Goal: Information Seeking & Learning: Learn about a topic

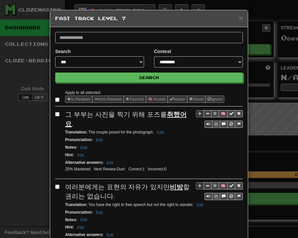
select select "**"
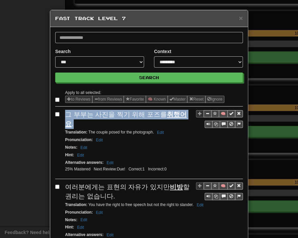
drag, startPoint x: 63, startPoint y: 115, endPoint x: 188, endPoint y: 118, distance: 125.1
click at [188, 118] on div "그 부부는 사진을 찍기 위해 포즈를 취했어요 ." at bounding box center [154, 119] width 178 height 19
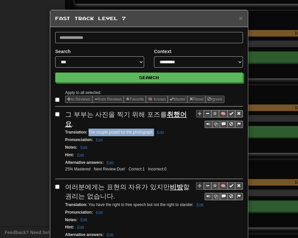
drag, startPoint x: 86, startPoint y: 123, endPoint x: 152, endPoint y: 124, distance: 65.7
click at [152, 130] on small "Translation : The couple posed for the photograph. Edit" at bounding box center [115, 132] width 101 height 5
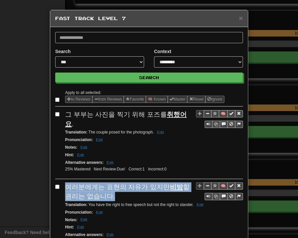
drag, startPoint x: 62, startPoint y: 175, endPoint x: 117, endPoint y: 185, distance: 56.0
click at [118, 186] on div "여러분에게는 표현의 자유가 있지만 비방 할 권리는 없습니다." at bounding box center [154, 192] width 178 height 19
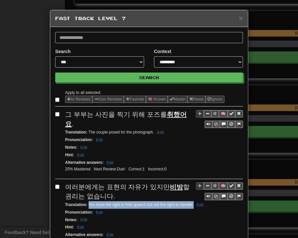
drag, startPoint x: 85, startPoint y: 193, endPoint x: 191, endPoint y: 195, distance: 105.3
click at [191, 203] on small "Translation : You have the right to free speech but not the right to slander. E…" at bounding box center [135, 205] width 140 height 5
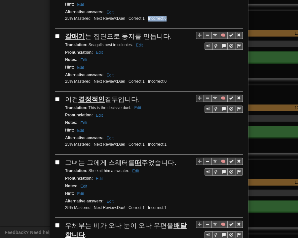
scroll to position [222, 0]
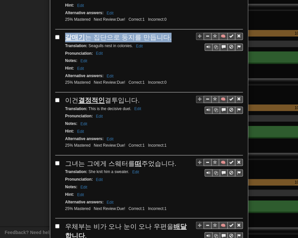
drag, startPoint x: 63, startPoint y: 16, endPoint x: 159, endPoint y: 25, distance: 97.1
click at [161, 33] on div "갈매기 는 집단으로 둥지를 만듭니다." at bounding box center [154, 38] width 178 height 10
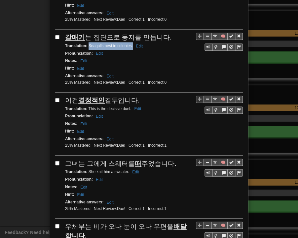
drag, startPoint x: 86, startPoint y: 34, endPoint x: 130, endPoint y: 35, distance: 44.6
click at [130, 44] on small "Translation : Seagulls nest in colonies. Edit" at bounding box center [105, 46] width 80 height 5
drag, startPoint x: 64, startPoint y: 86, endPoint x: 137, endPoint y: 89, distance: 73.0
click at [137, 96] on div "이건 결정적인 결투입니다." at bounding box center [154, 101] width 178 height 10
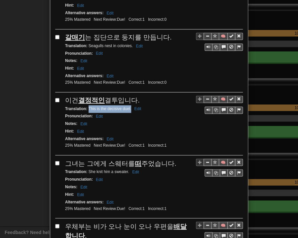
drag, startPoint x: 86, startPoint y: 94, endPoint x: 128, endPoint y: 97, distance: 42.3
click at [128, 105] on div "Translation : This is the decisive duel. Edit" at bounding box center [154, 109] width 178 height 8
drag, startPoint x: 64, startPoint y: 150, endPoint x: 170, endPoint y: 151, distance: 106.3
click at [170, 159] on div "그녀는 그에게 스웨터를 떠 주었습니다." at bounding box center [154, 164] width 178 height 10
drag, startPoint x: 85, startPoint y: 157, endPoint x: 126, endPoint y: 158, distance: 40.3
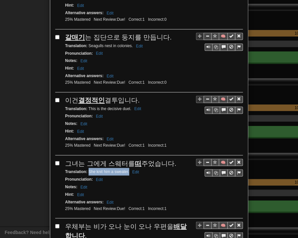
click at [126, 168] on div "Translation : She knit him a sweater. Edit" at bounding box center [154, 172] width 178 height 8
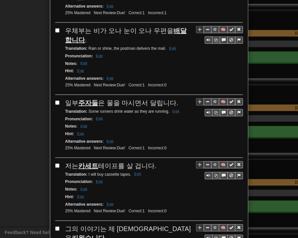
scroll to position [420, 0]
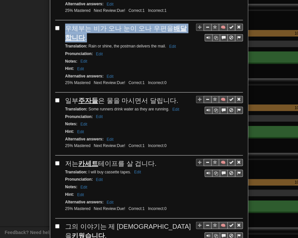
drag, startPoint x: 62, startPoint y: 11, endPoint x: 70, endPoint y: 18, distance: 11.0
click at [70, 24] on div "우체부는 비가 오나 눈이 오나 우편을 배달합니다 ." at bounding box center [154, 33] width 178 height 19
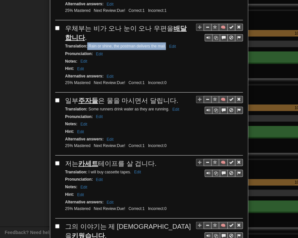
drag, startPoint x: 85, startPoint y: 28, endPoint x: 162, endPoint y: 31, distance: 77.6
click at [163, 43] on div "Translation : Rain or shine, the postman delivers the mail. Edit" at bounding box center [154, 47] width 178 height 8
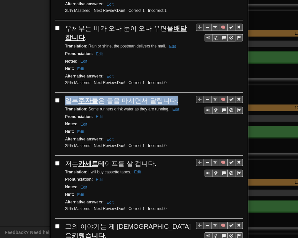
drag, startPoint x: 64, startPoint y: 82, endPoint x: 169, endPoint y: 83, distance: 105.6
click at [170, 96] on div "일부 주자들 은 물을 마시면서 달립니다." at bounding box center [154, 101] width 178 height 10
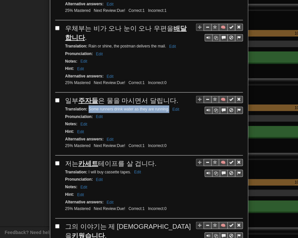
drag, startPoint x: 86, startPoint y: 91, endPoint x: 166, endPoint y: 93, distance: 80.5
click at [166, 107] on small "Translation : Some runners drink water as they are running. Edit" at bounding box center [123, 109] width 116 height 5
drag, startPoint x: 63, startPoint y: 143, endPoint x: 156, endPoint y: 142, distance: 92.8
click at [156, 159] on div "저는 카세트 테이프를 살 겁니다." at bounding box center [154, 164] width 178 height 10
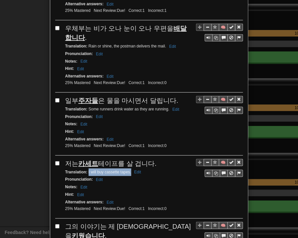
drag, startPoint x: 85, startPoint y: 152, endPoint x: 128, endPoint y: 155, distance: 43.0
click at [128, 169] on div "Translation : I will buy cassette tapes. Edit" at bounding box center [154, 173] width 178 height 8
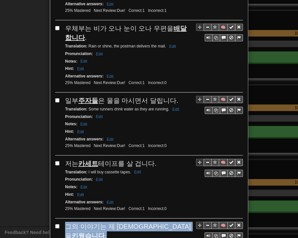
drag, startPoint x: 61, startPoint y: 208, endPoint x: 162, endPoint y: 208, distance: 101.7
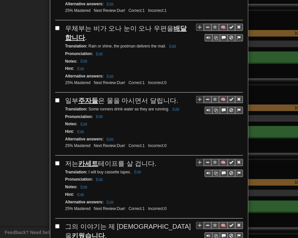
drag, startPoint x: 86, startPoint y: 214, endPoint x: 141, endPoint y: 216, distance: 54.8
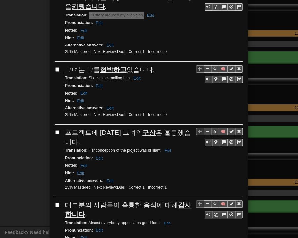
scroll to position [651, 0]
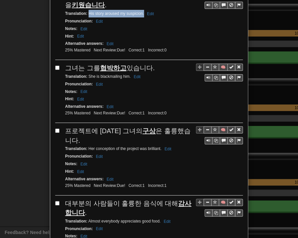
drag, startPoint x: 74, startPoint y: 37, endPoint x: 150, endPoint y: 38, distance: 75.6
click at [150, 63] on div "그녀는 그를 협박하고 있습니다." at bounding box center [154, 68] width 178 height 10
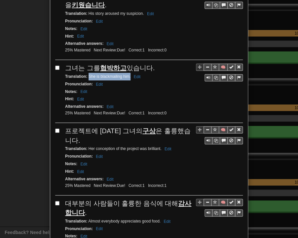
drag, startPoint x: 86, startPoint y: 46, endPoint x: 128, endPoint y: 47, distance: 41.3
click at [128, 74] on small "Translation : She is blackmailing him. Edit" at bounding box center [103, 76] width 77 height 5
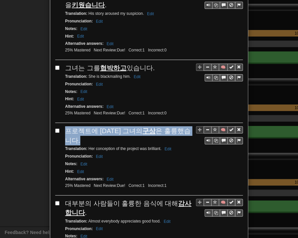
drag, startPoint x: 64, startPoint y: 99, endPoint x: 186, endPoint y: 102, distance: 122.8
click at [186, 127] on span "프로젝트에 [DATE] 그녀의 구상 은 훌륭했습니다." at bounding box center [127, 135] width 125 height 17
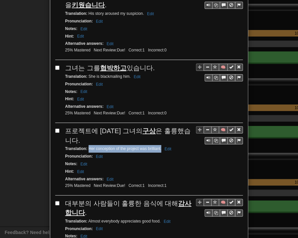
drag, startPoint x: 85, startPoint y: 106, endPoint x: 158, endPoint y: 109, distance: 73.0
click at [158, 147] on small "Translation : Her conception of the project was brilliant. Edit" at bounding box center [119, 149] width 108 height 5
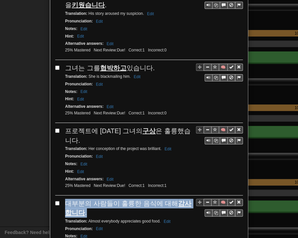
drag, startPoint x: 64, startPoint y: 162, endPoint x: 79, endPoint y: 165, distance: 15.9
click at [79, 199] on div "대부분의 사람들이 훌륭한 음식에 대해 감사합니다 ." at bounding box center [154, 208] width 178 height 19
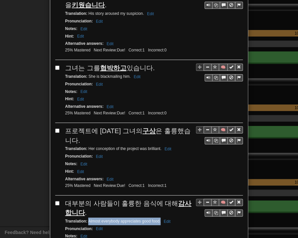
drag, startPoint x: 86, startPoint y: 177, endPoint x: 157, endPoint y: 179, distance: 71.3
click at [157, 219] on small "Translation : Almost everybody appreciates good food. Edit" at bounding box center [118, 221] width 107 height 5
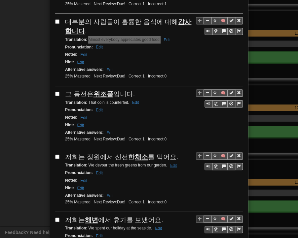
scroll to position [849, 0]
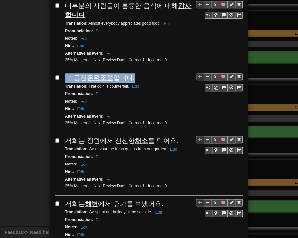
drag, startPoint x: 63, startPoint y: 35, endPoint x: 132, endPoint y: 34, distance: 68.7
click at [132, 73] on div "그 동전은 위조품 입니다." at bounding box center [154, 78] width 178 height 10
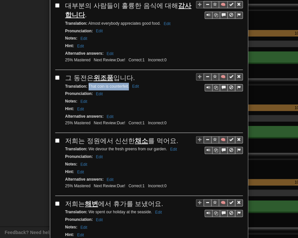
drag, startPoint x: 85, startPoint y: 41, endPoint x: 127, endPoint y: 43, distance: 41.3
click at [127, 84] on small "Translation : That coin is counterfeit. Edit" at bounding box center [103, 86] width 76 height 5
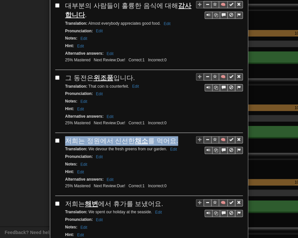
drag, startPoint x: 65, startPoint y: 96, endPoint x: 169, endPoint y: 94, distance: 104.3
click at [169, 136] on div "저희는 정원에서 신선한 채소 를 먹어요." at bounding box center [154, 141] width 178 height 10
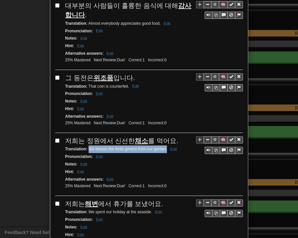
drag, startPoint x: 85, startPoint y: 104, endPoint x: 163, endPoint y: 103, distance: 77.9
click at [164, 147] on small "Translation : We devour the fresh greens from our garden. Edit" at bounding box center [122, 149] width 114 height 5
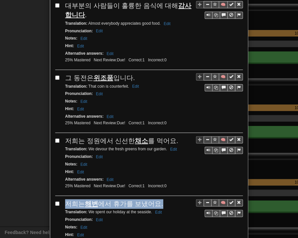
drag, startPoint x: 62, startPoint y: 156, endPoint x: 157, endPoint y: 158, distance: 95.1
click at [157, 199] on div "🧠 저희는 해변 에서 휴가를 보냈어요. Translation : We spent our holiday at the seaside. Edit P…" at bounding box center [148, 229] width 187 height 60
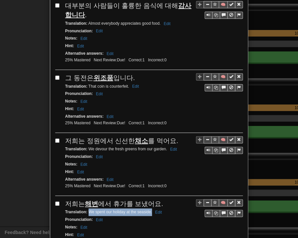
drag, startPoint x: 85, startPoint y: 165, endPoint x: 149, endPoint y: 167, distance: 64.1
click at [149, 210] on small "Translation : We spent our holiday at the seaside. Edit" at bounding box center [114, 212] width 99 height 5
drag, startPoint x: 62, startPoint y: 218, endPoint x: 151, endPoint y: 218, distance: 89.1
drag, startPoint x: 85, startPoint y: 227, endPoint x: 145, endPoint y: 229, distance: 60.1
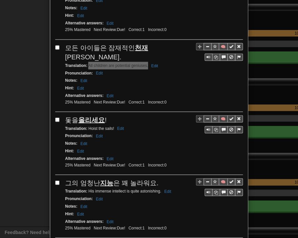
scroll to position [1113, 0]
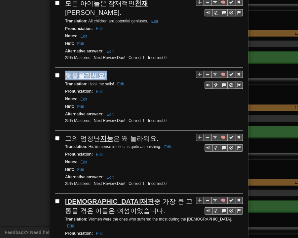
drag, startPoint x: 63, startPoint y: 15, endPoint x: 106, endPoint y: 15, distance: 42.6
click at [106, 71] on div "돛을 올리세요 !" at bounding box center [154, 76] width 178 height 10
drag, startPoint x: 85, startPoint y: 24, endPoint x: 111, endPoint y: 25, distance: 25.4
click at [111, 82] on small "Translation : Hoist the sails! Edit" at bounding box center [95, 84] width 61 height 5
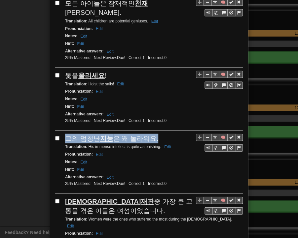
drag, startPoint x: 64, startPoint y: 75, endPoint x: 152, endPoint y: 77, distance: 87.8
click at [152, 134] on div "그의 엄청난 지능 은 꽤 놀라워요." at bounding box center [154, 139] width 178 height 10
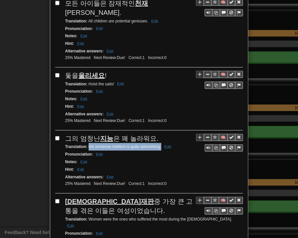
drag, startPoint x: 85, startPoint y: 85, endPoint x: 158, endPoint y: 89, distance: 73.4
click at [158, 143] on div "Translation : His immense intellect is quite astonishing. Edit" at bounding box center [154, 147] width 178 height 8
drag, startPoint x: 63, startPoint y: 139, endPoint x: 97, endPoint y: 147, distance: 34.8
click at [97, 197] on div "[DEMOGRAPHIC_DATA]재판 중 가장 큰 고통을 겪은 이들은 여성이었습니다." at bounding box center [154, 206] width 178 height 19
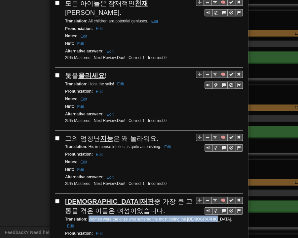
drag, startPoint x: 85, startPoint y: 157, endPoint x: 203, endPoint y: 157, distance: 117.2
click at [203, 217] on small "Translation : Women were the ones who suffered the most during the Inquisition.…" at bounding box center [148, 222] width 167 height 11
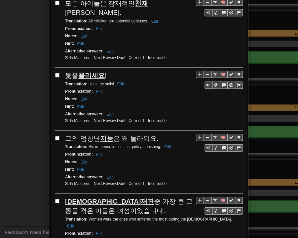
drag, startPoint x: 63, startPoint y: 211, endPoint x: 141, endPoint y: 212, distance: 78.2
drag, startPoint x: 86, startPoint y: 218, endPoint x: 137, endPoint y: 219, distance: 50.9
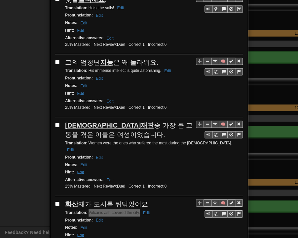
scroll to position [1196, 0]
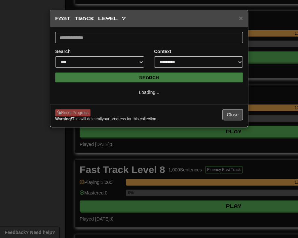
scroll to position [0, 0]
select select "**"
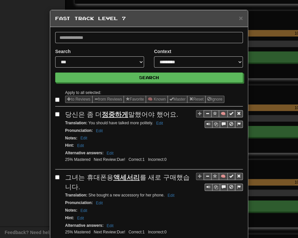
drag, startPoint x: 62, startPoint y: 116, endPoint x: 170, endPoint y: 114, distance: 108.0
click at [170, 114] on span "당신은 좀 더 정중하게 말했어야 했어요." at bounding box center [121, 114] width 113 height 7
drag, startPoint x: 85, startPoint y: 122, endPoint x: 150, endPoint y: 124, distance: 64.7
click at [150, 124] on small "Translation : You should have talked more politely. Edit" at bounding box center [115, 123] width 100 height 5
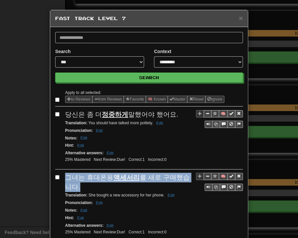
drag, startPoint x: 63, startPoint y: 174, endPoint x: 74, endPoint y: 180, distance: 12.1
click at [74, 185] on div "그녀는 휴대폰용 액세서리 를 새로 구매했습니다." at bounding box center [154, 182] width 178 height 19
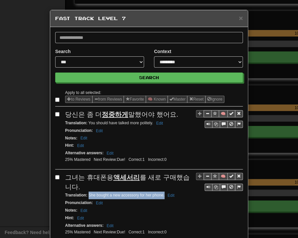
drag, startPoint x: 86, startPoint y: 193, endPoint x: 162, endPoint y: 194, distance: 75.9
click at [162, 194] on small "Translation : She bought a new accessory for her phone. Edit" at bounding box center [120, 195] width 111 height 5
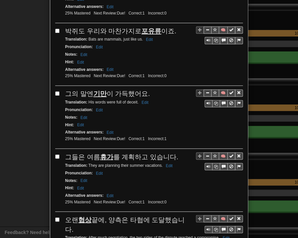
scroll to position [231, 0]
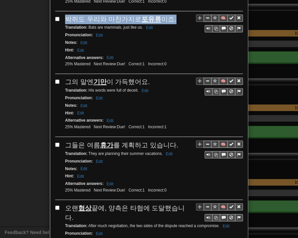
drag, startPoint x: 62, startPoint y: 15, endPoint x: 168, endPoint y: 19, distance: 105.7
click at [168, 19] on div "박쥐도 우리와 마찬가지로 포유류 이죠." at bounding box center [154, 20] width 178 height 10
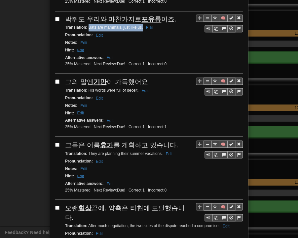
drag, startPoint x: 85, startPoint y: 24, endPoint x: 140, endPoint y: 25, distance: 54.8
click at [140, 25] on small "Translation : Bats are mammals, just like us. Edit" at bounding box center [109, 27] width 89 height 5
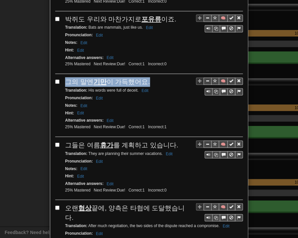
drag, startPoint x: 64, startPoint y: 76, endPoint x: 144, endPoint y: 76, distance: 80.2
click at [146, 77] on div "그의 말엔 기만 이 가득했어요." at bounding box center [154, 82] width 178 height 10
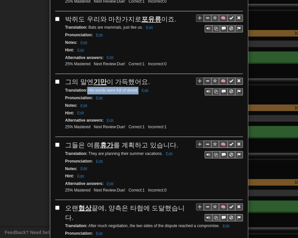
drag, startPoint x: 84, startPoint y: 85, endPoint x: 135, endPoint y: 87, distance: 50.2
click at [135, 88] on small "Translation : His words were full of deceit. Edit" at bounding box center [107, 90] width 85 height 5
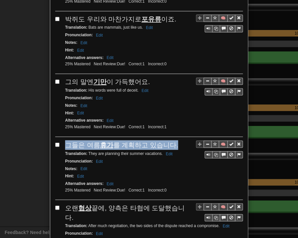
drag, startPoint x: 63, startPoint y: 140, endPoint x: 168, endPoint y: 141, distance: 104.3
click at [168, 141] on span "그들은 여름 휴가 를 계획하고 있습니다." at bounding box center [121, 144] width 113 height 7
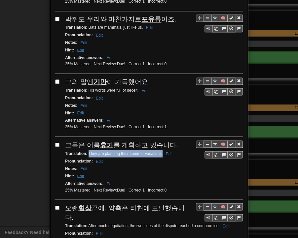
drag, startPoint x: 86, startPoint y: 149, endPoint x: 159, endPoint y: 149, distance: 73.6
click at [159, 151] on small "Translation : They are planning their summer vacations. Edit" at bounding box center [119, 153] width 109 height 5
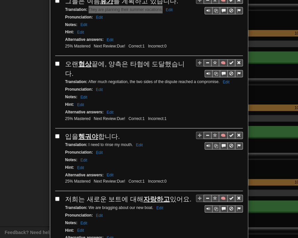
scroll to position [396, 0]
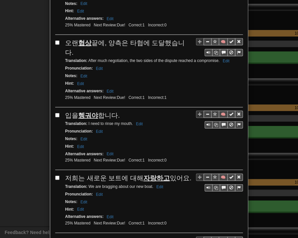
drag, startPoint x: 63, startPoint y: 33, endPoint x: 185, endPoint y: 36, distance: 121.5
click at [185, 38] on div "오랜 협상 끝에, 양측은 타협에 도달했습니다." at bounding box center [154, 47] width 178 height 19
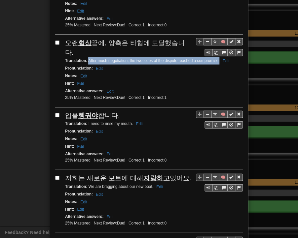
drag, startPoint x: 85, startPoint y: 45, endPoint x: 88, endPoint y: 51, distance: 5.9
click at [88, 58] on small "Translation : After much negotiation, the two sides of the dispute reached a co…" at bounding box center [148, 60] width 166 height 5
drag, startPoint x: 63, startPoint y: 103, endPoint x: 117, endPoint y: 103, distance: 53.8
click at [117, 111] on div "입을 헹궈야 합니다." at bounding box center [154, 116] width 178 height 10
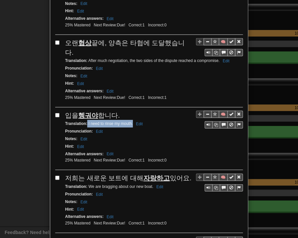
drag, startPoint x: 85, startPoint y: 113, endPoint x: 130, endPoint y: 113, distance: 44.9
click at [130, 121] on small "Translation : I need to rinse my mouth. Edit" at bounding box center [105, 123] width 80 height 5
drag, startPoint x: 64, startPoint y: 165, endPoint x: 182, endPoint y: 165, distance: 117.8
click at [182, 175] on span "저희는 새로운 보트에 대해 자랑하고 있어요." at bounding box center [128, 178] width 126 height 7
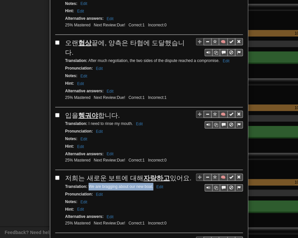
drag, startPoint x: 86, startPoint y: 175, endPoint x: 151, endPoint y: 176, distance: 64.4
click at [151, 185] on small "Translation : We are bragging about our new boat. Edit" at bounding box center [115, 187] width 100 height 5
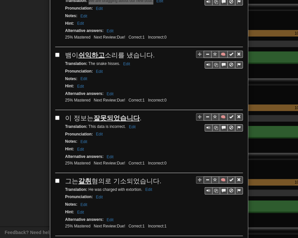
scroll to position [594, 0]
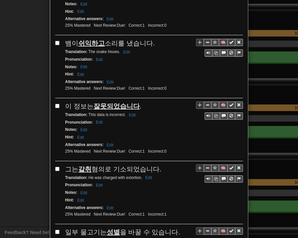
drag, startPoint x: 64, startPoint y: 27, endPoint x: 149, endPoint y: 29, distance: 84.8
click at [149, 39] on div "뱀이 쉬익하고 소리를 냈습니다." at bounding box center [154, 44] width 178 height 10
drag, startPoint x: 84, startPoint y: 37, endPoint x: 93, endPoint y: 39, distance: 9.3
click at [93, 50] on small "Translation : The snake hisses. Edit" at bounding box center [98, 52] width 67 height 5
click at [92, 50] on small "Translation : The snake hisses. Edit" at bounding box center [98, 52] width 67 height 5
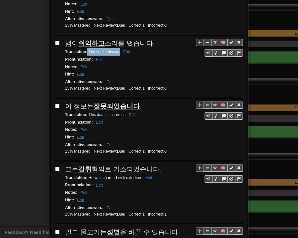
drag, startPoint x: 85, startPoint y: 37, endPoint x: 118, endPoint y: 39, distance: 32.7
click at [118, 50] on small "Translation : The snake hisses. Edit" at bounding box center [98, 52] width 67 height 5
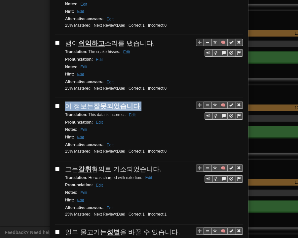
drag, startPoint x: 63, startPoint y: 89, endPoint x: 137, endPoint y: 88, distance: 74.6
click at [137, 102] on div "이 정보는 잘못되었습니다 ." at bounding box center [154, 107] width 178 height 10
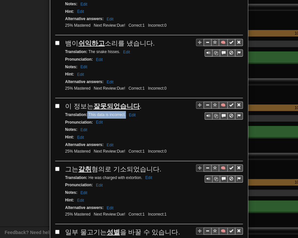
drag, startPoint x: 84, startPoint y: 101, endPoint x: 123, endPoint y: 102, distance: 38.3
click at [123, 111] on div "Translation : This data is incorrect. Edit" at bounding box center [154, 115] width 178 height 8
drag, startPoint x: 63, startPoint y: 154, endPoint x: 162, endPoint y: 147, distance: 99.3
click at [162, 147] on div "Apply to all selected: to Reviews from Reviews Favorite 🧠 Known Master Reset Ig…" at bounding box center [148, 164] width 187 height 1339
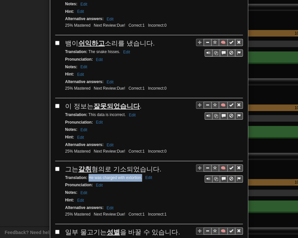
drag, startPoint x: 86, startPoint y: 161, endPoint x: 139, endPoint y: 163, distance: 53.5
click at [139, 176] on small "Translation : He was charged with extortion. Edit" at bounding box center [109, 178] width 89 height 5
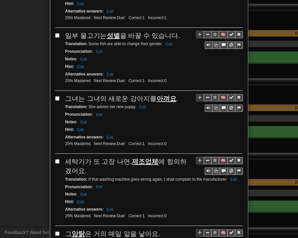
scroll to position [792, 0]
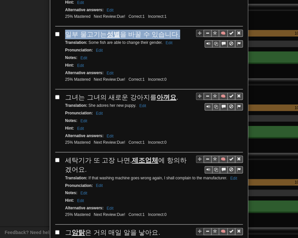
drag, startPoint x: 63, startPoint y: 16, endPoint x: 173, endPoint y: 17, distance: 109.6
click at [173, 30] on div "일부 물고기는 성별 을 바꿀 수 있습니다." at bounding box center [154, 35] width 178 height 10
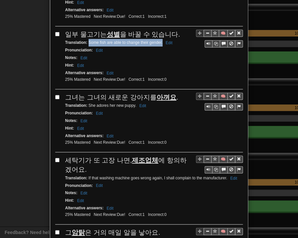
drag, startPoint x: 85, startPoint y: 24, endPoint x: 160, endPoint y: 25, distance: 74.3
click at [160, 40] on small "Translation : Some fish are able to change their gender. Edit" at bounding box center [119, 42] width 109 height 5
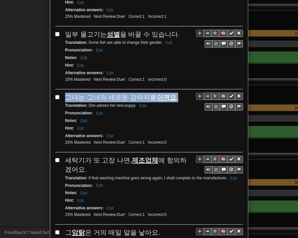
drag, startPoint x: 63, startPoint y: 79, endPoint x: 171, endPoint y: 78, distance: 108.3
click at [171, 93] on div "그녀는 그녀의 새로운 강아지를 아껴요 ." at bounding box center [154, 98] width 178 height 10
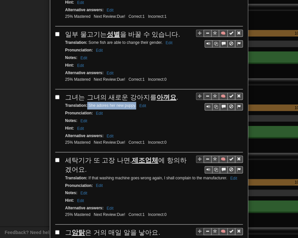
drag, startPoint x: 85, startPoint y: 86, endPoint x: 133, endPoint y: 87, distance: 48.2
click at [133, 103] on small "Translation : She adores her new puppy. Edit" at bounding box center [106, 105] width 83 height 5
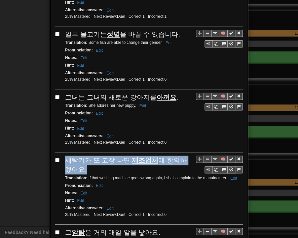
drag, startPoint x: 63, startPoint y: 140, endPoint x: 74, endPoint y: 148, distance: 13.4
click at [74, 156] on div "세탁기가 또 고장 나면, 제조업체 에 항의하겠어요." at bounding box center [154, 165] width 178 height 19
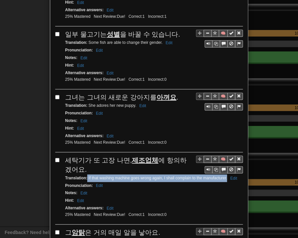
drag, startPoint x: 84, startPoint y: 159, endPoint x: 224, endPoint y: 159, distance: 140.0
click at [224, 176] on small "Translation : If that washing machine goes wrong again, I shall complain to the…" at bounding box center [152, 178] width 174 height 5
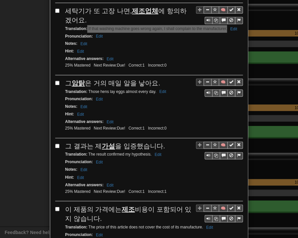
scroll to position [957, 0]
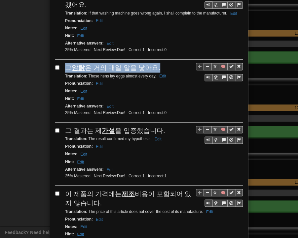
drag, startPoint x: 65, startPoint y: 47, endPoint x: 153, endPoint y: 47, distance: 88.1
click at [153, 63] on div "🧠 그 암탉 은 거의 매일 알을 낳아요. Translation : Those hens lay eggs almost every day. Edit…" at bounding box center [148, 93] width 187 height 60
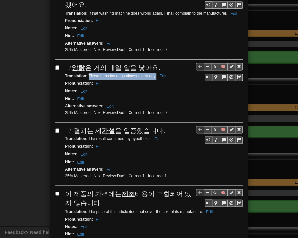
drag, startPoint x: 86, startPoint y: 56, endPoint x: 153, endPoint y: 57, distance: 67.3
click at [153, 73] on div "Translation : Those hens lay eggs almost every day. Edit" at bounding box center [154, 77] width 178 height 8
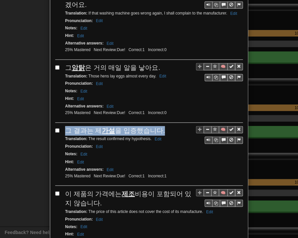
drag, startPoint x: 63, startPoint y: 110, endPoint x: 167, endPoint y: 109, distance: 104.0
click at [167, 126] on div "그 결과는 제 가설 을 입증했습니다." at bounding box center [154, 131] width 178 height 10
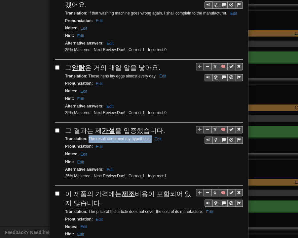
drag, startPoint x: 86, startPoint y: 116, endPoint x: 149, endPoint y: 118, distance: 62.4
click at [149, 137] on small "Translation : The result confirmed my hypothesis. Edit" at bounding box center [114, 139] width 98 height 5
drag, startPoint x: 64, startPoint y: 168, endPoint x: 95, endPoint y: 172, distance: 31.3
click at [95, 189] on div "이 제품의 가격에는 제조 비용이 포함되어 있지 않습니다." at bounding box center [154, 198] width 178 height 19
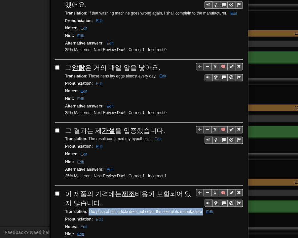
drag, startPoint x: 86, startPoint y: 186, endPoint x: 200, endPoint y: 189, distance: 113.9
click at [200, 208] on div "Translation : The price of this article does not cover the cost of its manufact…" at bounding box center [154, 212] width 178 height 8
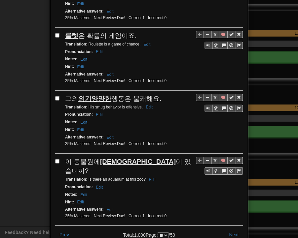
scroll to position [1188, 0]
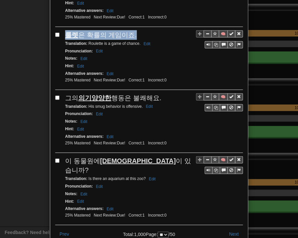
drag, startPoint x: 63, startPoint y: 9, endPoint x: 131, endPoint y: 8, distance: 68.0
click at [131, 30] on div "룰렛 은 확률의 게임이죠." at bounding box center [154, 35] width 178 height 10
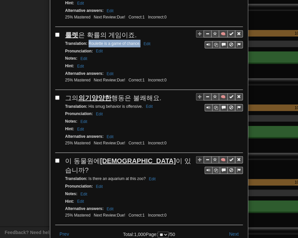
drag, startPoint x: 86, startPoint y: 17, endPoint x: 137, endPoint y: 19, distance: 51.5
click at [137, 41] on small "Translation : Roulette is a game of chance. Edit" at bounding box center [108, 43] width 87 height 5
drag, startPoint x: 64, startPoint y: 73, endPoint x: 159, endPoint y: 72, distance: 94.7
click at [159, 93] on div "그의 의기양양한 행동은 불쾌해요." at bounding box center [154, 98] width 178 height 10
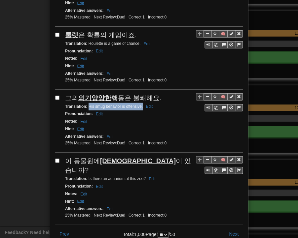
drag, startPoint x: 85, startPoint y: 81, endPoint x: 140, endPoint y: 81, distance: 54.5
click at [140, 104] on small "Translation : His smug behavior is offensive. Edit" at bounding box center [109, 106] width 89 height 5
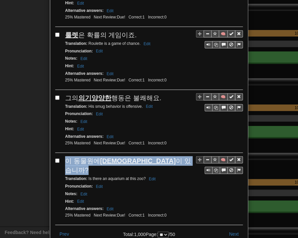
drag, startPoint x: 63, startPoint y: 132, endPoint x: 153, endPoint y: 131, distance: 90.1
click at [153, 156] on div "이 동물원에 수족관 이 있습니까?" at bounding box center [154, 165] width 178 height 19
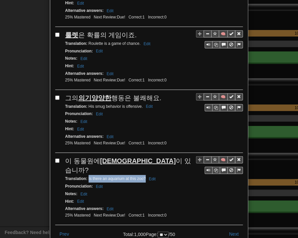
drag, startPoint x: 85, startPoint y: 142, endPoint x: 142, endPoint y: 143, distance: 57.1
click at [142, 177] on small "Translation : Is there an aquarium at this zoo? Edit" at bounding box center [111, 179] width 92 height 5
click at [230, 229] on button "Next" at bounding box center [233, 234] width 18 height 11
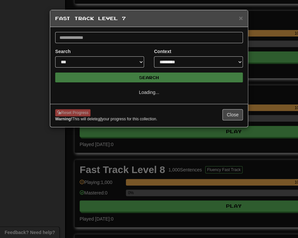
select select "**"
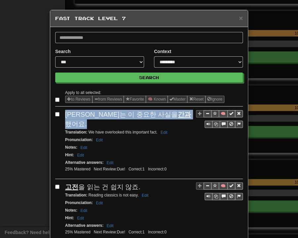
drag, startPoint x: 63, startPoint y: 114, endPoint x: 165, endPoint y: 114, distance: 102.0
click at [165, 114] on div "저희는 이 중요한 사실을 간과 했어요." at bounding box center [154, 119] width 178 height 19
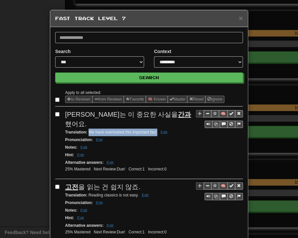
drag, startPoint x: 85, startPoint y: 122, endPoint x: 154, endPoint y: 122, distance: 69.0
click at [154, 130] on small "Translation : We have overlooked this important fact. Edit" at bounding box center [117, 132] width 104 height 5
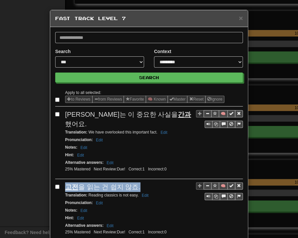
drag, startPoint x: 63, startPoint y: 175, endPoint x: 135, endPoint y: 177, distance: 71.6
click at [135, 183] on div "고전 을 읽는 건 쉽지 않죠." at bounding box center [154, 188] width 178 height 10
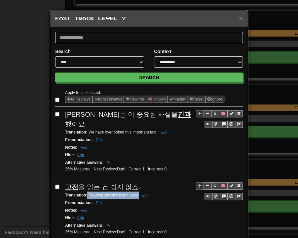
drag, startPoint x: 85, startPoint y: 185, endPoint x: 136, endPoint y: 185, distance: 50.8
click at [136, 193] on small "Translation : Reading classics is not easy. Edit" at bounding box center [107, 195] width 85 height 5
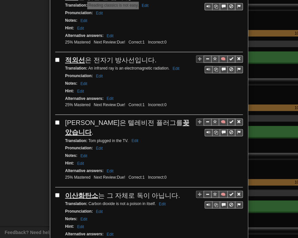
scroll to position [198, 0]
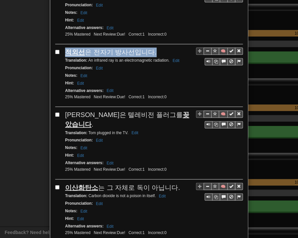
drag, startPoint x: 71, startPoint y: 40, endPoint x: 150, endPoint y: 40, distance: 78.6
click at [150, 48] on div "🧠 적외선 은 전자기 방사선입니다. Translation : An infrared [PERSON_NAME] is an electromagnet…" at bounding box center [148, 78] width 187 height 60
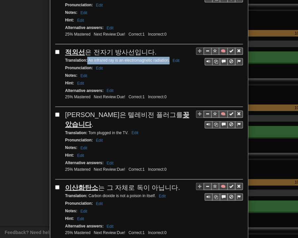
drag, startPoint x: 86, startPoint y: 48, endPoint x: 167, endPoint y: 49, distance: 81.2
click at [167, 58] on small "Translation : An infrared ray is an electromagnetic radiation. Edit" at bounding box center [123, 60] width 116 height 5
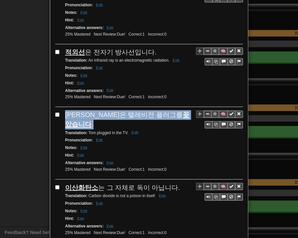
drag, startPoint x: 63, startPoint y: 101, endPoint x: 162, endPoint y: 102, distance: 98.7
click at [162, 110] on div "[PERSON_NAME]은 텔레비전 플러그를 꽂았습니다 ." at bounding box center [154, 119] width 178 height 19
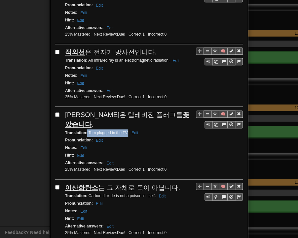
drag, startPoint x: 85, startPoint y: 110, endPoint x: 125, endPoint y: 112, distance: 40.0
click at [125, 129] on div "Translation : [PERSON_NAME] in the TV. Edit" at bounding box center [154, 133] width 178 height 8
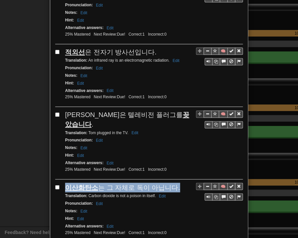
drag, startPoint x: 63, startPoint y: 163, endPoint x: 173, endPoint y: 161, distance: 109.6
click at [173, 183] on div "이산화탄소 는 그 자체로 독이 아닙니다." at bounding box center [154, 188] width 178 height 10
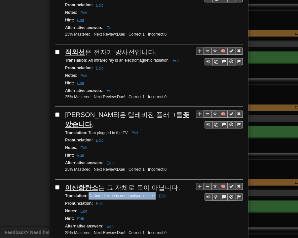
drag, startPoint x: 87, startPoint y: 171, endPoint x: 153, endPoint y: 172, distance: 65.7
click at [153, 193] on small "Translation : Carbon dioxide is not a poison in itself. Edit" at bounding box center [116, 195] width 102 height 5
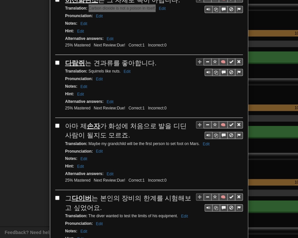
scroll to position [396, 0]
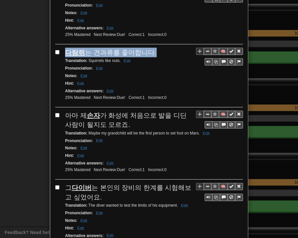
drag, startPoint x: 62, startPoint y: 25, endPoint x: 146, endPoint y: 27, distance: 84.2
click at [146, 49] on span "다람쥐 는 견과류를 좋아합니다." at bounding box center [110, 52] width 91 height 7
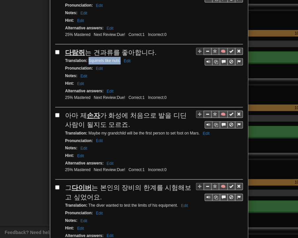
drag, startPoint x: 86, startPoint y: 34, endPoint x: 118, endPoint y: 36, distance: 31.7
click at [118, 58] on small "Translation : Squirrels like nuts. Edit" at bounding box center [98, 60] width 67 height 5
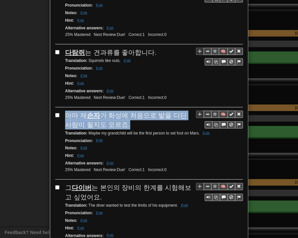
drag, startPoint x: 63, startPoint y: 85, endPoint x: 120, endPoint y: 100, distance: 59.4
click at [120, 111] on div "아마 제 손자 가 화성에 처음으로 발을 디딘 사람이 될지도 모르죠." at bounding box center [154, 120] width 178 height 19
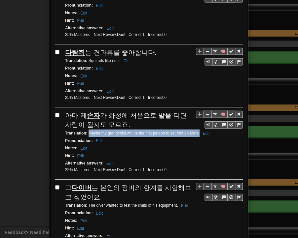
drag, startPoint x: 85, startPoint y: 107, endPoint x: 197, endPoint y: 107, distance: 111.6
click at [197, 131] on small "Translation : Maybe my grandchild will be the first person to set foot on Mars.…" at bounding box center [138, 133] width 146 height 5
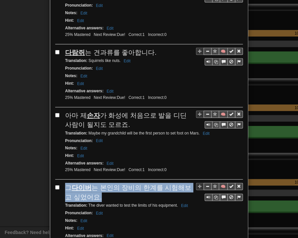
drag, startPoint x: 63, startPoint y: 158, endPoint x: 90, endPoint y: 164, distance: 28.0
click at [90, 183] on div "그 다이버 는 본인의 장비의 한계를 시험해보고 싶었어요." at bounding box center [154, 192] width 178 height 19
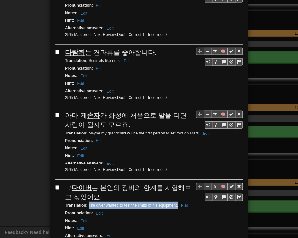
drag, startPoint x: 85, startPoint y: 177, endPoint x: 175, endPoint y: 177, distance: 90.1
click at [175, 203] on small "Translation : The diver wanted to test the limits of his equipment. Edit" at bounding box center [127, 205] width 124 height 5
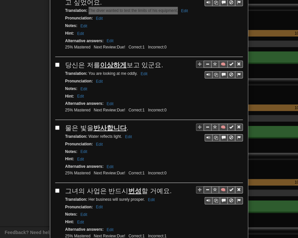
scroll to position [594, 0]
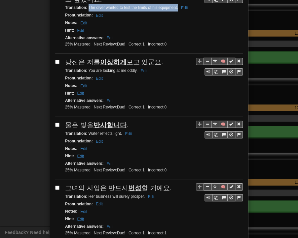
drag, startPoint x: 63, startPoint y: 30, endPoint x: 159, endPoint y: 33, distance: 95.4
click at [159, 57] on div "당신은 저를 이상하게 보고 있군요." at bounding box center [154, 62] width 178 height 10
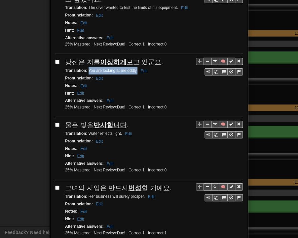
drag, startPoint x: 85, startPoint y: 41, endPoint x: 135, endPoint y: 43, distance: 49.2
click at [135, 67] on div "Translation : You are looking at me oddly. Edit" at bounding box center [154, 71] width 178 height 8
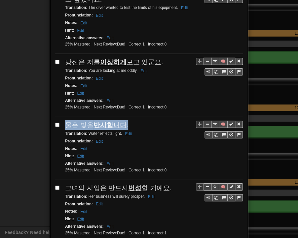
drag, startPoint x: 64, startPoint y: 94, endPoint x: 127, endPoint y: 93, distance: 63.1
click at [127, 120] on div "물은 빛을 반사합니다 ." at bounding box center [154, 125] width 178 height 10
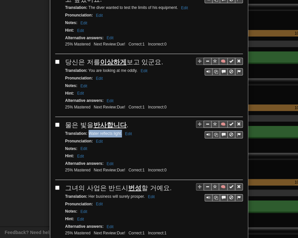
drag, startPoint x: 85, startPoint y: 101, endPoint x: 119, endPoint y: 103, distance: 33.4
click at [119, 131] on small "Translation : Water reflects light. Edit" at bounding box center [99, 133] width 69 height 5
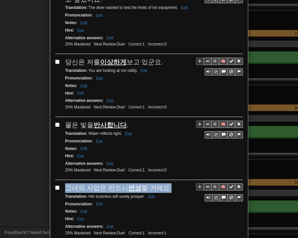
drag, startPoint x: 62, startPoint y: 156, endPoint x: 163, endPoint y: 159, distance: 101.0
click at [163, 184] on div "그녀의 사업은 반드시 번성 할 거예요." at bounding box center [154, 189] width 178 height 10
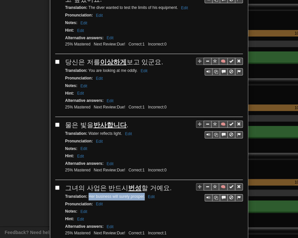
drag, startPoint x: 86, startPoint y: 164, endPoint x: 142, endPoint y: 165, distance: 56.1
click at [142, 194] on small "Translation : Her business will surely prosper. Edit" at bounding box center [110, 196] width 91 height 5
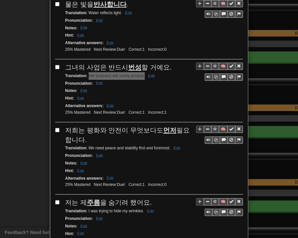
scroll to position [726, 0]
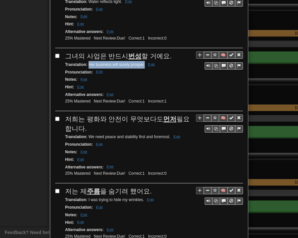
drag, startPoint x: 61, startPoint y: 84, endPoint x: 81, endPoint y: 94, distance: 22.2
click at [81, 115] on div "🧠 저희는 평화와 안전이 무엇보다도 먼저 필요합니다. Translation : We need peace and stability first a…" at bounding box center [148, 149] width 187 height 69
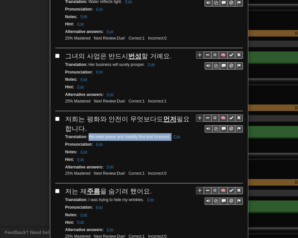
drag, startPoint x: 86, startPoint y: 104, endPoint x: 166, endPoint y: 103, distance: 79.9
click at [168, 135] on small "Translation : We need peace and stability first and foremost. Edit" at bounding box center [123, 137] width 117 height 5
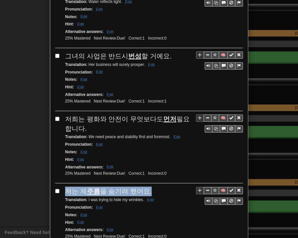
drag, startPoint x: 64, startPoint y: 156, endPoint x: 155, endPoint y: 154, distance: 90.8
click at [155, 187] on div "저는 제 주름 을 숨기려 했어요." at bounding box center [154, 192] width 178 height 10
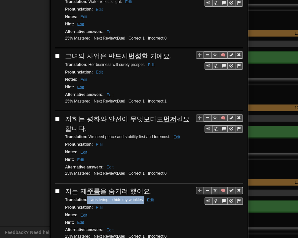
drag, startPoint x: 85, startPoint y: 165, endPoint x: 141, endPoint y: 165, distance: 56.1
click at [141, 198] on small "Translation : I was trying to hide my wrinkles. Edit" at bounding box center [110, 200] width 91 height 5
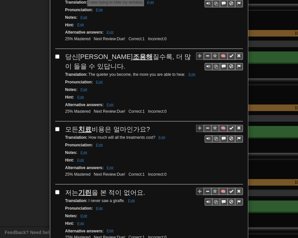
scroll to position [924, 0]
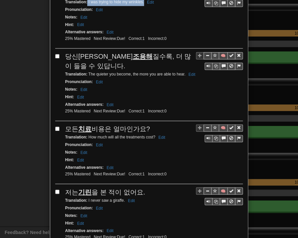
drag, startPoint x: 63, startPoint y: 20, endPoint x: 71, endPoint y: 28, distance: 11.2
click at [71, 52] on div "당신이 조용해 질수록, 더 많이 들을 수 있답니다." at bounding box center [154, 61] width 178 height 19
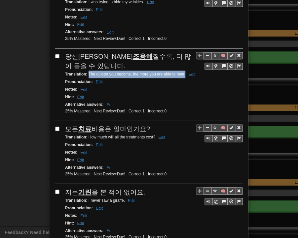
drag, startPoint x: 85, startPoint y: 37, endPoint x: 183, endPoint y: 40, distance: 97.7
click at [183, 72] on small "Translation : The quieter you become, the more you are able to hear. Edit" at bounding box center [131, 74] width 132 height 5
drag, startPoint x: 64, startPoint y: 91, endPoint x: 148, endPoint y: 91, distance: 84.2
click at [148, 124] on div "모든 치료 비용은 얼마인가요?" at bounding box center [154, 129] width 178 height 10
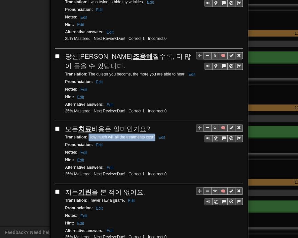
drag, startPoint x: 86, startPoint y: 99, endPoint x: 152, endPoint y: 100, distance: 66.3
click at [152, 135] on small "Translation : How much will all the treatments cost? Edit" at bounding box center [116, 137] width 102 height 5
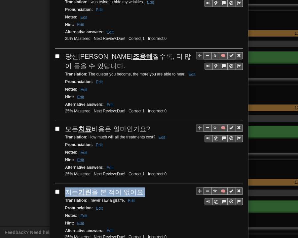
drag, startPoint x: 64, startPoint y: 152, endPoint x: 138, endPoint y: 153, distance: 74.3
click at [138, 188] on span "저는 기린 을 본 적이 없어요." at bounding box center [105, 191] width 80 height 7
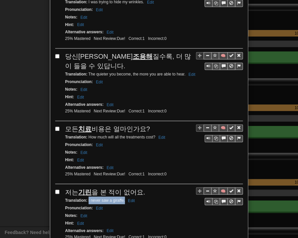
drag, startPoint x: 85, startPoint y: 162, endPoint x: 122, endPoint y: 163, distance: 36.3
click at [122, 198] on small "Translation : I never saw a giraffe. Edit" at bounding box center [101, 200] width 72 height 5
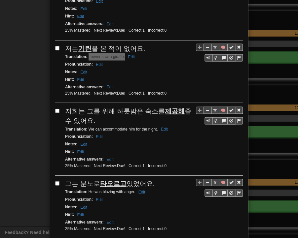
scroll to position [1089, 0]
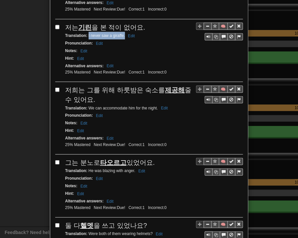
drag, startPoint x: 62, startPoint y: 50, endPoint x: 90, endPoint y: 57, distance: 28.9
click at [90, 85] on div "🧠 저희는 그를 위해 하룻밤은 숙소를 제공해 줄 수 있어요. Translation : We can accommodate him for the …" at bounding box center [148, 119] width 187 height 69
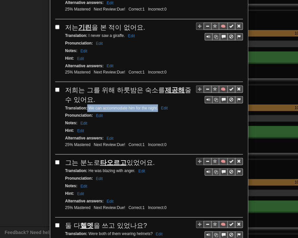
drag, startPoint x: 84, startPoint y: 67, endPoint x: 155, endPoint y: 69, distance: 71.0
click at [155, 106] on small "Translation : We can accommodate him for the night. Edit" at bounding box center [117, 108] width 105 height 5
drag, startPoint x: 62, startPoint y: 120, endPoint x: 155, endPoint y: 122, distance: 93.4
click at [155, 158] on div "🧠 그는 분노로 타오르고 있었어요. Translation : He was blazing with anger. Edit Pronunciation…" at bounding box center [148, 188] width 187 height 60
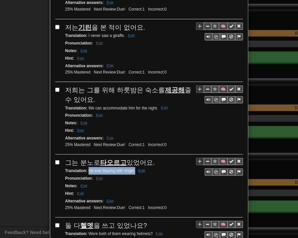
drag, startPoint x: 86, startPoint y: 130, endPoint x: 132, endPoint y: 131, distance: 45.9
click at [132, 168] on small "Translation : He was blazing with anger. Edit" at bounding box center [106, 170] width 82 height 5
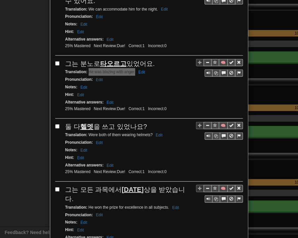
scroll to position [1188, 0]
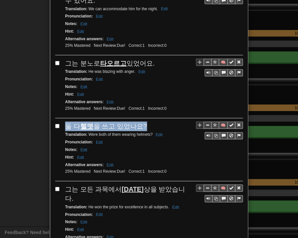
drag, startPoint x: 62, startPoint y: 85, endPoint x: 141, endPoint y: 87, distance: 78.9
click at [141, 122] on div "둘 다 헬멧 을 쓰고 있었나요?" at bounding box center [154, 127] width 178 height 10
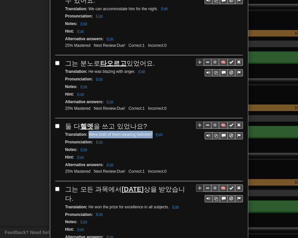
drag, startPoint x: 86, startPoint y: 93, endPoint x: 149, endPoint y: 94, distance: 63.1
click at [149, 132] on small "Translation : Were both of them wearing helmets? Edit" at bounding box center [114, 134] width 99 height 5
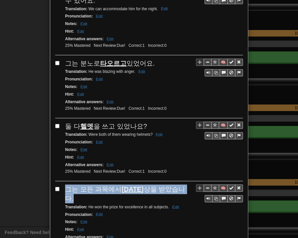
drag, startPoint x: 62, startPoint y: 147, endPoint x: 178, endPoint y: 147, distance: 116.2
click at [178, 185] on div "🧠 그는 모든 과목에서 [DATE] 상을 받았습니다. Translation : He won the prize for excellence in …" at bounding box center [148, 219] width 187 height 69
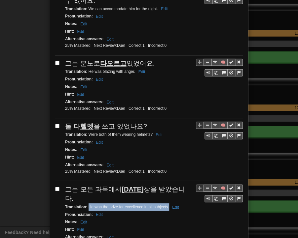
drag, startPoint x: 86, startPoint y: 155, endPoint x: 166, endPoint y: 155, distance: 80.2
click at [166, 205] on small "Translation : He won the prize for excellence in all subjects. Edit" at bounding box center [123, 207] width 116 height 5
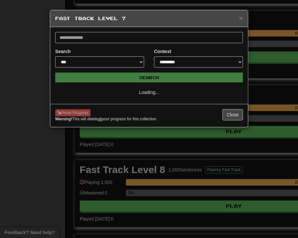
select select "**"
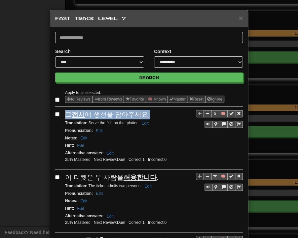
drag, startPoint x: 62, startPoint y: 115, endPoint x: 147, endPoint y: 116, distance: 84.8
click at [147, 116] on div "🧠 그 접시 에 생선을 담아주세요. Translation : Serve the fish on that platter. Edit Pronunci…" at bounding box center [148, 140] width 187 height 60
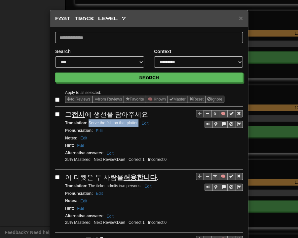
drag, startPoint x: 85, startPoint y: 121, endPoint x: 136, endPoint y: 124, distance: 50.2
click at [136, 124] on small "Translation : Serve the fish on that platter. Edit" at bounding box center [107, 123] width 85 height 5
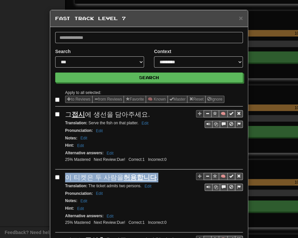
drag, startPoint x: 62, startPoint y: 177, endPoint x: 153, endPoint y: 176, distance: 91.1
click at [153, 176] on div "🧠 이 티켓은 두 사람을 허용합니다 . Translation : The ticket admits two persons. Edit Pronunc…" at bounding box center [148, 203] width 187 height 60
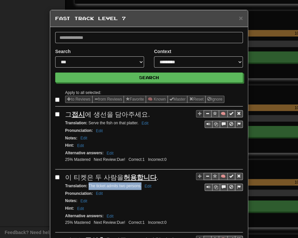
drag, startPoint x: 86, startPoint y: 185, endPoint x: 139, endPoint y: 186, distance: 53.2
click at [139, 186] on small "Translation : The ticket admits two persons. Edit" at bounding box center [109, 186] width 88 height 5
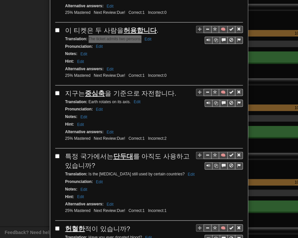
scroll to position [198, 0]
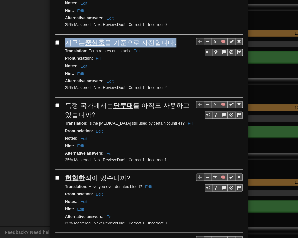
drag, startPoint x: 64, startPoint y: 37, endPoint x: 167, endPoint y: 43, distance: 103.4
click at [167, 43] on div "지구는 중심축 을 기준으로 자전합니다." at bounding box center [154, 43] width 178 height 10
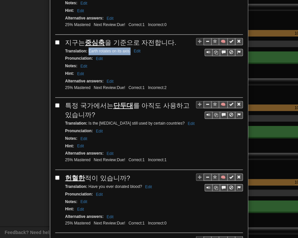
drag, startPoint x: 86, startPoint y: 46, endPoint x: 127, endPoint y: 49, distance: 41.7
click at [127, 49] on small "Translation : Earth rotates on its axis. Edit" at bounding box center [103, 51] width 77 height 5
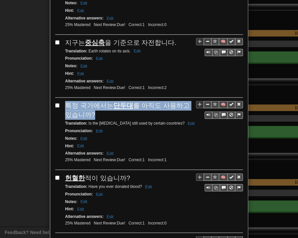
drag, startPoint x: 64, startPoint y: 101, endPoint x: 84, endPoint y: 108, distance: 21.8
click at [84, 108] on span "특정 국가에서는 단두대 를 아직도 사용하고 있습니까?" at bounding box center [127, 110] width 124 height 17
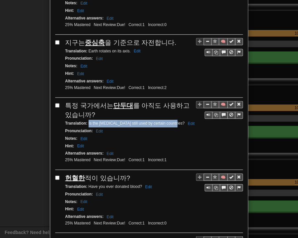
drag, startPoint x: 85, startPoint y: 118, endPoint x: 165, endPoint y: 118, distance: 79.5
click at [165, 121] on small "Translation : Is the [MEDICAL_DATA] still used by certain countries? Edit" at bounding box center [130, 123] width 131 height 5
drag, startPoint x: 62, startPoint y: 171, endPoint x: 128, endPoint y: 173, distance: 65.7
click at [128, 173] on div "헌혈한 적이 있습니까?" at bounding box center [154, 178] width 178 height 10
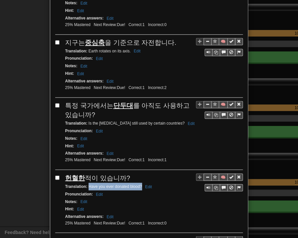
drag, startPoint x: 86, startPoint y: 181, endPoint x: 138, endPoint y: 179, distance: 51.8
click at [138, 184] on small "Translation : Have you ever donated blood? Edit" at bounding box center [109, 186] width 89 height 5
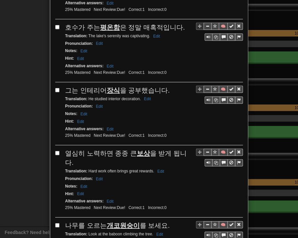
scroll to position [396, 0]
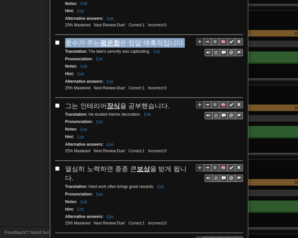
drag, startPoint x: 64, startPoint y: 37, endPoint x: 174, endPoint y: 38, distance: 109.9
click at [174, 39] on span "호수가 주는 평온함 은 정말 매혹적입니다." at bounding box center [124, 42] width 119 height 7
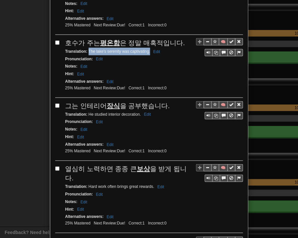
drag, startPoint x: 86, startPoint y: 46, endPoint x: 147, endPoint y: 46, distance: 60.7
click at [147, 49] on small "Translation : The lake's serenity was captivating. Edit" at bounding box center [113, 51] width 97 height 5
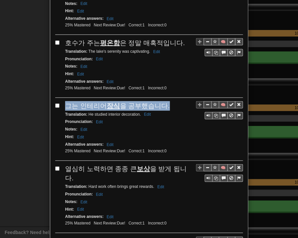
drag, startPoint x: 61, startPoint y: 98, endPoint x: 165, endPoint y: 96, distance: 103.3
click at [165, 101] on div "🧠 그는 인테리어 장식 을 공부했습니다. Translation : He studied interior decoration. Edit Pronu…" at bounding box center [148, 131] width 187 height 60
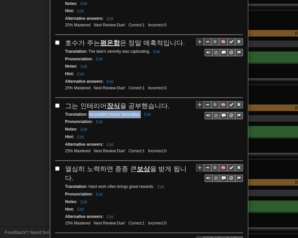
drag, startPoint x: 86, startPoint y: 105, endPoint x: 138, endPoint y: 107, distance: 52.5
click at [138, 112] on small "Translation : He studied interior decoration. Edit" at bounding box center [108, 114] width 87 height 5
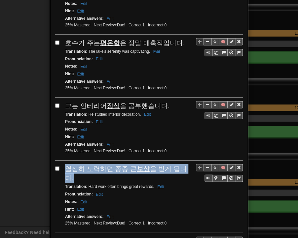
drag, startPoint x: 63, startPoint y: 160, endPoint x: 186, endPoint y: 161, distance: 122.5
click at [186, 164] on div "열심히 노력하면 종종 큰 보상 을 받게 됩니다." at bounding box center [154, 173] width 178 height 19
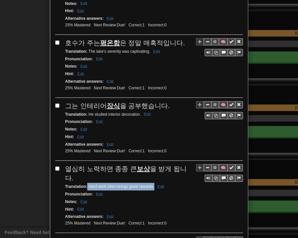
drag, startPoint x: 84, startPoint y: 168, endPoint x: 151, endPoint y: 169, distance: 66.3
click at [151, 185] on small "Translation : Hard work often brings great rewards. Edit" at bounding box center [115, 187] width 101 height 5
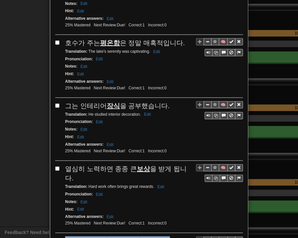
drag, startPoint x: 63, startPoint y: 221, endPoint x: 164, endPoint y: 220, distance: 101.7
click at [164, 237] on div "나무를 오르는 개코원숭이 를 보세요." at bounding box center [154, 242] width 178 height 10
drag, startPoint x: 84, startPoint y: 230, endPoint x: 151, endPoint y: 231, distance: 66.0
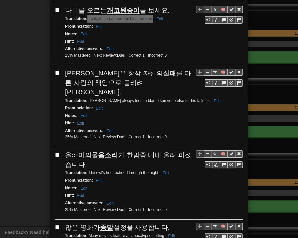
scroll to position [660, 0]
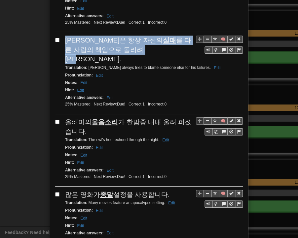
drag, startPoint x: 62, startPoint y: 16, endPoint x: 99, endPoint y: 28, distance: 38.4
click at [99, 36] on div "[PERSON_NAME]은 항상 자신의 실패 를 다른 사람의 책임으로 돌리려 [PERSON_NAME]." at bounding box center [154, 50] width 178 height 28
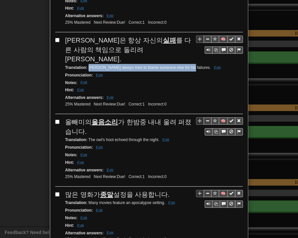
drag, startPoint x: 86, startPoint y: 36, endPoint x: 183, endPoint y: 37, distance: 97.0
click at [183, 65] on small "Translation : [PERSON_NAME] always tries to blame someone else for his failures…" at bounding box center [143, 67] width 157 height 5
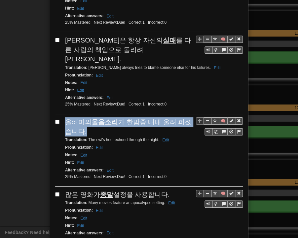
drag, startPoint x: 64, startPoint y: 87, endPoint x: 77, endPoint y: 98, distance: 16.6
click at [77, 118] on div "올빼미의 울음소리 가 한밤중 내내 울려 퍼졌습니다." at bounding box center [154, 127] width 178 height 19
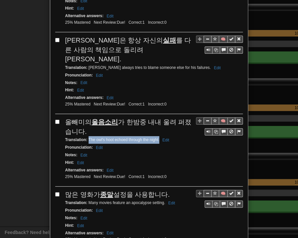
drag, startPoint x: 86, startPoint y: 107, endPoint x: 157, endPoint y: 108, distance: 71.0
click at [157, 138] on small "Translation : The owl's hoot echoed through the night. Edit" at bounding box center [118, 140] width 106 height 5
drag, startPoint x: 60, startPoint y: 159, endPoint x: 166, endPoint y: 162, distance: 106.0
click at [166, 190] on div "🧠 많은 영화가 종말 설정을 사용합니다. Translation : Many movies feature an apocalypse setting.…" at bounding box center [148, 220] width 187 height 60
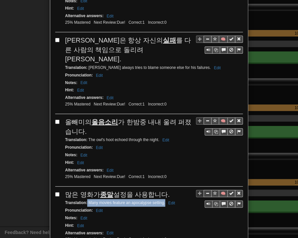
drag, startPoint x: 84, startPoint y: 169, endPoint x: 162, endPoint y: 170, distance: 77.9
click at [162, 201] on small "Translation : Many movies feature an apocalypse setting. Edit" at bounding box center [121, 203] width 112 height 5
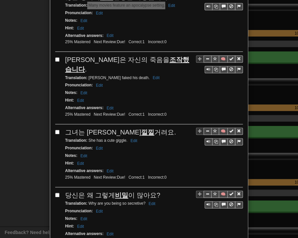
scroll to position [858, 0]
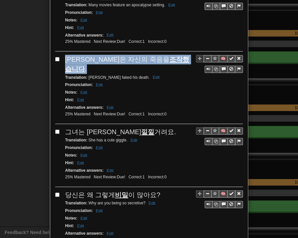
drag, startPoint x: 65, startPoint y: 27, endPoint x: 156, endPoint y: 26, distance: 90.4
click at [156, 55] on div "🧠 [PERSON_NAME]은 자신의 죽음을 조작했습니다 . Translation : [PERSON_NAME] faked his death. …" at bounding box center [148, 89] width 187 height 69
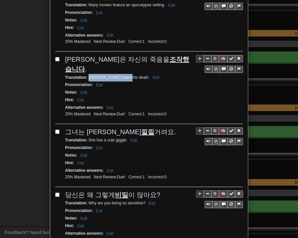
drag, startPoint x: 85, startPoint y: 33, endPoint x: 122, endPoint y: 33, distance: 36.3
click at [122, 75] on small "Translation : [PERSON_NAME] faked his death. Edit" at bounding box center [113, 77] width 96 height 5
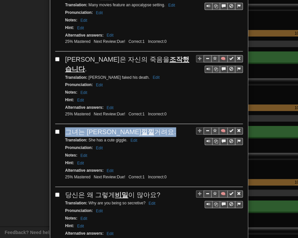
drag, startPoint x: 64, startPoint y: 86, endPoint x: 136, endPoint y: 87, distance: 72.3
click at [136, 127] on div "그녀는 귀엽게 낄낄 거려요." at bounding box center [154, 132] width 178 height 10
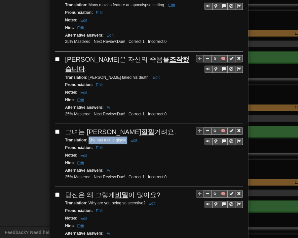
drag, startPoint x: 85, startPoint y: 94, endPoint x: 124, endPoint y: 95, distance: 39.0
click at [124, 138] on small "Translation : She has a cute giggle. Edit" at bounding box center [102, 140] width 74 height 5
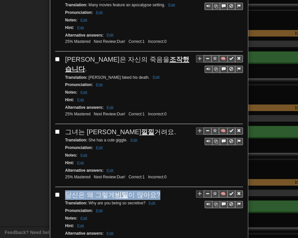
drag, startPoint x: 62, startPoint y: 147, endPoint x: 149, endPoint y: 148, distance: 87.1
click at [154, 190] on div "🧠 당신은 왜 그렇게 비밀 이 많아요? Translation : Why are you being so secretive? Edit Pronun…" at bounding box center [148, 220] width 187 height 60
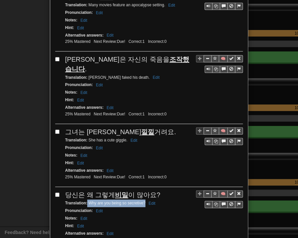
drag, startPoint x: 85, startPoint y: 156, endPoint x: 143, endPoint y: 155, distance: 57.8
click at [143, 201] on small "Translation : Why are you being so secretive? Edit" at bounding box center [111, 203] width 92 height 5
drag, startPoint x: 64, startPoint y: 209, endPoint x: 144, endPoint y: 210, distance: 80.2
drag, startPoint x: 86, startPoint y: 218, endPoint x: 140, endPoint y: 220, distance: 54.2
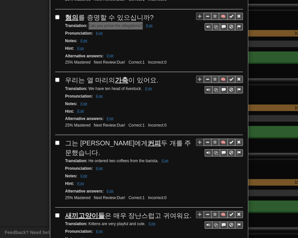
scroll to position [1089, 0]
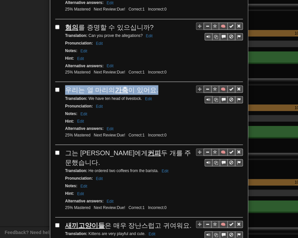
drag, startPoint x: 62, startPoint y: 40, endPoint x: 153, endPoint y: 37, distance: 91.2
click at [153, 85] on div "🧠 우리는 열 마리의 가축 이 있어요. Translation : We have ten head of livestock. Edit Pronunc…" at bounding box center [148, 115] width 187 height 60
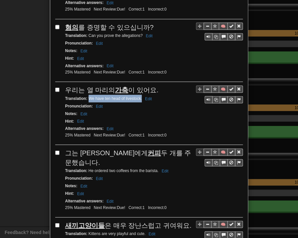
drag, startPoint x: 86, startPoint y: 48, endPoint x: 139, endPoint y: 49, distance: 53.5
click at [139, 96] on small "Translation : We have ten head of livestock. Edit" at bounding box center [109, 98] width 88 height 5
drag, startPoint x: 64, startPoint y: 102, endPoint x: 189, endPoint y: 103, distance: 124.8
click at [189, 148] on div "그는 [PERSON_NAME]에게 커피 두 개를 주문했습니다." at bounding box center [154, 157] width 178 height 19
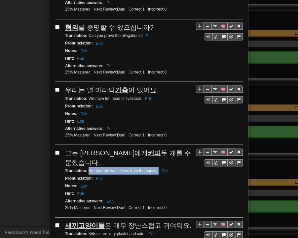
drag, startPoint x: 86, startPoint y: 109, endPoint x: 155, endPoint y: 112, distance: 69.4
click at [155, 168] on small "Translation : He ordered two coffees from the barista. Edit" at bounding box center [117, 170] width 105 height 5
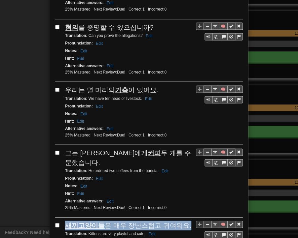
drag, startPoint x: 64, startPoint y: 164, endPoint x: 176, endPoint y: 164, distance: 112.2
click at [180, 221] on div "새끼고양이들 은 매우 장난스럽고 귀여워요." at bounding box center [154, 226] width 178 height 10
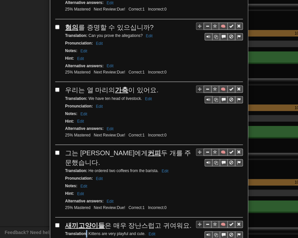
click at [84, 231] on small "Translation : Kittens are very playful and cute. Edit" at bounding box center [111, 233] width 92 height 5
drag, startPoint x: 85, startPoint y: 173, endPoint x: 139, endPoint y: 172, distance: 54.1
click at [142, 231] on small "Translation : Kittens are very playful and cute. Edit" at bounding box center [111, 233] width 92 height 5
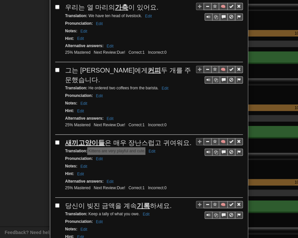
scroll to position [1187, 0]
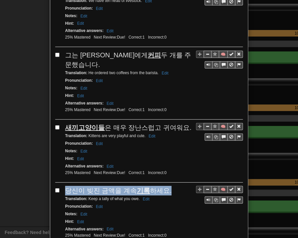
drag, startPoint x: 65, startPoint y: 126, endPoint x: 164, endPoint y: 129, distance: 99.1
click at [164, 186] on div "당신이 빚진 금액을 계속 기록 하세요." at bounding box center [154, 191] width 178 height 10
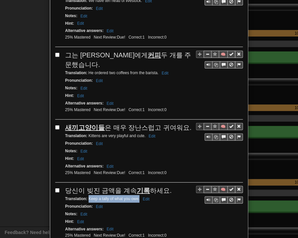
drag, startPoint x: 85, startPoint y: 136, endPoint x: 136, endPoint y: 135, distance: 50.8
click at [136, 197] on small "Translation : Keep a tally of what you owe. Edit" at bounding box center [108, 199] width 86 height 5
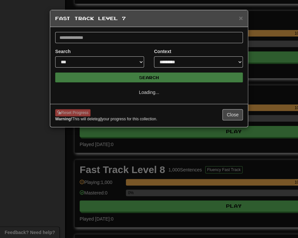
select select "**"
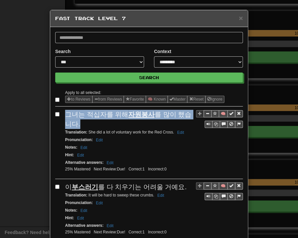
drag, startPoint x: 64, startPoint y: 114, endPoint x: 71, endPoint y: 122, distance: 11.0
click at [71, 122] on div "그녀는 적십자를 위해 자원봉사 를 많이 했습니다." at bounding box center [154, 119] width 178 height 19
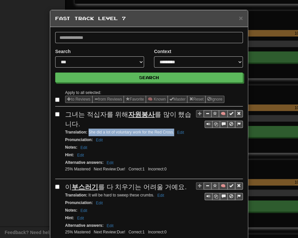
drag, startPoint x: 90, startPoint y: 132, endPoint x: 171, endPoint y: 133, distance: 81.5
click at [171, 133] on small "Translation : She did a lot of voluntary work for the Red Cross. Edit" at bounding box center [125, 132] width 121 height 5
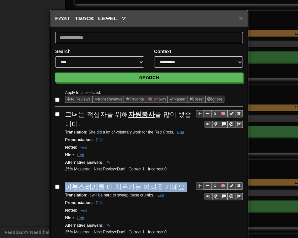
drag, startPoint x: 63, startPoint y: 184, endPoint x: 178, endPoint y: 186, distance: 114.9
click at [178, 186] on div "이 부스러기 를 다 치우기는 어려울 거예요." at bounding box center [154, 188] width 178 height 10
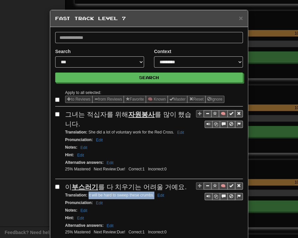
drag, startPoint x: 85, startPoint y: 194, endPoint x: 151, endPoint y: 195, distance: 66.0
click at [151, 195] on small "Translation : It will be hard to sweep these crumbs. Edit" at bounding box center [115, 195] width 101 height 5
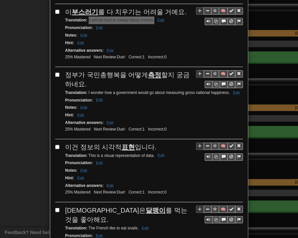
scroll to position [198, 0]
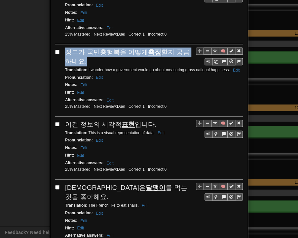
drag, startPoint x: 63, startPoint y: 47, endPoint x: 79, endPoint y: 56, distance: 18.2
click at [80, 58] on div "정부가 국민총행복을 어떻게 측정 할지 궁금하네요." at bounding box center [154, 57] width 178 height 19
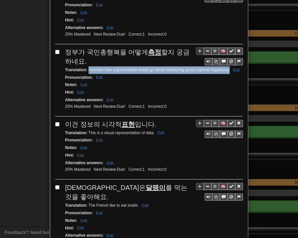
drag, startPoint x: 85, startPoint y: 66, endPoint x: 227, endPoint y: 69, distance: 141.3
click at [227, 69] on div "Translation : I wonder how a government would go about measuring gross national…" at bounding box center [154, 70] width 178 height 8
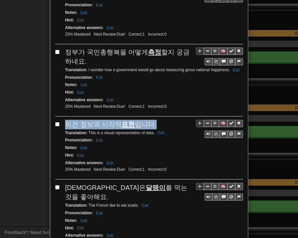
drag, startPoint x: 64, startPoint y: 120, endPoint x: 148, endPoint y: 119, distance: 84.5
click at [148, 121] on span "이건 정보의 시각적 표현 입니다." at bounding box center [110, 124] width 91 height 7
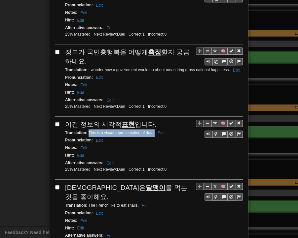
drag, startPoint x: 86, startPoint y: 128, endPoint x: 152, endPoint y: 128, distance: 66.0
click at [152, 131] on small "Translation : This is a visual representation of data. Edit" at bounding box center [115, 133] width 101 height 5
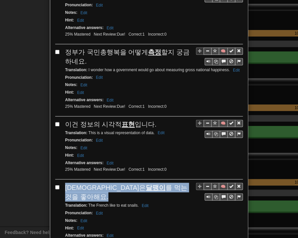
drag, startPoint x: 63, startPoint y: 181, endPoint x: 180, endPoint y: 184, distance: 116.9
click at [180, 184] on div "[DEMOGRAPHIC_DATA]은 달팽이 를 먹는것을 좋아해요." at bounding box center [154, 192] width 178 height 19
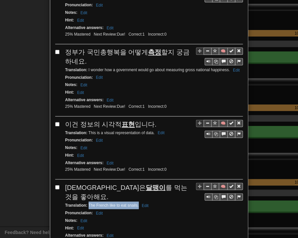
drag, startPoint x: 86, startPoint y: 191, endPoint x: 136, endPoint y: 192, distance: 50.2
click at [136, 203] on small "Translation : The French like to eat snails. Edit" at bounding box center [107, 205] width 85 height 5
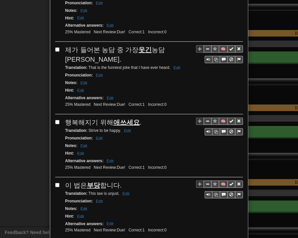
scroll to position [429, 0]
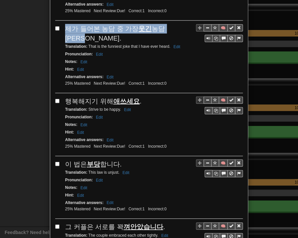
drag, startPoint x: 65, startPoint y: 11, endPoint x: 175, endPoint y: 11, distance: 110.6
click at [178, 24] on div "제가 들어본 농담 중 가장 웃긴 농담이네요." at bounding box center [154, 33] width 178 height 19
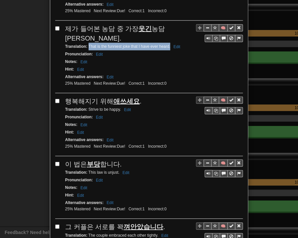
drag, startPoint x: 85, startPoint y: 19, endPoint x: 167, endPoint y: 21, distance: 81.9
click at [167, 44] on small "Translation : That is the funniest joke that I have ever heard. Edit" at bounding box center [123, 46] width 117 height 5
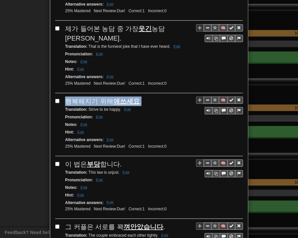
drag, startPoint x: 62, startPoint y: 74, endPoint x: 136, endPoint y: 73, distance: 73.6
click at [138, 97] on div "🧠 행복해지기 위해 애쓰세요 . Translation : Strive to be happy. Edit Pronunciation : Edit N…" at bounding box center [148, 127] width 187 height 60
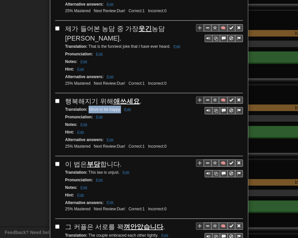
drag, startPoint x: 85, startPoint y: 84, endPoint x: 118, endPoint y: 84, distance: 32.0
click at [118, 106] on div "Translation : Strive to be happy. Edit" at bounding box center [154, 110] width 178 height 8
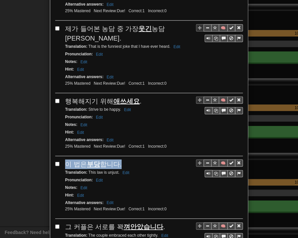
drag, startPoint x: 63, startPoint y: 135, endPoint x: 119, endPoint y: 138, distance: 55.6
click at [119, 160] on div "이 법은 부당 합니다." at bounding box center [154, 165] width 178 height 10
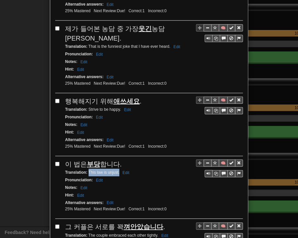
drag, startPoint x: 85, startPoint y: 144, endPoint x: 116, endPoint y: 146, distance: 31.1
click at [116, 170] on small "Translation : This law is unjust. Edit" at bounding box center [98, 172] width 66 height 5
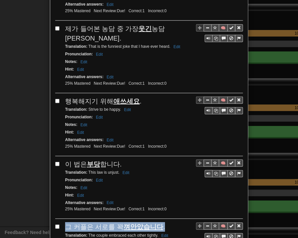
drag, startPoint x: 64, startPoint y: 197, endPoint x: 163, endPoint y: 196, distance: 98.7
click at [163, 222] on div "그 커플은 서로를 꽉 껴안았습니다 ." at bounding box center [154, 227] width 178 height 10
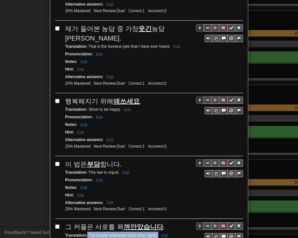
drag, startPoint x: 86, startPoint y: 205, endPoint x: 156, endPoint y: 207, distance: 70.0
click at [156, 233] on small "Translation : The couple embraced each other tightly. Edit" at bounding box center [117, 235] width 105 height 5
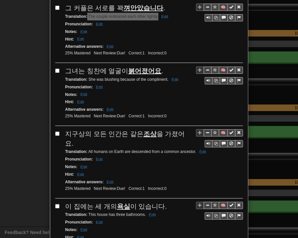
scroll to position [660, 0]
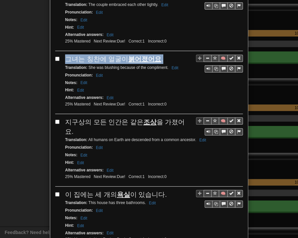
drag, startPoint x: 63, startPoint y: 28, endPoint x: 157, endPoint y: 29, distance: 93.4
click at [157, 54] on div "그녀는 칭찬에 얼굴이 붉어졌어요 ." at bounding box center [154, 59] width 178 height 10
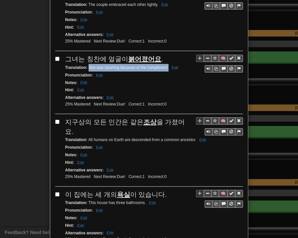
drag, startPoint x: 86, startPoint y: 36, endPoint x: 165, endPoint y: 37, distance: 79.2
click at [165, 65] on small "Translation : She was blushing because of the compliment. Edit" at bounding box center [122, 67] width 115 height 5
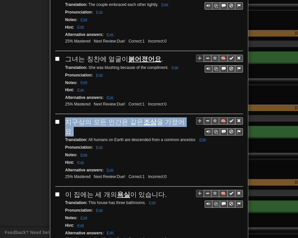
drag, startPoint x: 63, startPoint y: 91, endPoint x: 183, endPoint y: 91, distance: 119.8
click at [183, 118] on div "지구상의 모든 인간은 같은 조상 을 가졌어요." at bounding box center [154, 127] width 178 height 19
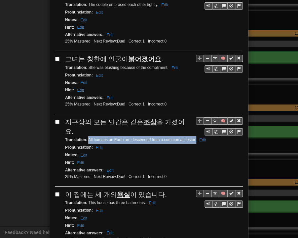
drag, startPoint x: 86, startPoint y: 98, endPoint x: 78, endPoint y: 105, distance: 10.7
click at [78, 138] on small "Translation : All humans on Earth are descended from a common ancestor. Edit" at bounding box center [136, 140] width 143 height 5
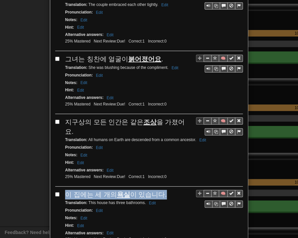
drag, startPoint x: 71, startPoint y: 161, endPoint x: 156, endPoint y: 159, distance: 85.5
click at [161, 190] on div "이 집에는 세 개의 욕실 이 있습니다." at bounding box center [154, 195] width 178 height 10
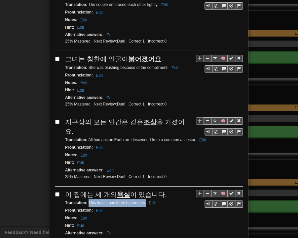
drag, startPoint x: 85, startPoint y: 166, endPoint x: 141, endPoint y: 168, distance: 55.1
click at [143, 201] on small "Translation : This house has three bathrooms. Edit" at bounding box center [111, 203] width 92 height 5
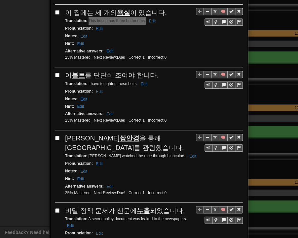
scroll to position [858, 0]
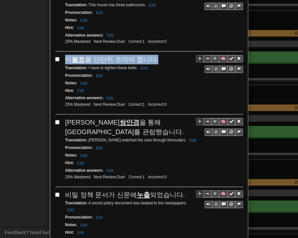
drag, startPoint x: 62, startPoint y: 21, endPoint x: 151, endPoint y: 19, distance: 88.5
click at [151, 55] on div "🧠 이 볼트 를 단단히 조여야 합니다. Translation : I have to tighten these bolts. Edit Pronunc…" at bounding box center [148, 85] width 187 height 60
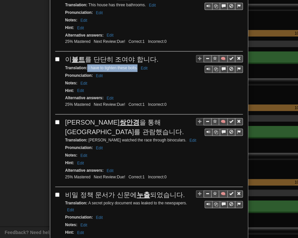
drag, startPoint x: 84, startPoint y: 30, endPoint x: 135, endPoint y: 32, distance: 50.5
click at [135, 66] on small "Translation : I have to tighten these bolts. Edit" at bounding box center [107, 68] width 84 height 5
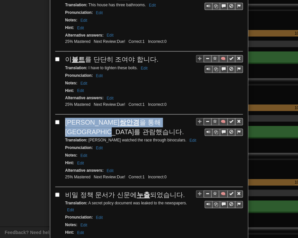
drag, startPoint x: 61, startPoint y: 83, endPoint x: 176, endPoint y: 84, distance: 114.2
click at [176, 118] on div "🧠 [PERSON_NAME]은 쌍안경 을 통해 [GEOGRAPHIC_DATA]를 관람했습니다. Translation : [PERSON_NAME…" at bounding box center [148, 152] width 187 height 69
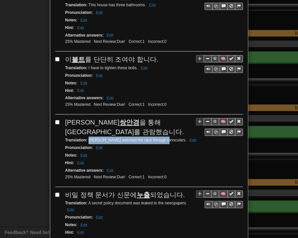
drag, startPoint x: 85, startPoint y: 91, endPoint x: 159, endPoint y: 92, distance: 73.3
click at [159, 138] on small "Translation : [PERSON_NAME] watched the race through binoculars. Edit" at bounding box center [131, 140] width 133 height 5
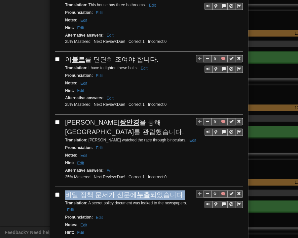
drag, startPoint x: 63, startPoint y: 145, endPoint x: 176, endPoint y: 147, distance: 112.6
click at [176, 190] on div "비밀 정책 문서가 신문에 누출 되었습니다." at bounding box center [154, 195] width 178 height 10
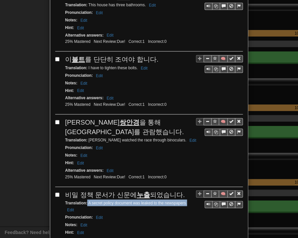
drag, startPoint x: 84, startPoint y: 154, endPoint x: 184, endPoint y: 155, distance: 99.0
click at [184, 200] on div "Translation : A secret policy document was leaked to the newspapers. Edit" at bounding box center [154, 207] width 178 height 14
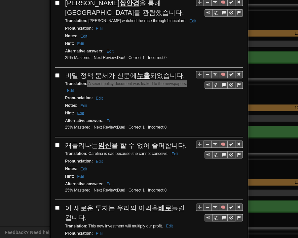
scroll to position [990, 0]
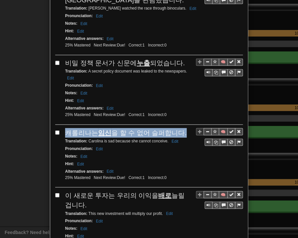
drag, startPoint x: 62, startPoint y: 80, endPoint x: 177, endPoint y: 82, distance: 114.6
click at [177, 128] on div "[PERSON_NAME]는 임신 을 할 수 없어 슬퍼합니다." at bounding box center [154, 133] width 178 height 10
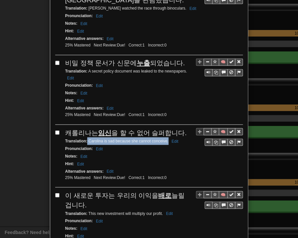
drag, startPoint x: 86, startPoint y: 91, endPoint x: 165, endPoint y: 91, distance: 78.6
click at [165, 139] on small "Translation : [PERSON_NAME] is sad because she cannot conceive. Edit" at bounding box center [122, 141] width 115 height 5
drag, startPoint x: 67, startPoint y: 146, endPoint x: 78, endPoint y: 152, distance: 12.9
click at [78, 191] on div "🧠 이 새로운 투자는 우리의 이익을 배로 늘릴 겁니다. Translation : This new investment will multiply …" at bounding box center [148, 225] width 187 height 69
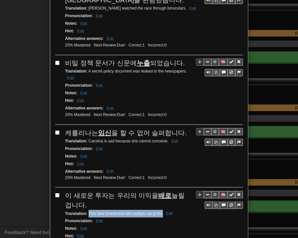
drag, startPoint x: 86, startPoint y: 160, endPoint x: 160, endPoint y: 163, distance: 74.6
click at [160, 210] on div "Translation : This new investment will multiply our profit. Edit" at bounding box center [154, 214] width 178 height 8
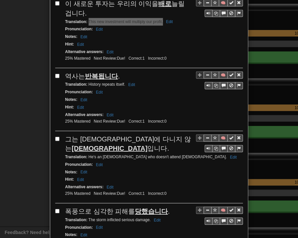
scroll to position [1188, 0]
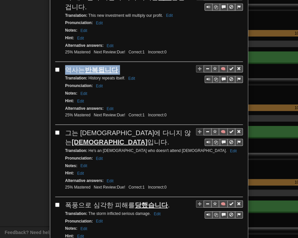
drag, startPoint x: 63, startPoint y: 16, endPoint x: 116, endPoint y: 17, distance: 53.5
click at [116, 65] on div "역사는 반복됩니다 ." at bounding box center [154, 70] width 178 height 10
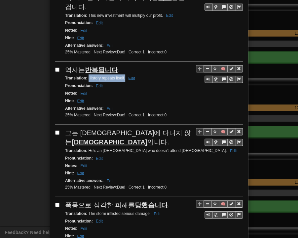
drag, startPoint x: 86, startPoint y: 25, endPoint x: 122, endPoint y: 25, distance: 36.6
click at [122, 76] on small "Translation : History repeats itself. Edit" at bounding box center [101, 78] width 72 height 5
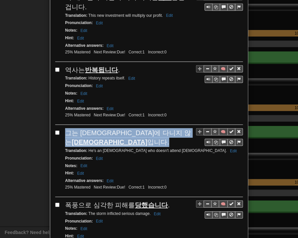
drag, startPoint x: 63, startPoint y: 77, endPoint x: 176, endPoint y: 81, distance: 112.3
click at [176, 128] on div "그는 [DEMOGRAPHIC_DATA]에 다니지 않는 무신론자 입니다." at bounding box center [154, 137] width 178 height 19
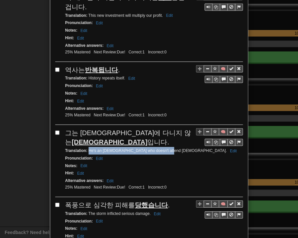
drag, startPoint x: 86, startPoint y: 86, endPoint x: 159, endPoint y: 87, distance: 73.6
click at [159, 149] on small "Translation : He's an [DEMOGRAPHIC_DATA] who doesn't attend [DEMOGRAPHIC_DATA].…" at bounding box center [151, 151] width 173 height 5
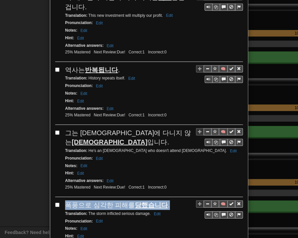
drag, startPoint x: 64, startPoint y: 138, endPoint x: 164, endPoint y: 139, distance: 100.0
click at [164, 201] on div "폭풍으로 심각한 피해를 당했습니다 ." at bounding box center [154, 206] width 178 height 10
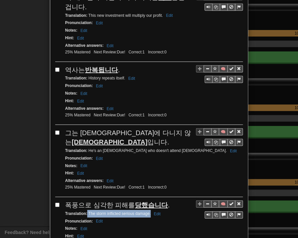
drag, startPoint x: 84, startPoint y: 148, endPoint x: 148, endPoint y: 150, distance: 63.4
click at [148, 210] on div "Translation : The storm inflicted serious damage. Edit" at bounding box center [154, 214] width 178 height 8
click at [209, 233] on div "Hint : Edit" at bounding box center [154, 237] width 178 height 8
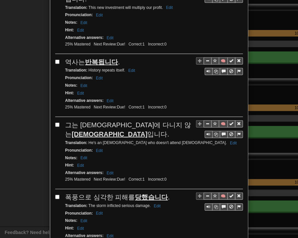
scroll to position [1200, 0]
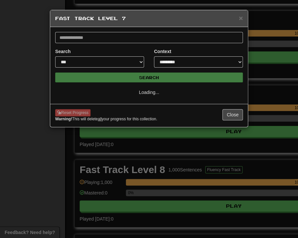
select select "**"
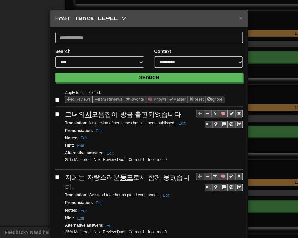
drag, startPoint x: 66, startPoint y: 117, endPoint x: 174, endPoint y: 115, distance: 108.6
click at [174, 115] on span "그녀의 시 모음집이 방금 출판되었습니다." at bounding box center [124, 114] width 118 height 7
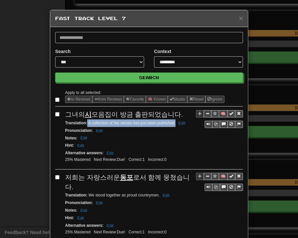
drag, startPoint x: 85, startPoint y: 122, endPoint x: 173, endPoint y: 121, distance: 88.1
click at [173, 121] on small "Translation : A collection of her verses has just been published. Edit" at bounding box center [126, 123] width 122 height 5
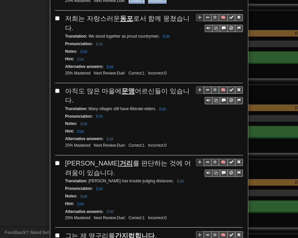
scroll to position [152, 0]
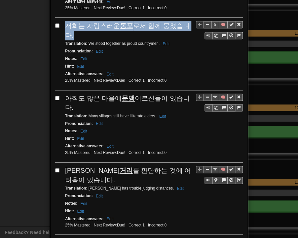
drag, startPoint x: 61, startPoint y: 9, endPoint x: 186, endPoint y: 24, distance: 125.8
click at [186, 24] on div "🧠 저희는 자랑스러운 동포 로서 함께 뭉쳤습니다. Translation : We stood together as proud countrymen…" at bounding box center [148, 55] width 187 height 69
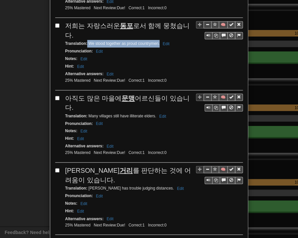
drag, startPoint x: 84, startPoint y: 30, endPoint x: 157, endPoint y: 34, distance: 72.7
click at [157, 41] on small "Translation : We stood together as proud countrymen. Edit" at bounding box center [118, 43] width 106 height 5
drag, startPoint x: 63, startPoint y: 85, endPoint x: 189, endPoint y: 88, distance: 126.1
click at [189, 94] on div "아직도 많은 마을에 문맹 어르신들이 있습니다." at bounding box center [154, 103] width 178 height 19
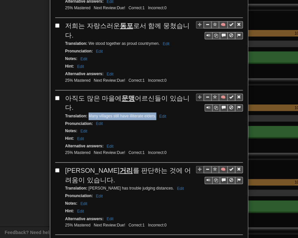
drag, startPoint x: 85, startPoint y: 94, endPoint x: 153, endPoint y: 95, distance: 68.0
click at [153, 114] on small "Translation : Many villages still have illiterate elders. Edit" at bounding box center [116, 116] width 103 height 5
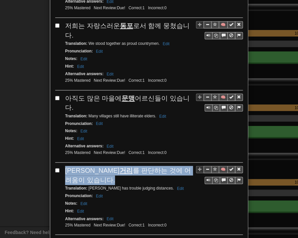
drag, startPoint x: 64, startPoint y: 147, endPoint x: 189, endPoint y: 149, distance: 125.8
click at [189, 166] on div "[PERSON_NAME]은 거리 를 판단하는 것에 어려움이 있습니다." at bounding box center [154, 175] width 178 height 19
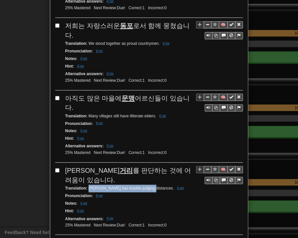
drag, startPoint x: 86, startPoint y: 156, endPoint x: 146, endPoint y: 156, distance: 60.1
click at [146, 186] on small "Translation : [PERSON_NAME] has trouble judging distances. Edit" at bounding box center [125, 188] width 120 height 5
drag, startPoint x: 62, startPoint y: 210, endPoint x: 150, endPoint y: 208, distance: 87.5
drag, startPoint x: 86, startPoint y: 218, endPoint x: 119, endPoint y: 219, distance: 33.0
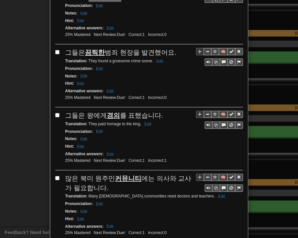
scroll to position [416, 0]
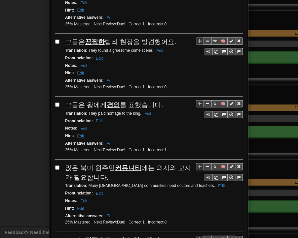
drag, startPoint x: 64, startPoint y: 8, endPoint x: 170, endPoint y: 7, distance: 106.6
click at [170, 37] on div "그들은 끔찍한 범죄 현장을 발견했어요." at bounding box center [154, 42] width 178 height 10
drag, startPoint x: 85, startPoint y: 14, endPoint x: 151, endPoint y: 15, distance: 65.7
click at [151, 48] on small "Translation : They found a gruesome crime scene. Edit" at bounding box center [115, 50] width 100 height 5
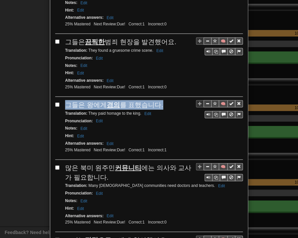
drag, startPoint x: 63, startPoint y: 69, endPoint x: 155, endPoint y: 70, distance: 91.8
click at [155, 100] on div "그들은 왕에게 경의 를 표했습니다." at bounding box center [154, 105] width 178 height 10
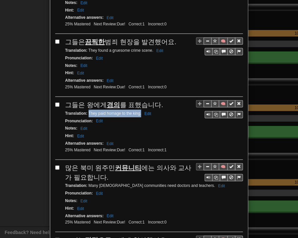
drag, startPoint x: 86, startPoint y: 77, endPoint x: 139, endPoint y: 78, distance: 52.5
click at [139, 111] on small "Translation : They paid homage to the king. Edit" at bounding box center [109, 113] width 88 height 5
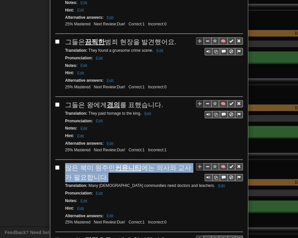
drag, startPoint x: 62, startPoint y: 130, endPoint x: 93, endPoint y: 138, distance: 31.9
click at [95, 163] on div "많은 북미 원주민 커뮤니티 에는 의사와 교사가 필요합니다." at bounding box center [154, 172] width 178 height 19
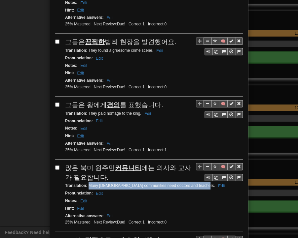
drag, startPoint x: 86, startPoint y: 149, endPoint x: 197, endPoint y: 148, distance: 110.9
click at [197, 184] on small "Translation : Many [DEMOGRAPHIC_DATA] communities need doctors and teachers. Ed…" at bounding box center [146, 186] width 162 height 5
drag, startPoint x: 63, startPoint y: 203, endPoint x: 160, endPoint y: 202, distance: 97.0
click at [160, 237] on span "그녀는 전적으로 그에게 헌신했어요." at bounding box center [116, 240] width 103 height 7
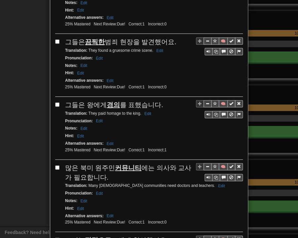
drag, startPoint x: 85, startPoint y: 210, endPoint x: 144, endPoint y: 209, distance: 58.8
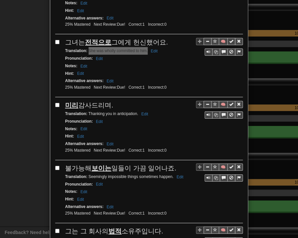
scroll to position [647, 0]
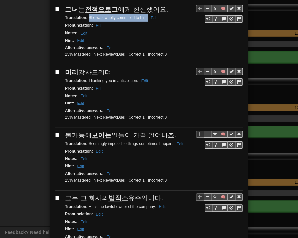
drag, startPoint x: 62, startPoint y: 35, endPoint x: 109, endPoint y: 32, distance: 47.0
click at [109, 68] on div "🧠 미리 감사드리며. Translation : Thanking you in anticipation. Edit Pronunciation : Ed…" at bounding box center [148, 98] width 187 height 60
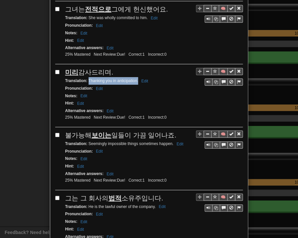
drag, startPoint x: 86, startPoint y: 40, endPoint x: 135, endPoint y: 41, distance: 48.9
click at [135, 79] on small "Translation : Thanking you in anticipation. Edit" at bounding box center [107, 81] width 85 height 5
drag, startPoint x: 62, startPoint y: 93, endPoint x: 169, endPoint y: 92, distance: 107.6
click at [169, 131] on div "🧠 불가능해 보이는 일들이 가끔 일어나죠. Translation : Seemingly impossible things sometimes hap…" at bounding box center [148, 161] width 187 height 60
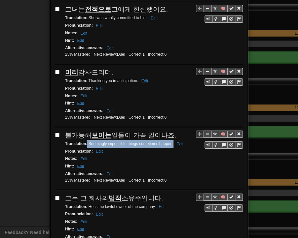
drag, startPoint x: 84, startPoint y: 103, endPoint x: 170, endPoint y: 103, distance: 85.8
click at [170, 142] on small "Translation : Seemingly impossible things sometimes happen. Edit" at bounding box center [125, 144] width 120 height 5
drag, startPoint x: 64, startPoint y: 153, endPoint x: 159, endPoint y: 153, distance: 94.7
click at [159, 194] on div "그는 그 회사의 법적 소유주입니다." at bounding box center [154, 199] width 178 height 10
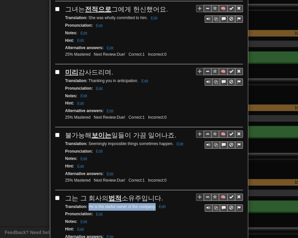
drag, startPoint x: 85, startPoint y: 163, endPoint x: 152, endPoint y: 165, distance: 67.0
click at [152, 205] on small "Translation : He is the lawful owner of the company. Edit" at bounding box center [116, 207] width 102 height 5
drag, startPoint x: 62, startPoint y: 216, endPoint x: 143, endPoint y: 217, distance: 80.9
drag, startPoint x: 85, startPoint y: 226, endPoint x: 137, endPoint y: 227, distance: 51.5
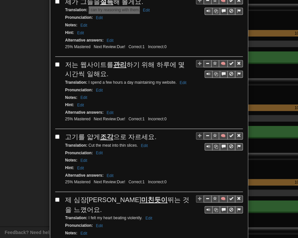
scroll to position [911, 0]
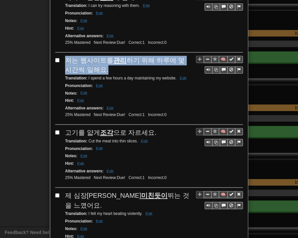
drag, startPoint x: 63, startPoint y: 14, endPoint x: 92, endPoint y: 23, distance: 30.8
click at [92, 56] on div "저는 웹사이트를 관리 하기 위해 하루에 몇 시간씩 일해요." at bounding box center [154, 65] width 178 height 19
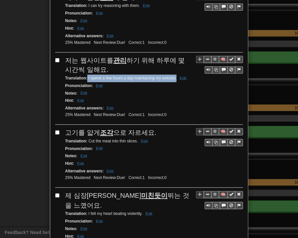
drag, startPoint x: 85, startPoint y: 33, endPoint x: 174, endPoint y: 34, distance: 89.1
click at [174, 76] on small "Translation : I spend a few hours a day maintaining my website. Edit" at bounding box center [126, 78] width 123 height 5
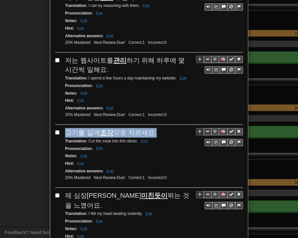
drag, startPoint x: 63, startPoint y: 85, endPoint x: 149, endPoint y: 87, distance: 85.9
click at [149, 128] on div "고기를 얇게 조각 으로 자르세요." at bounding box center [154, 133] width 178 height 10
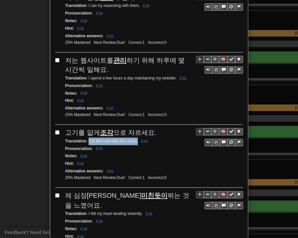
drag, startPoint x: 87, startPoint y: 95, endPoint x: 135, endPoint y: 95, distance: 47.5
click at [135, 139] on small "Translation : Cut the meat into thin slices. Edit" at bounding box center [107, 141] width 84 height 5
drag, startPoint x: 62, startPoint y: 147, endPoint x: 168, endPoint y: 149, distance: 105.6
click at [170, 191] on div "🧠 제 심장이 미친듯이 뛰는 것을 느꼈어요. Translation : I felt my heart beating violently. Edit …" at bounding box center [148, 225] width 187 height 69
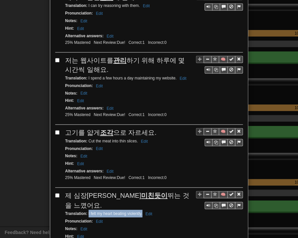
drag, startPoint x: 85, startPoint y: 155, endPoint x: 140, endPoint y: 156, distance: 54.5
click at [140, 211] on small "Translation : I felt my heart beating violently. Edit" at bounding box center [109, 213] width 89 height 5
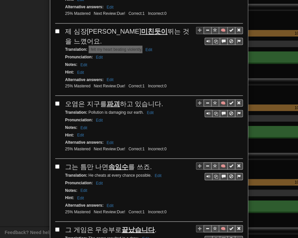
scroll to position [1076, 0]
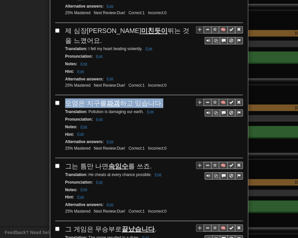
drag, startPoint x: 64, startPoint y: 45, endPoint x: 156, endPoint y: 47, distance: 91.8
click at [156, 98] on div "오염은 지구를 파괴 하고 있습니다." at bounding box center [154, 103] width 178 height 10
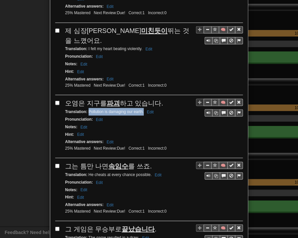
drag, startPoint x: 85, startPoint y: 53, endPoint x: 141, endPoint y: 53, distance: 55.8
click at [141, 109] on small "Translation : Pollution is damaging our earth. Edit" at bounding box center [110, 111] width 90 height 5
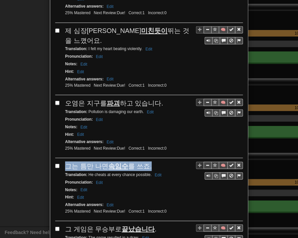
drag, startPoint x: 63, startPoint y: 106, endPoint x: 145, endPoint y: 107, distance: 81.9
click at [145, 161] on div "그는 틈만 나면 속임수 를 쓰죠." at bounding box center [154, 166] width 178 height 10
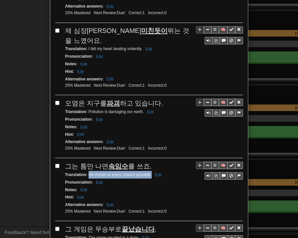
drag, startPoint x: 85, startPoint y: 114, endPoint x: 149, endPoint y: 116, distance: 63.1
click at [149, 172] on small "Translation : He cheats at every chance possible. Edit" at bounding box center [114, 174] width 98 height 5
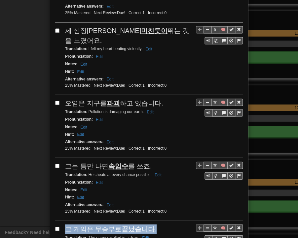
drag, startPoint x: 62, startPoint y: 167, endPoint x: 151, endPoint y: 167, distance: 88.1
click at [151, 224] on div "그 게임은 무승부로 끝났습니다 ." at bounding box center [154, 229] width 178 height 10
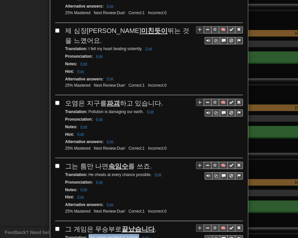
drag, startPoint x: 86, startPoint y: 177, endPoint x: 137, endPoint y: 177, distance: 50.5
click at [137, 235] on small "Translation : The game resulted in a draw. Edit" at bounding box center [108, 237] width 86 height 5
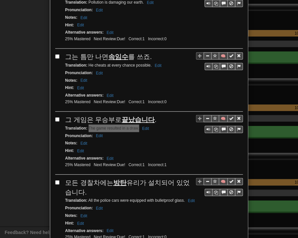
scroll to position [1187, 0]
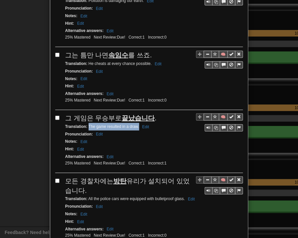
drag, startPoint x: 67, startPoint y: 118, endPoint x: 77, endPoint y: 124, distance: 11.7
click at [77, 177] on div "모든 경찰차에는 방탄 유리가 설치되어 있었습니다." at bounding box center [154, 186] width 178 height 19
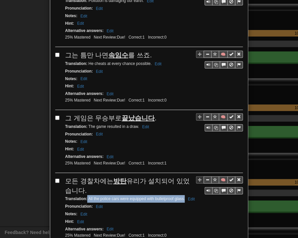
drag, startPoint x: 85, startPoint y: 134, endPoint x: 182, endPoint y: 136, distance: 97.1
click at [182, 197] on small "Translation : All the police cars were equipped with bulletproof glass. Edit" at bounding box center [130, 199] width 131 height 5
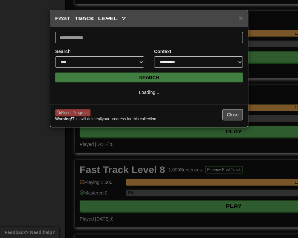
select select "**"
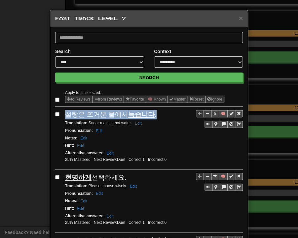
drag, startPoint x: 65, startPoint y: 116, endPoint x: 151, endPoint y: 118, distance: 86.5
click at [151, 118] on div "설탕은 뜨거운 물에서 녹습니다 ." at bounding box center [154, 115] width 178 height 10
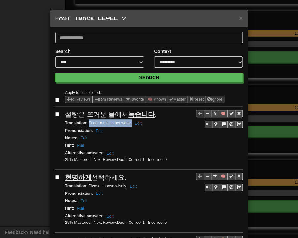
drag, startPoint x: 86, startPoint y: 123, endPoint x: 129, endPoint y: 125, distance: 43.3
click at [129, 125] on div "Translation : Sugar melts in hot water. Edit" at bounding box center [154, 123] width 178 height 8
drag, startPoint x: 64, startPoint y: 176, endPoint x: 120, endPoint y: 176, distance: 56.8
click at [123, 176] on div "현명하게 선택하세요." at bounding box center [154, 178] width 178 height 10
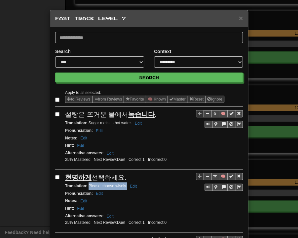
drag, startPoint x: 86, startPoint y: 184, endPoint x: 124, endPoint y: 185, distance: 38.3
click at [124, 185] on small "Translation : Please choose wisely. Edit" at bounding box center [102, 186] width 74 height 5
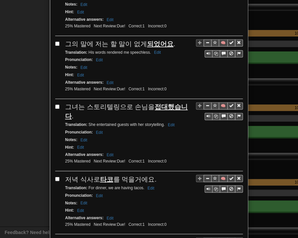
scroll to position [198, 0]
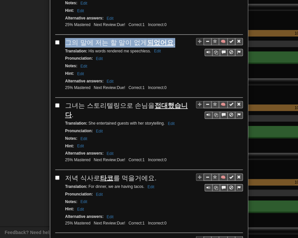
drag, startPoint x: 62, startPoint y: 41, endPoint x: 168, endPoint y: 40, distance: 106.0
click at [168, 40] on div "🧠 그의 말에 저는 할 말이 없게 되었어요 . Translation : His words rendered me speechless. Edit …" at bounding box center [148, 68] width 187 height 60
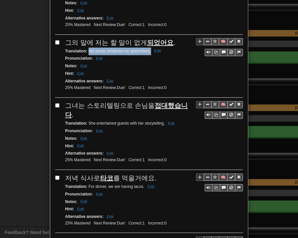
drag, startPoint x: 86, startPoint y: 48, endPoint x: 148, endPoint y: 49, distance: 61.7
click at [148, 49] on small "Translation : His words rendered me speechless. Edit" at bounding box center [114, 51] width 98 height 5
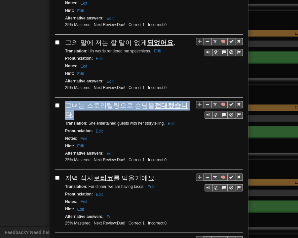
drag, startPoint x: 64, startPoint y: 103, endPoint x: 187, endPoint y: 103, distance: 123.8
click at [187, 103] on div "그녀는 스토리텔링으로 손님을 접대했습니다 ." at bounding box center [154, 110] width 178 height 19
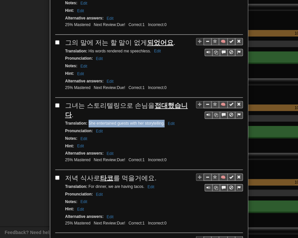
drag, startPoint x: 85, startPoint y: 109, endPoint x: 162, endPoint y: 112, distance: 77.0
click at [162, 120] on div "Translation : She entertained guests with her storytelling. Edit" at bounding box center [154, 124] width 178 height 8
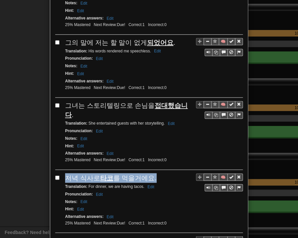
drag, startPoint x: 61, startPoint y: 164, endPoint x: 151, endPoint y: 165, distance: 89.1
click at [151, 173] on div "🧠 저녁 식사로 타코 를 먹을거에요. Translation : For dinner, we are having tacos. Edit Pronun…" at bounding box center [148, 203] width 187 height 60
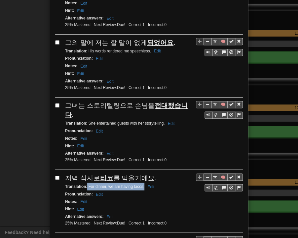
drag, startPoint x: 85, startPoint y: 172, endPoint x: 142, endPoint y: 174, distance: 56.8
click at [142, 183] on div "Translation : For dinner, we are having tacos. Edit" at bounding box center [154, 187] width 178 height 8
drag, startPoint x: 63, startPoint y: 225, endPoint x: 176, endPoint y: 225, distance: 112.9
click at [176, 236] on div "그녀는 효율적으로 모든 작업을 완료어요." at bounding box center [154, 241] width 178 height 10
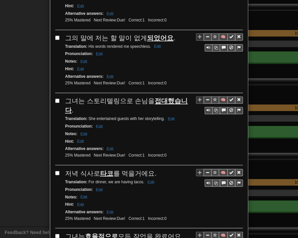
scroll to position [203, 0]
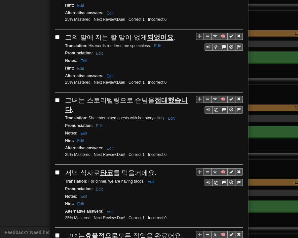
drag, startPoint x: 84, startPoint y: 234, endPoint x: 152, endPoint y: 228, distance: 68.3
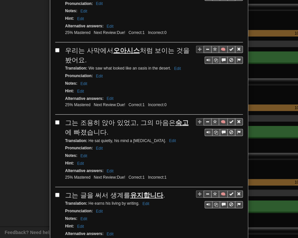
scroll to position [467, 0]
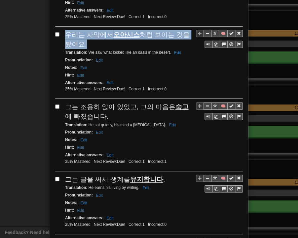
drag, startPoint x: 65, startPoint y: 18, endPoint x: 76, endPoint y: 25, distance: 13.5
click at [76, 31] on span "우리는 사막에서 오아시스 처럼 보이는 것을 봤어요." at bounding box center [127, 39] width 124 height 17
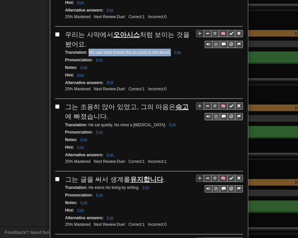
drag, startPoint x: 86, startPoint y: 33, endPoint x: 168, endPoint y: 36, distance: 81.9
click at [168, 50] on small "Translation : We saw what looked like an oasis in the desert. Edit" at bounding box center [124, 52] width 118 height 5
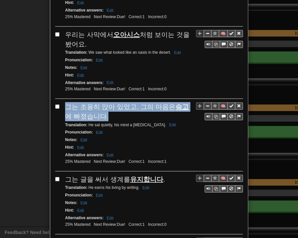
drag, startPoint x: 64, startPoint y: 87, endPoint x: 99, endPoint y: 99, distance: 36.6
click at [99, 102] on div "그는 조용히 앉아 있었고, 그의 마음은 숙고 에 빠졌습니다." at bounding box center [154, 111] width 178 height 19
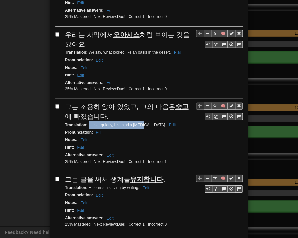
drag, startPoint x: 86, startPoint y: 105, endPoint x: 141, endPoint y: 106, distance: 54.5
click at [141, 123] on small "Translation : He sat quietly, his mind a [MEDICAL_DATA]. Edit" at bounding box center [121, 125] width 113 height 5
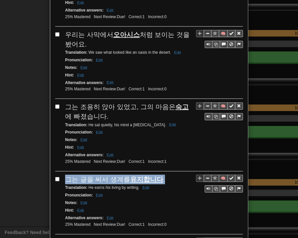
drag, startPoint x: 64, startPoint y: 157, endPoint x: 160, endPoint y: 160, distance: 95.4
click at [160, 175] on div "그는 글을 써서 생계를 유지합니다 ." at bounding box center [154, 180] width 178 height 10
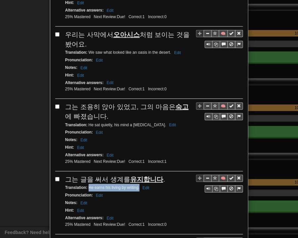
drag, startPoint x: 85, startPoint y: 167, endPoint x: 134, endPoint y: 170, distance: 48.9
click at [136, 186] on small "Translation : He earns his living by writing. Edit" at bounding box center [108, 188] width 86 height 5
drag, startPoint x: 63, startPoint y: 221, endPoint x: 156, endPoint y: 220, distance: 92.8
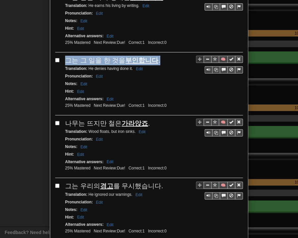
scroll to position [665, 0]
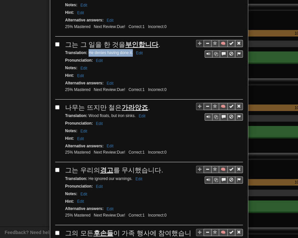
drag, startPoint x: 86, startPoint y: 30, endPoint x: 130, endPoint y: 33, distance: 44.7
click at [130, 51] on small "Translation : He denies having done it. Edit" at bounding box center [105, 53] width 80 height 5
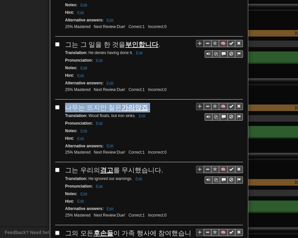
drag, startPoint x: 64, startPoint y: 85, endPoint x: 146, endPoint y: 84, distance: 82.5
click at [146, 103] on div "나무는 뜨지만 철은 가라앉죠 ." at bounding box center [154, 108] width 178 height 10
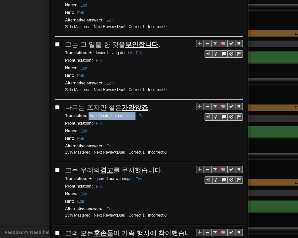
drag, startPoint x: 85, startPoint y: 93, endPoint x: 132, endPoint y: 94, distance: 46.9
click at [132, 114] on small "Translation : Wood floats, but iron sinks. Edit" at bounding box center [106, 116] width 82 height 5
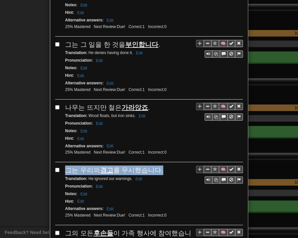
drag, startPoint x: 64, startPoint y: 145, endPoint x: 155, endPoint y: 148, distance: 91.1
click at [155, 166] on div "그는 우리의 경고 를 무시했습니다." at bounding box center [154, 171] width 178 height 10
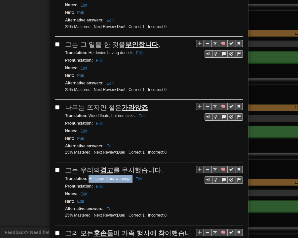
drag, startPoint x: 86, startPoint y: 154, endPoint x: 129, endPoint y: 156, distance: 43.6
click at [129, 177] on small "Translation : He ignored our warnings. Edit" at bounding box center [104, 179] width 79 height 5
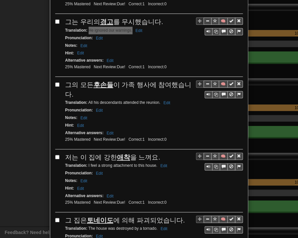
scroll to position [830, 0]
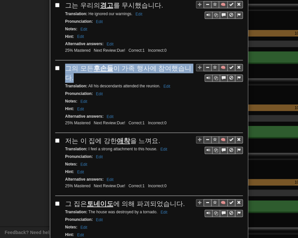
drag, startPoint x: 64, startPoint y: 41, endPoint x: 189, endPoint y: 45, distance: 125.2
click at [189, 64] on div "그의 모든 후손들 이 가족 행사에 참여했습니다." at bounding box center [154, 73] width 178 height 19
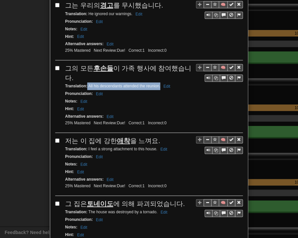
drag, startPoint x: 85, startPoint y: 52, endPoint x: 156, endPoint y: 52, distance: 71.0
click at [157, 84] on small "Translation : All his descendants attended the reunion. Edit" at bounding box center [118, 86] width 107 height 5
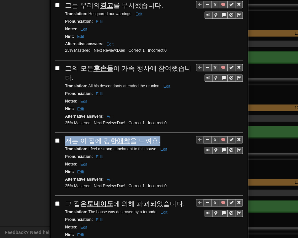
drag, startPoint x: 63, startPoint y: 103, endPoint x: 153, endPoint y: 104, distance: 89.8
click at [153, 136] on div "저는 이 집에 강한 애착 을 느껴요." at bounding box center [154, 141] width 178 height 10
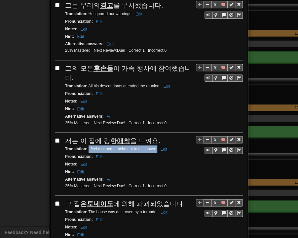
drag, startPoint x: 86, startPoint y: 113, endPoint x: 154, endPoint y: 114, distance: 68.7
click at [154, 147] on small "Translation : I feel a strong attachment to this house. Edit" at bounding box center [117, 149] width 104 height 5
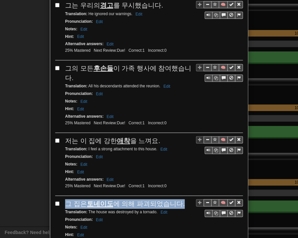
drag, startPoint x: 64, startPoint y: 167, endPoint x: 176, endPoint y: 168, distance: 111.6
click at [176, 199] on div "그 집은 [PERSON_NAME]도 에 의해 파괴되었습니다." at bounding box center [154, 204] width 178 height 10
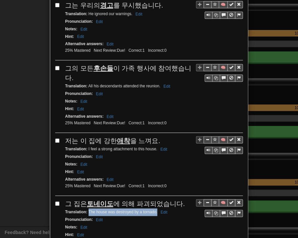
drag, startPoint x: 86, startPoint y: 176, endPoint x: 154, endPoint y: 175, distance: 68.0
click at [154, 210] on small "Translation : The house was destroyed by a tornado. Edit" at bounding box center [117, 212] width 104 height 5
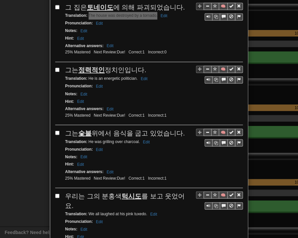
scroll to position [1029, 0]
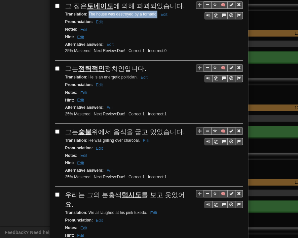
drag, startPoint x: 70, startPoint y: 29, endPoint x: 142, endPoint y: 29, distance: 71.3
click at [142, 64] on div "그는 정력적인 정치인입니다." at bounding box center [154, 69] width 178 height 10
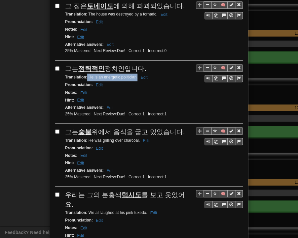
drag, startPoint x: 88, startPoint y: 39, endPoint x: 135, endPoint y: 40, distance: 47.2
click at [135, 74] on div "Translation : He is an energetic politician. Edit" at bounding box center [154, 78] width 178 height 8
drag, startPoint x: 63, startPoint y: 92, endPoint x: 178, endPoint y: 92, distance: 114.9
click at [178, 127] on div "그는 숯불 위에서 음식을 굽고 있었습니다." at bounding box center [154, 132] width 178 height 10
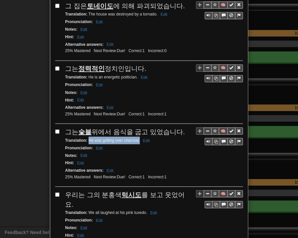
drag, startPoint x: 86, startPoint y: 100, endPoint x: 137, endPoint y: 101, distance: 51.5
click at [137, 138] on small "Translation : He was grilling over charcoal. Edit" at bounding box center [108, 140] width 86 height 5
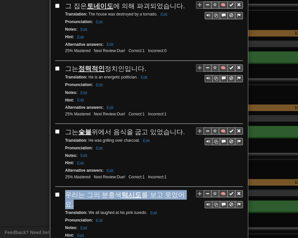
drag, startPoint x: 64, startPoint y: 153, endPoint x: 184, endPoint y: 153, distance: 119.8
click at [184, 190] on div "우리는 그의 분홍색 턱시도 를 보고 웃었어요." at bounding box center [154, 199] width 178 height 19
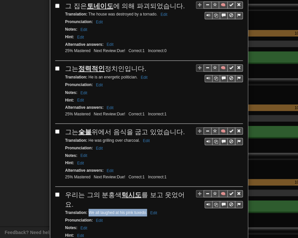
drag, startPoint x: 86, startPoint y: 161, endPoint x: 144, endPoint y: 163, distance: 58.5
click at [144, 210] on small "Translation : We all laughed at his pink tuxedo. Edit" at bounding box center [112, 212] width 94 height 5
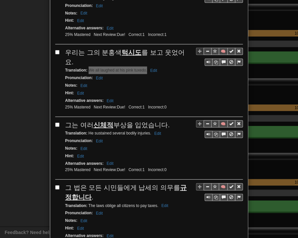
scroll to position [1187, 0]
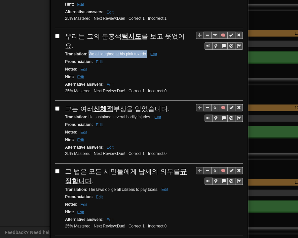
drag, startPoint x: 64, startPoint y: 57, endPoint x: 166, endPoint y: 57, distance: 102.0
click at [166, 104] on div "그는 여러 신체적 부상을 입었습니다." at bounding box center [154, 109] width 178 height 10
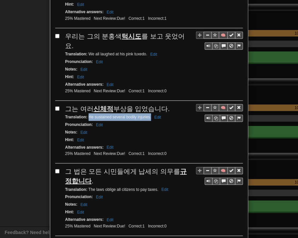
drag, startPoint x: 86, startPoint y: 65, endPoint x: 148, endPoint y: 67, distance: 62.4
click at [148, 114] on div "Translation : He sustained several bodily injuries. Edit" at bounding box center [154, 118] width 178 height 8
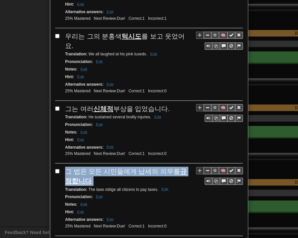
drag, startPoint x: 63, startPoint y: 115, endPoint x: 79, endPoint y: 125, distance: 18.9
click at [79, 167] on div "그 법은 모든 시민들에게 납세의 의무를 규정합니다 ." at bounding box center [154, 176] width 178 height 19
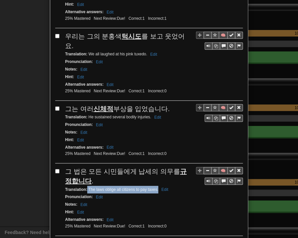
drag, startPoint x: 84, startPoint y: 135, endPoint x: 155, endPoint y: 138, distance: 71.0
click at [155, 187] on small "Translation : The laws oblige all citizens to pay taxes. Edit" at bounding box center [117, 189] width 105 height 5
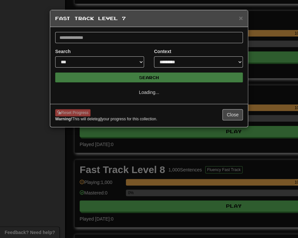
select select "**"
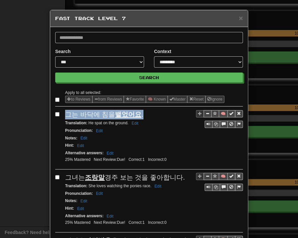
drag, startPoint x: 63, startPoint y: 115, endPoint x: 139, endPoint y: 116, distance: 75.9
click at [139, 116] on div "그는 바닥에 침을 뱉었어요 ." at bounding box center [154, 115] width 178 height 10
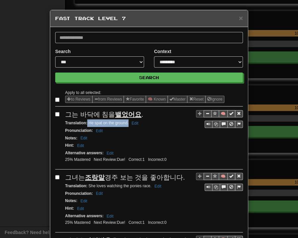
drag, startPoint x: 84, startPoint y: 122, endPoint x: 125, endPoint y: 122, distance: 40.9
click at [125, 122] on small "Translation : He spat on the ground. Edit" at bounding box center [102, 123] width 75 height 5
drag, startPoint x: 63, startPoint y: 176, endPoint x: 177, endPoint y: 177, distance: 114.5
click at [177, 177] on div "그녀는 조랑말 경주 보는 것을 좋아합니다." at bounding box center [154, 178] width 178 height 10
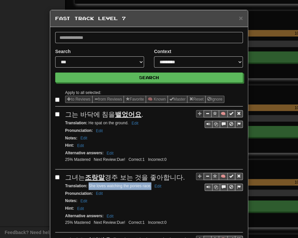
drag, startPoint x: 86, startPoint y: 184, endPoint x: 149, endPoint y: 185, distance: 62.7
click at [149, 185] on small "Translation : She loves watching the ponies race. Edit" at bounding box center [114, 186] width 98 height 5
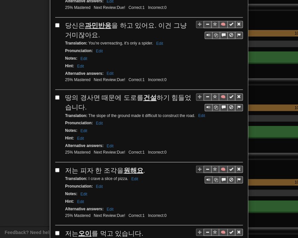
scroll to position [231, 0]
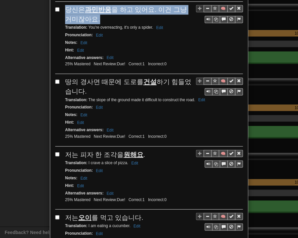
drag, startPoint x: 62, startPoint y: 7, endPoint x: 88, endPoint y: 15, distance: 27.2
click at [89, 15] on div "당신은 과민반응 을 하고 있어요. 이건 그냥 거미잖아요." at bounding box center [154, 14] width 178 height 19
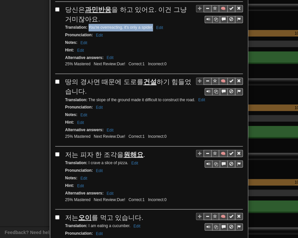
drag, startPoint x: 86, startPoint y: 24, endPoint x: 150, endPoint y: 24, distance: 64.0
click at [150, 25] on small "Translation : You're overreacting, it's only a spider. Edit" at bounding box center [115, 27] width 100 height 5
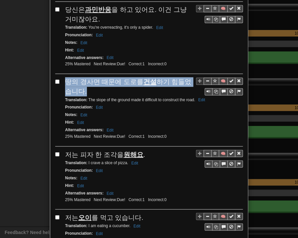
drag, startPoint x: 64, startPoint y: 76, endPoint x: 78, endPoint y: 87, distance: 18.1
click at [78, 87] on div "땅의 경사면 때문에 도로를 건설 하기 힘들었습니다." at bounding box center [154, 86] width 178 height 19
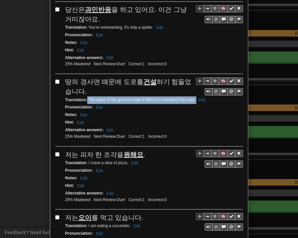
drag, startPoint x: 85, startPoint y: 96, endPoint x: 190, endPoint y: 96, distance: 105.0
click at [193, 98] on small "Translation : The slope of the ground made it difficult to construct the road. …" at bounding box center [136, 100] width 142 height 5
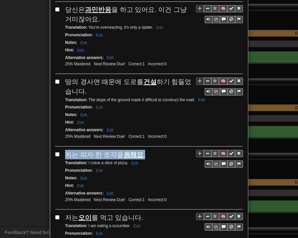
drag, startPoint x: 63, startPoint y: 150, endPoint x: 141, endPoint y: 151, distance: 77.9
click at [141, 151] on div "저는 피자 한 조각을 원해요 ." at bounding box center [154, 155] width 178 height 10
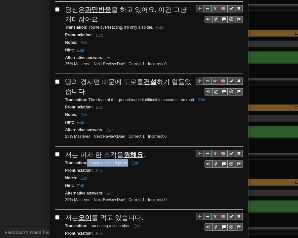
drag, startPoint x: 89, startPoint y: 158, endPoint x: 125, endPoint y: 160, distance: 36.3
click at [125, 160] on div "Translation : I crave a slice of pizza. Edit" at bounding box center [154, 163] width 178 height 8
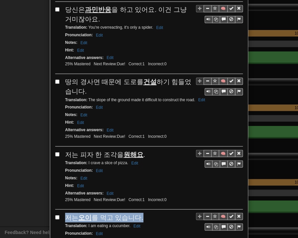
drag, startPoint x: 62, startPoint y: 210, endPoint x: 140, endPoint y: 210, distance: 77.6
click at [140, 213] on div "저는 오이 를 먹고 있습니다." at bounding box center [154, 218] width 178 height 10
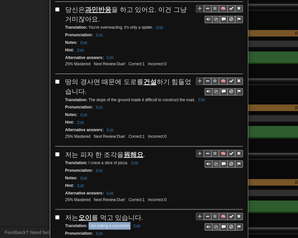
drag, startPoint x: 85, startPoint y: 219, endPoint x: 127, endPoint y: 220, distance: 41.9
click at [127, 223] on small "Translation : I am eating a cucumber. Edit" at bounding box center [103, 225] width 77 height 5
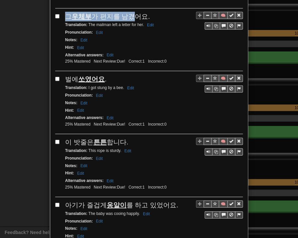
scroll to position [487, 0]
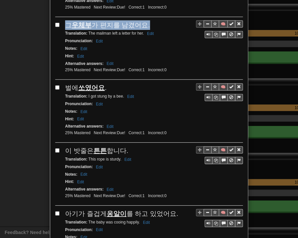
drag, startPoint x: 63, startPoint y: 7, endPoint x: 143, endPoint y: 17, distance: 80.8
click at [143, 20] on div "그 우체부 가 편지를 남겼어요." at bounding box center [154, 25] width 178 height 10
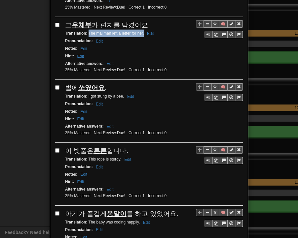
drag, startPoint x: 86, startPoint y: 25, endPoint x: 141, endPoint y: 26, distance: 55.5
click at [141, 31] on small "Translation : The mailman left a letter for her. Edit" at bounding box center [110, 33] width 90 height 5
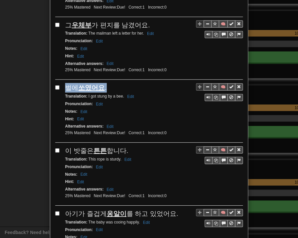
drag, startPoint x: 63, startPoint y: 77, endPoint x: 104, endPoint y: 76, distance: 41.3
click at [104, 83] on div "벌에 쏘였어요 ." at bounding box center [154, 88] width 178 height 10
drag, startPoint x: 86, startPoint y: 87, endPoint x: 121, endPoint y: 88, distance: 35.7
click at [121, 94] on small "Translation : I got stung by a bee. Edit" at bounding box center [100, 96] width 71 height 5
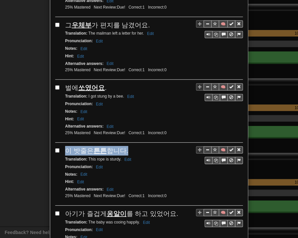
drag, startPoint x: 62, startPoint y: 140, endPoint x: 126, endPoint y: 140, distance: 63.7
click at [126, 146] on div "이 밧줄은 튼튼 합니다." at bounding box center [154, 151] width 178 height 10
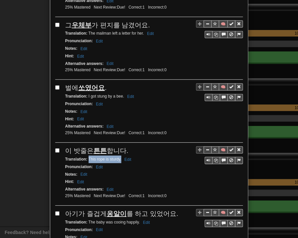
drag, startPoint x: 85, startPoint y: 148, endPoint x: 119, endPoint y: 149, distance: 33.4
click at [119, 157] on small "Translation : This rope is sturdy. Edit" at bounding box center [99, 159] width 68 height 5
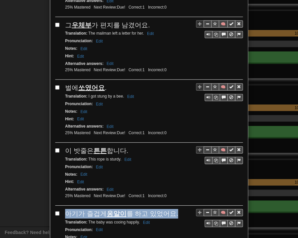
drag, startPoint x: 63, startPoint y: 201, endPoint x: 170, endPoint y: 204, distance: 106.7
click at [170, 209] on div "아기가 즐겁게 옹알이 를 하고 있었어요." at bounding box center [154, 214] width 178 height 10
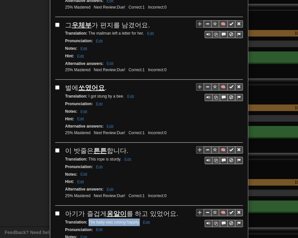
drag, startPoint x: 85, startPoint y: 211, endPoint x: 137, endPoint y: 211, distance: 52.2
click at [137, 220] on small "Translation : The baby was cooing happily. Edit" at bounding box center [108, 222] width 86 height 5
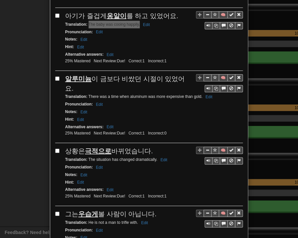
scroll to position [718, 0]
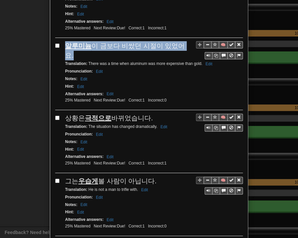
drag, startPoint x: 63, startPoint y: 32, endPoint x: 180, endPoint y: 31, distance: 116.8
click at [181, 42] on span "알루미늄 이 금보다 비쌌던 시절이 있었어요." at bounding box center [124, 50] width 119 height 17
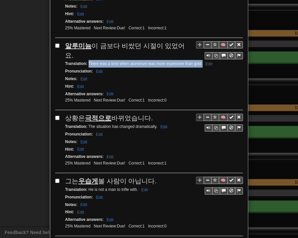
drag, startPoint x: 88, startPoint y: 44, endPoint x: 71, endPoint y: 50, distance: 18.6
click at [71, 60] on div "Translation : There was a time when aluminum was more expensive than gold. Edit" at bounding box center [154, 64] width 178 height 8
drag, startPoint x: 63, startPoint y: 102, endPoint x: 148, endPoint y: 102, distance: 85.2
click at [148, 114] on div "상황은 극적으로 바뀌었습니다." at bounding box center [154, 119] width 178 height 10
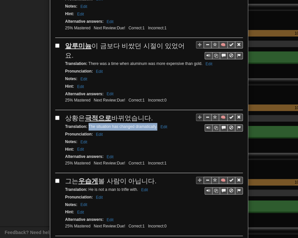
drag, startPoint x: 85, startPoint y: 108, endPoint x: 154, endPoint y: 109, distance: 69.3
click at [154, 124] on small "Translation : The situation has changed dramatically. Edit" at bounding box center [117, 126] width 104 height 5
drag, startPoint x: 62, startPoint y: 162, endPoint x: 150, endPoint y: 164, distance: 87.8
click at [150, 178] on span "그는 우습게 볼 사람이 아닙니다." at bounding box center [110, 181] width 91 height 7
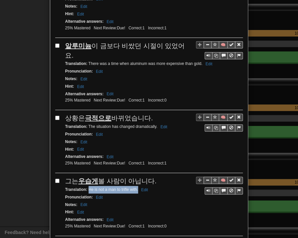
drag, startPoint x: 86, startPoint y: 171, endPoint x: 135, endPoint y: 173, distance: 49.2
click at [135, 186] on div "Translation : He is not a man to trifle with. Edit" at bounding box center [154, 190] width 178 height 8
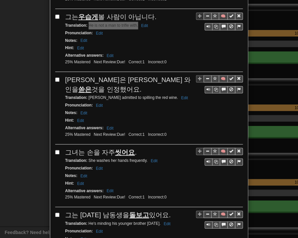
scroll to position [883, 0]
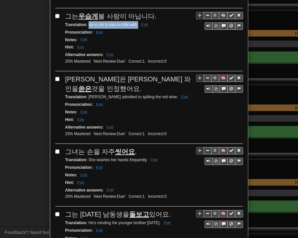
drag, startPoint x: 63, startPoint y: 61, endPoint x: 168, endPoint y: 58, distance: 104.3
click at [176, 75] on div "[PERSON_NAME]은 [PERSON_NAME] 와인을 쏟은 것을 인정했어요." at bounding box center [154, 84] width 178 height 19
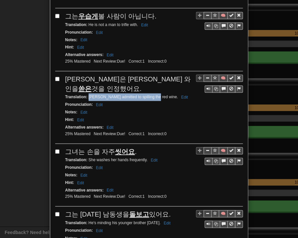
drag, startPoint x: 85, startPoint y: 67, endPoint x: 150, endPoint y: 68, distance: 64.0
click at [150, 95] on small "Translation : [PERSON_NAME] admitted to spilling the red wine. Edit" at bounding box center [127, 97] width 125 height 5
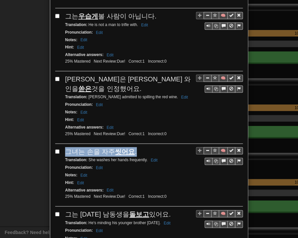
drag, startPoint x: 74, startPoint y: 121, endPoint x: 133, endPoint y: 121, distance: 59.4
click at [133, 147] on div "그녀는 손을 자주 씻어요 ." at bounding box center [154, 152] width 178 height 10
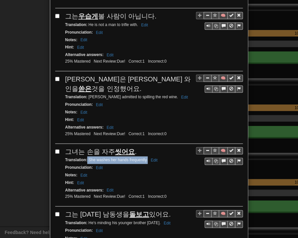
drag, startPoint x: 84, startPoint y: 130, endPoint x: 145, endPoint y: 131, distance: 60.4
click at [145, 158] on small "Translation : She washes her hands frequently. Edit" at bounding box center [112, 160] width 94 height 5
drag, startPoint x: 64, startPoint y: 181, endPoint x: 158, endPoint y: 182, distance: 94.7
click at [158, 210] on div "그는 [DATE] 남동생을 돌보고 있어요." at bounding box center [154, 215] width 178 height 10
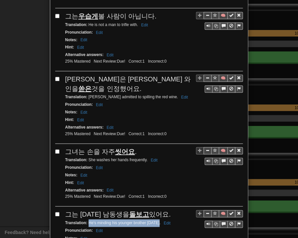
drag, startPoint x: 86, startPoint y: 190, endPoint x: 154, endPoint y: 190, distance: 68.3
click at [154, 221] on small "Translation : He's minding his younger brother [DATE]. Edit" at bounding box center [118, 223] width 107 height 5
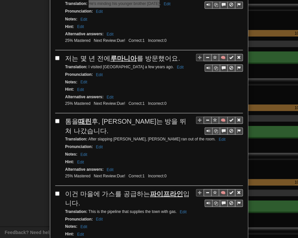
scroll to position [1114, 0]
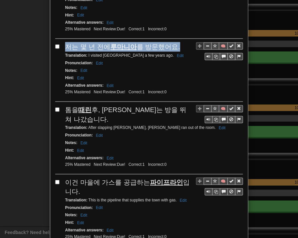
drag, startPoint x: 65, startPoint y: 12, endPoint x: 171, endPoint y: 14, distance: 106.3
click at [171, 42] on div "저는 몇 년 전에 [GEOGRAPHIC_DATA] 를 방문했어요." at bounding box center [154, 47] width 178 height 10
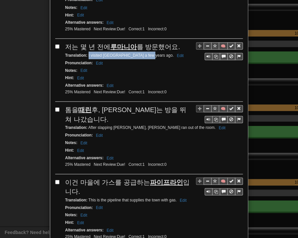
drag, startPoint x: 85, startPoint y: 20, endPoint x: 146, endPoint y: 23, distance: 60.8
click at [146, 53] on small "Translation : I visited [GEOGRAPHIC_DATA] a few years ago. Edit" at bounding box center [125, 55] width 120 height 5
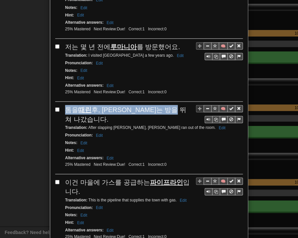
drag, startPoint x: 63, startPoint y: 76, endPoint x: 181, endPoint y: 76, distance: 117.2
click at [181, 105] on div "[PERSON_NAME]을 때린 후, [PERSON_NAME]는 방을 뛰쳐 나갔습니다." at bounding box center [154, 114] width 178 height 19
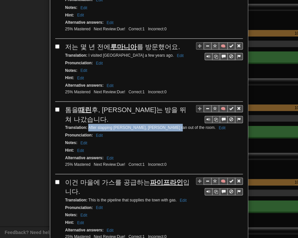
drag, startPoint x: 85, startPoint y: 84, endPoint x: 164, endPoint y: 84, distance: 79.2
click at [164, 125] on small "Translation : After slapping [PERSON_NAME], [PERSON_NAME] ran out of the room. …" at bounding box center [146, 127] width 162 height 5
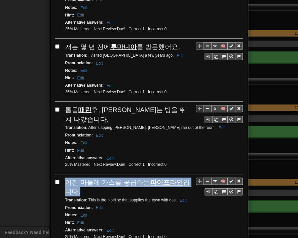
drag, startPoint x: 63, startPoint y: 134, endPoint x: 75, endPoint y: 146, distance: 17.3
click at [75, 178] on div "이건 마을에 가스를 공급하는 파이프라인 입니다." at bounding box center [154, 187] width 178 height 19
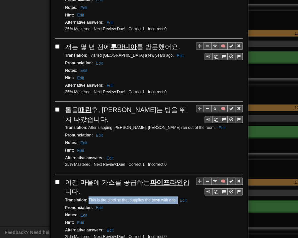
drag, startPoint x: 86, startPoint y: 152, endPoint x: 173, endPoint y: 154, distance: 86.8
click at [173, 198] on small "Translation : This is the pipeline that supplies the town with gas. Edit" at bounding box center [126, 200] width 123 height 5
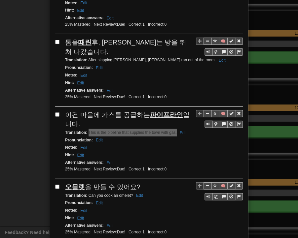
scroll to position [1194, 0]
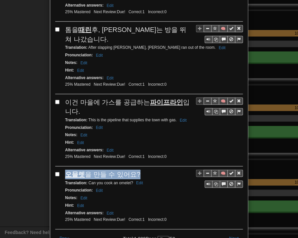
drag, startPoint x: 61, startPoint y: 127, endPoint x: 134, endPoint y: 127, distance: 73.3
click at [134, 170] on div "🧠 오믈렛 을 만들 수 있어요? Translation : Can you cook an omelet? Edit Pronunciation : Ed…" at bounding box center [148, 200] width 187 height 60
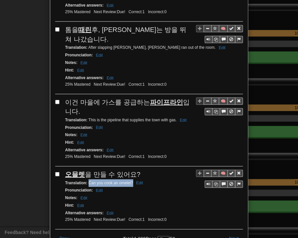
drag, startPoint x: 86, startPoint y: 137, endPoint x: 126, endPoint y: 137, distance: 39.6
click at [130, 181] on small "Translation : Can you cook an omelet? Edit" at bounding box center [105, 183] width 80 height 5
click at [211, 202] on div "Hint : Edit" at bounding box center [154, 206] width 178 height 8
click at [232, 233] on button "Next" at bounding box center [233, 238] width 18 height 11
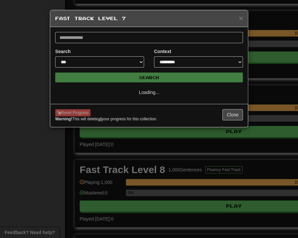
scroll to position [0, 0]
select select "**"
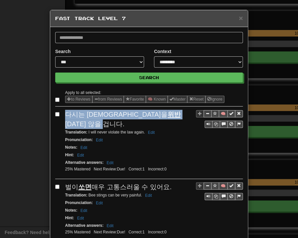
drag, startPoint x: 62, startPoint y: 114, endPoint x: 157, endPoint y: 114, distance: 95.1
click at [157, 114] on div "다시는 법을 위반 [DATE] 않을 겁니다." at bounding box center [154, 119] width 178 height 19
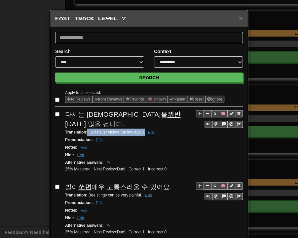
drag, startPoint x: 84, startPoint y: 123, endPoint x: 142, endPoint y: 123, distance: 57.4
click at [142, 130] on small "Translation : I will never violate the law again. Edit" at bounding box center [110, 132] width 91 height 5
drag, startPoint x: 62, startPoint y: 174, endPoint x: 166, endPoint y: 177, distance: 104.7
click at [166, 183] on div "🧠 벌이 쏘면 매우 고통스러울 수 있어요. Translation : Bee stings can be very painful. Edit Pron…" at bounding box center [148, 213] width 187 height 60
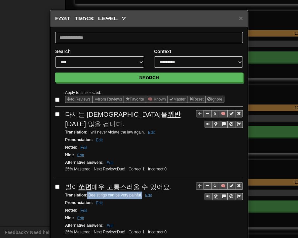
drag, startPoint x: 84, startPoint y: 183, endPoint x: 139, endPoint y: 186, distance: 54.9
click at [139, 192] on div "Translation : Bee stings can be very painful. Edit" at bounding box center [154, 196] width 178 height 8
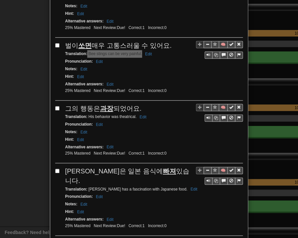
scroll to position [165, 0]
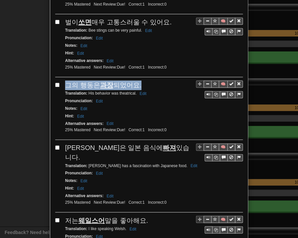
drag, startPoint x: 66, startPoint y: 74, endPoint x: 136, endPoint y: 74, distance: 70.3
click at [136, 81] on div "🧠 그의 행동은 과장 되었어요. Translation : His behavior was theatrical. Edit Pronunciation…" at bounding box center [148, 111] width 187 height 60
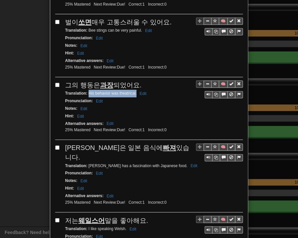
drag, startPoint x: 86, startPoint y: 82, endPoint x: 131, endPoint y: 83, distance: 44.9
click at [133, 90] on div "Translation : His behavior was theatrical. Edit" at bounding box center [154, 94] width 178 height 8
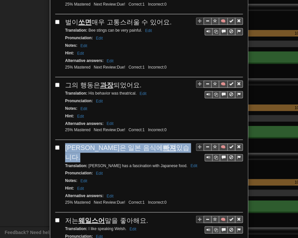
drag, startPoint x: 64, startPoint y: 133, endPoint x: 146, endPoint y: 134, distance: 82.2
click at [151, 143] on div "[PERSON_NAME]은 일본 음식에 빠져 있습니다." at bounding box center [154, 152] width 178 height 19
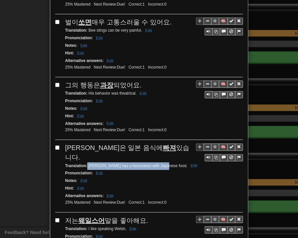
drag, startPoint x: 84, startPoint y: 143, endPoint x: 159, endPoint y: 143, distance: 74.9
click at [159, 164] on small "Translation : [PERSON_NAME] has a fascination with Japanese food. Edit" at bounding box center [132, 166] width 134 height 5
drag, startPoint x: 62, startPoint y: 195, endPoint x: 144, endPoint y: 196, distance: 82.2
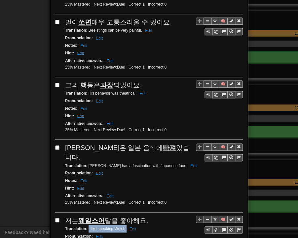
drag, startPoint x: 85, startPoint y: 203, endPoint x: 124, endPoint y: 206, distance: 38.4
click at [124, 226] on small "Translation : I like speaking Welsh. Edit" at bounding box center [101, 228] width 73 height 5
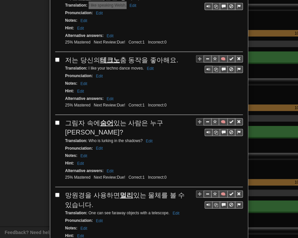
scroll to position [396, 0]
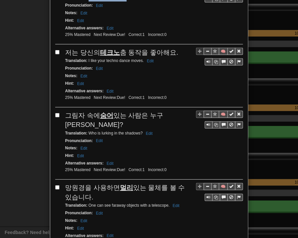
drag, startPoint x: 63, startPoint y: 24, endPoint x: 172, endPoint y: 26, distance: 108.3
click at [172, 48] on div "저는 당신의 테크노 춤 동작을 좋아해요." at bounding box center [154, 53] width 178 height 10
drag, startPoint x: 84, startPoint y: 36, endPoint x: 141, endPoint y: 36, distance: 56.1
click at [141, 58] on small "Translation : I like your techno dance moves. Edit" at bounding box center [110, 60] width 90 height 5
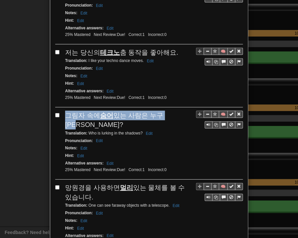
drag, startPoint x: 65, startPoint y: 88, endPoint x: 166, endPoint y: 88, distance: 101.3
click at [163, 112] on span "그림자 속에 숨어 있는 사람은 누구죠?" at bounding box center [114, 120] width 98 height 17
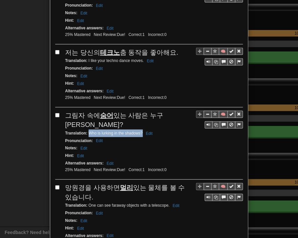
drag, startPoint x: 86, startPoint y: 98, endPoint x: 140, endPoint y: 98, distance: 53.5
click at [140, 131] on small "Translation : Who is lurking in the shadows? Edit" at bounding box center [109, 133] width 89 height 5
drag, startPoint x: 63, startPoint y: 149, endPoint x: 85, endPoint y: 161, distance: 25.3
click at [85, 183] on div "🧠 망원경을 사용하면 멀리 있는 물체를 볼 수 있습니다. Translation : One can see faraway objects with …" at bounding box center [148, 217] width 187 height 69
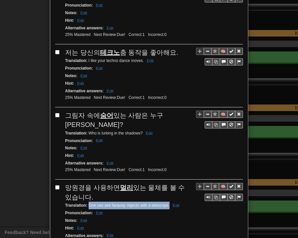
drag, startPoint x: 86, startPoint y: 167, endPoint x: 167, endPoint y: 169, distance: 80.6
click at [167, 203] on small "Translation : One can see faraway objects with a telescope. Edit" at bounding box center [123, 205] width 116 height 5
drag, startPoint x: 61, startPoint y: 221, endPoint x: 160, endPoint y: 221, distance: 98.7
drag, startPoint x: 84, startPoint y: 229, endPoint x: 152, endPoint y: 231, distance: 67.7
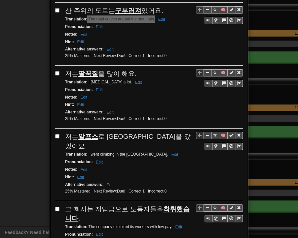
scroll to position [660, 0]
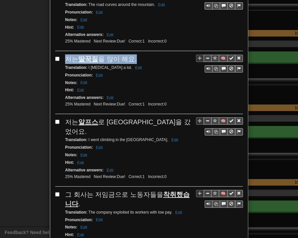
drag, startPoint x: 63, startPoint y: 19, endPoint x: 131, endPoint y: 20, distance: 68.7
click at [131, 54] on div "저는 딸꾹질 을 많이 해요." at bounding box center [154, 59] width 178 height 10
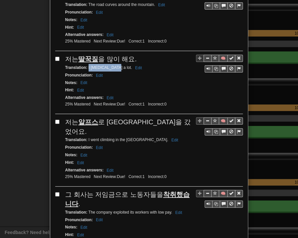
drag, startPoint x: 85, startPoint y: 27, endPoint x: 109, endPoint y: 28, distance: 24.1
click at [109, 65] on small "Translation : I [MEDICAL_DATA] a lot. Edit" at bounding box center [104, 67] width 79 height 5
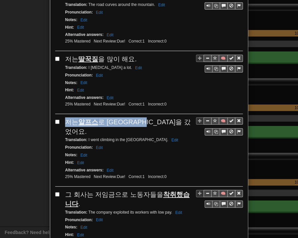
drag, startPoint x: 62, startPoint y: 81, endPoint x: 151, endPoint y: 77, distance: 88.2
click at [151, 118] on div "저는 알프스 로 등산을 갔었어요." at bounding box center [154, 127] width 178 height 19
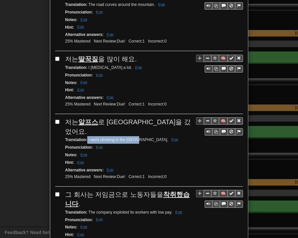
drag, startPoint x: 85, startPoint y: 89, endPoint x: 132, endPoint y: 91, distance: 46.6
click at [132, 136] on div "Translation : I went climbing in the [GEOGRAPHIC_DATA] Edit" at bounding box center [154, 140] width 178 height 8
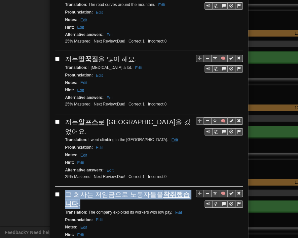
drag, startPoint x: 63, startPoint y: 140, endPoint x: 76, endPoint y: 153, distance: 18.4
click at [76, 190] on div "그 회사는 저임금으로 노동자들을 착취했습니다 ." at bounding box center [154, 199] width 178 height 19
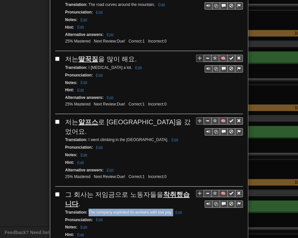
drag, startPoint x: 86, startPoint y: 158, endPoint x: 170, endPoint y: 161, distance: 84.2
click at [170, 210] on small "Translation : The company exploited its workers with low pay. Edit" at bounding box center [124, 212] width 119 height 5
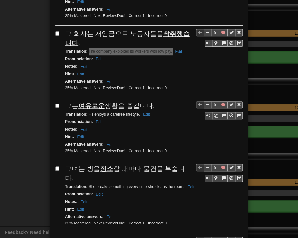
scroll to position [825, 0]
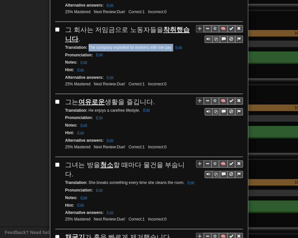
drag, startPoint x: 61, startPoint y: 47, endPoint x: 149, endPoint y: 51, distance: 87.9
click at [149, 97] on div "🧠 그는 여유로운 생활을 즐깁니다. Translation : He enjoys a carefree lifestyle. Edit Pronunci…" at bounding box center [148, 127] width 187 height 60
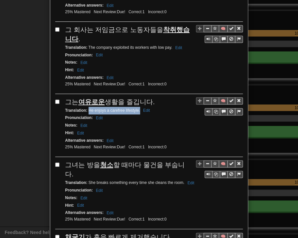
drag, startPoint x: 86, startPoint y: 55, endPoint x: 137, endPoint y: 55, distance: 50.8
click at [137, 108] on small "Translation : He enjoys a carefree lifestyle. Edit" at bounding box center [108, 110] width 87 height 5
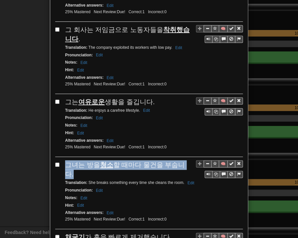
drag, startPoint x: 63, startPoint y: 109, endPoint x: 183, endPoint y: 109, distance: 119.2
click at [183, 160] on div "그녀는 방을 청소 할 때마다 물건을 부숩니다." at bounding box center [154, 169] width 178 height 19
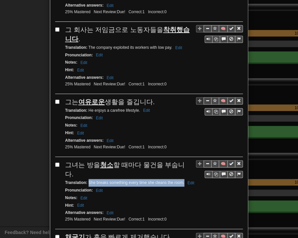
drag, startPoint x: 86, startPoint y: 119, endPoint x: 183, endPoint y: 118, distance: 96.4
click at [183, 179] on div "Translation : She breaks something every time she cleans the room. Edit" at bounding box center [154, 183] width 178 height 8
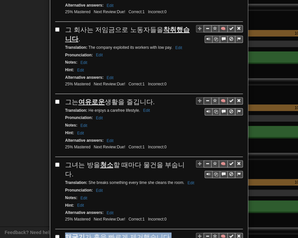
drag, startPoint x: 61, startPoint y: 178, endPoint x: 161, endPoint y: 178, distance: 100.3
drag, startPoint x: 85, startPoint y: 186, endPoint x: 149, endPoint y: 187, distance: 63.7
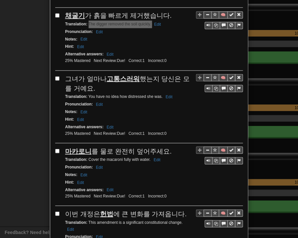
scroll to position [1056, 0]
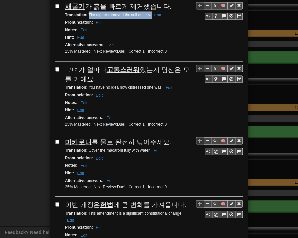
drag, startPoint x: 63, startPoint y: 9, endPoint x: 84, endPoint y: 18, distance: 21.9
click at [84, 65] on div "그녀가 얼마나 고통스러워 했는지 당신은 모를 거예요." at bounding box center [154, 74] width 178 height 19
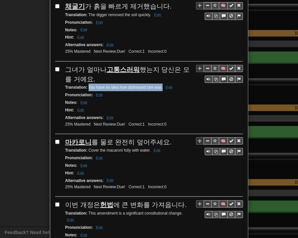
drag, startPoint x: 86, startPoint y: 25, endPoint x: 160, endPoint y: 27, distance: 73.9
click at [160, 85] on small "Translation : You have no idea how distressed she was. Edit" at bounding box center [119, 87] width 109 height 5
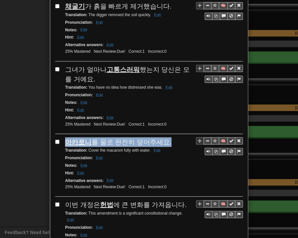
drag, startPoint x: 63, startPoint y: 82, endPoint x: 165, endPoint y: 79, distance: 102.3
click at [165, 137] on div "마카로니 를 물로 완전히 덮어주세요." at bounding box center [154, 142] width 178 height 10
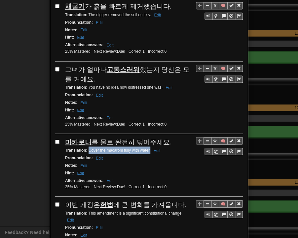
drag, startPoint x: 85, startPoint y: 89, endPoint x: 147, endPoint y: 89, distance: 62.1
click at [147, 148] on small "Translation : Cover the macaroni fully with water. Edit" at bounding box center [113, 150] width 97 height 5
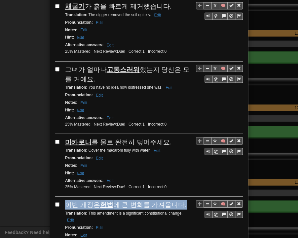
drag, startPoint x: 61, startPoint y: 141, endPoint x: 179, endPoint y: 142, distance: 117.2
click at [179, 200] on div "🧠 이번 개정은 헌법 에 큰 변화를 가져옵니다. Translation : This amendment is a significant consti…" at bounding box center [148, 233] width 187 height 66
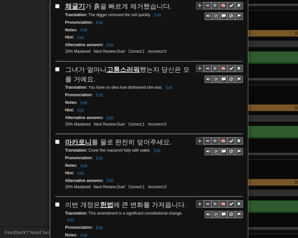
click at [85, 211] on small "Translation : This amendment is a significant constitutional change. Edit" at bounding box center [123, 216] width 117 height 11
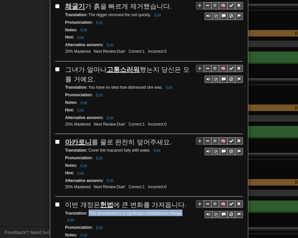
drag, startPoint x: 85, startPoint y: 150, endPoint x: 180, endPoint y: 150, distance: 94.4
click at [180, 210] on div "Translation : This amendment is a significant constitutional change. Edit" at bounding box center [154, 217] width 178 height 14
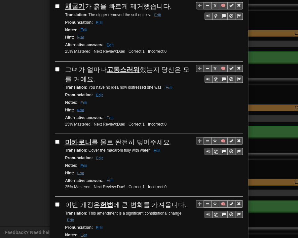
click at [169, 231] on div "Notes : Edit" at bounding box center [154, 235] width 178 height 8
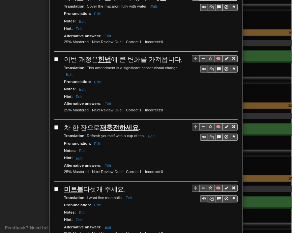
scroll to position [1200, 0]
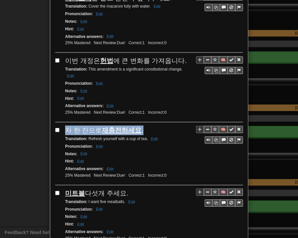
drag, startPoint x: 64, startPoint y: 65, endPoint x: 137, endPoint y: 69, distance: 73.7
click at [137, 126] on div "차 한 잔으로 재충전하세요 ." at bounding box center [154, 131] width 178 height 10
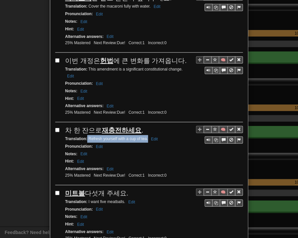
drag, startPoint x: 85, startPoint y: 73, endPoint x: 145, endPoint y: 77, distance: 60.5
click at [145, 135] on div "Translation : Refresh yourself with a cup of tea. Edit" at bounding box center [154, 139] width 178 height 8
drag, startPoint x: 62, startPoint y: 127, endPoint x: 122, endPoint y: 127, distance: 60.4
click at [125, 189] on div "미트볼 다섯개 주세요." at bounding box center [154, 194] width 178 height 10
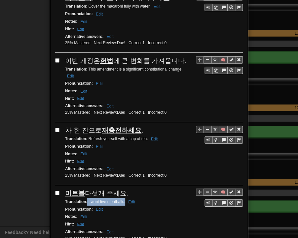
drag, startPoint x: 85, startPoint y: 135, endPoint x: 122, endPoint y: 137, distance: 37.7
click at [122, 200] on small "Translation : I want five meatballs. Edit" at bounding box center [101, 202] width 72 height 5
click at [218, 236] on ul "25% Mastered Next Review: Due! Correct: 1 Incorrect: 0" at bounding box center [152, 239] width 179 height 6
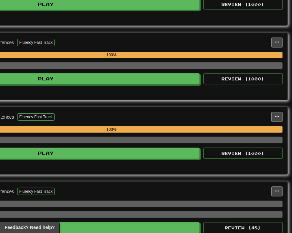
scroll to position [717, 188]
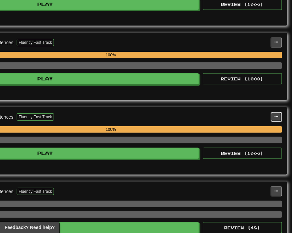
click at [280, 118] on button at bounding box center [276, 117] width 11 height 10
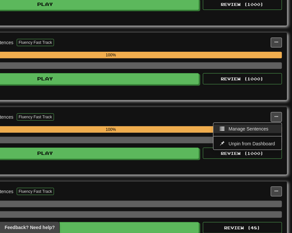
click at [271, 126] on link "Manage Sentences" at bounding box center [248, 129] width 68 height 9
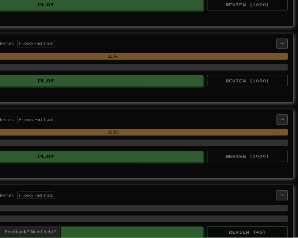
scroll to position [717, 183]
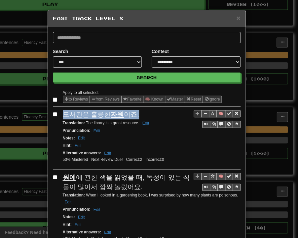
drag, startPoint x: 62, startPoint y: 115, endPoint x: 130, endPoint y: 117, distance: 68.7
click at [132, 118] on div "도서관은 훌륭한 자원 이죠." at bounding box center [152, 115] width 178 height 10
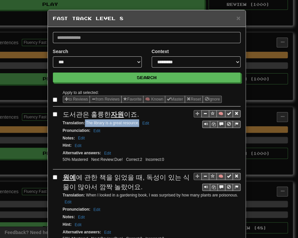
drag, startPoint x: 82, startPoint y: 122, endPoint x: 136, endPoint y: 124, distance: 54.2
click at [136, 124] on small "Translation : The library is a great resource. Edit" at bounding box center [107, 123] width 88 height 5
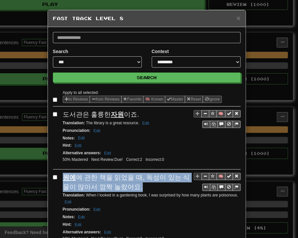
drag, startPoint x: 61, startPoint y: 176, endPoint x: 131, endPoint y: 185, distance: 70.5
click at [131, 185] on div "원예 에 관한 책을 읽었을 때, 독성이 있는 식물이 많아서 깜짝 놀랐어요." at bounding box center [152, 182] width 178 height 19
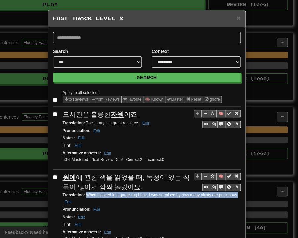
drag, startPoint x: 84, startPoint y: 194, endPoint x: 236, endPoint y: 195, distance: 151.8
click at [236, 195] on div "Translation : When I looked in a gardening book, I was surprised by how many pl…" at bounding box center [152, 199] width 178 height 14
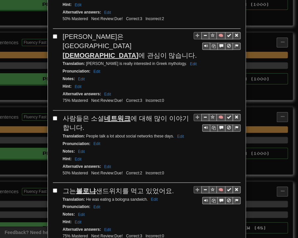
scroll to position [231, 0]
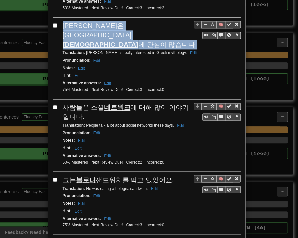
drag, startPoint x: 61, startPoint y: 23, endPoint x: 160, endPoint y: 24, distance: 98.7
click at [160, 24] on span "[PERSON_NAME]은 [DEMOGRAPHIC_DATA] 에 관심이 많습니다." at bounding box center [130, 35] width 134 height 26
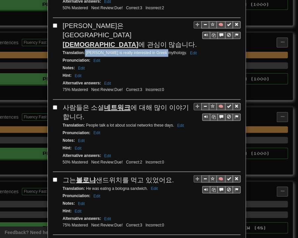
drag, startPoint x: 83, startPoint y: 31, endPoint x: 159, endPoint y: 32, distance: 76.3
click at [159, 51] on small "Translation : [PERSON_NAME] is really interested in Greek mythology. Edit" at bounding box center [131, 53] width 136 height 5
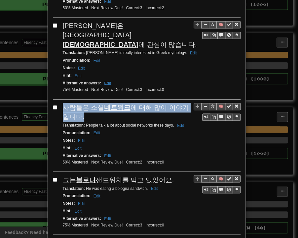
drag, startPoint x: 62, startPoint y: 82, endPoint x: 74, endPoint y: 91, distance: 15.4
click at [74, 103] on div "사람들은 소셜 네트워크 에 대해 많이 이야기합니다." at bounding box center [152, 112] width 178 height 19
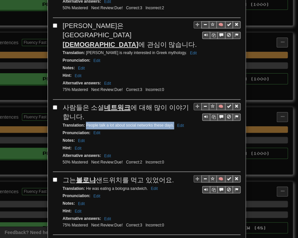
drag, startPoint x: 84, startPoint y: 101, endPoint x: 171, endPoint y: 103, distance: 87.8
click at [171, 123] on small "Translation : People talk a lot about social networks these days. Edit" at bounding box center [124, 125] width 123 height 5
drag, startPoint x: 61, startPoint y: 156, endPoint x: 164, endPoint y: 156, distance: 103.0
click at [167, 175] on div "그는 볼로냐 샌드위치를 먹고 있었어요." at bounding box center [152, 180] width 178 height 10
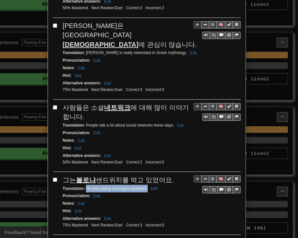
drag, startPoint x: 83, startPoint y: 164, endPoint x: 145, endPoint y: 165, distance: 61.4
click at [145, 186] on small "Translation : He was eating a bologna sandwich. Edit" at bounding box center [111, 188] width 97 height 5
drag, startPoint x: 62, startPoint y: 215, endPoint x: 160, endPoint y: 215, distance: 98.0
drag, startPoint x: 83, startPoint y: 226, endPoint x: 163, endPoint y: 227, distance: 80.9
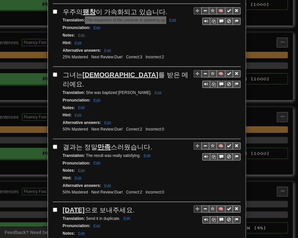
scroll to position [495, 0]
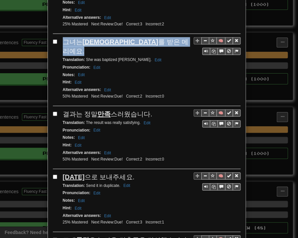
drag, startPoint x: 62, startPoint y: 16, endPoint x: 142, endPoint y: 16, distance: 79.9
click at [142, 37] on div "그녀는 [DEMOGRAPHIC_DATA] 를 받은 [PERSON_NAME]." at bounding box center [152, 46] width 178 height 19
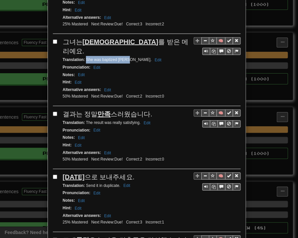
drag, startPoint x: 84, startPoint y: 23, endPoint x: 124, endPoint y: 24, distance: 41.0
click at [124, 57] on small "Translation : She was baptized [PERSON_NAME]. Edit" at bounding box center [113, 59] width 101 height 5
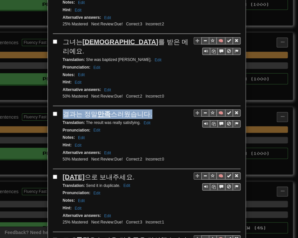
drag, startPoint x: 61, startPoint y: 76, endPoint x: 145, endPoint y: 75, distance: 83.8
click at [145, 110] on div "결과는 정말 만족 스러웠습니다." at bounding box center [152, 115] width 178 height 10
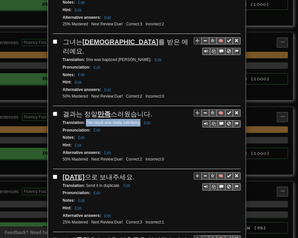
drag, startPoint x: 83, startPoint y: 84, endPoint x: 137, endPoint y: 86, distance: 54.2
click at [137, 120] on small "Translation : The result was really satisfying. Edit" at bounding box center [108, 122] width 90 height 5
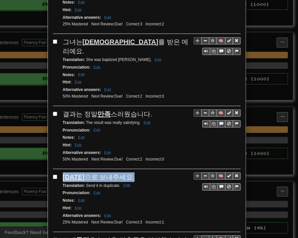
drag, startPoint x: 59, startPoint y: 138, endPoint x: 119, endPoint y: 140, distance: 59.4
click at [119, 173] on div "[DATE] 으로 보내주세요." at bounding box center [152, 178] width 178 height 10
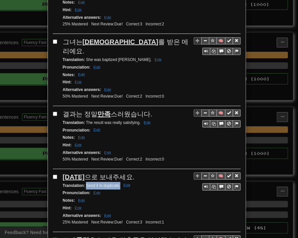
drag, startPoint x: 83, startPoint y: 147, endPoint x: 117, endPoint y: 147, distance: 34.0
click at [117, 184] on small "Translation : Send it in duplicate. Edit" at bounding box center [98, 186] width 70 height 5
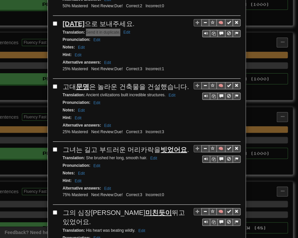
scroll to position [660, 0]
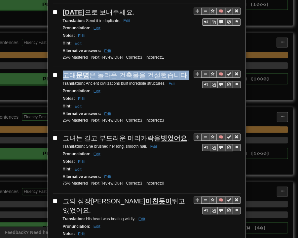
drag, startPoint x: 61, startPoint y: 35, endPoint x: 179, endPoint y: 34, distance: 117.8
click at [179, 71] on div "고대 문명 은 놀라운 건축물을 건설했습니다." at bounding box center [152, 76] width 178 height 10
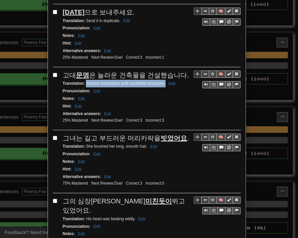
drag, startPoint x: 83, startPoint y: 43, endPoint x: 162, endPoint y: 44, distance: 79.2
click at [162, 81] on small "Translation : Ancient civilizations built incredible structures. Edit" at bounding box center [120, 83] width 115 height 5
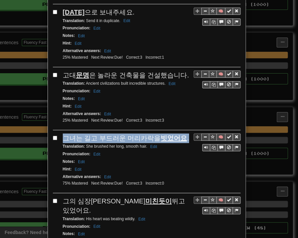
drag, startPoint x: 60, startPoint y: 95, endPoint x: 180, endPoint y: 95, distance: 119.2
click at [180, 134] on div "그녀는 길고 부드러운 머리카락을 빗었어요 ." at bounding box center [152, 139] width 178 height 10
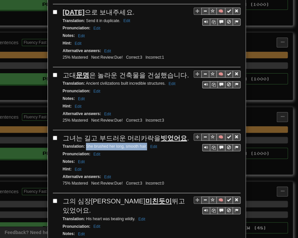
drag, startPoint x: 84, startPoint y: 105, endPoint x: 144, endPoint y: 106, distance: 60.7
click at [144, 144] on small "Translation : She brushed her long, smooth hair. Edit" at bounding box center [111, 146] width 96 height 5
drag, startPoint x: 61, startPoint y: 158, endPoint x: 162, endPoint y: 158, distance: 101.0
click at [164, 197] on div "그의 심장이 미친듯이 뛰고 있었어요." at bounding box center [152, 206] width 178 height 19
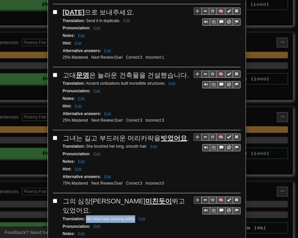
drag, startPoint x: 83, startPoint y: 166, endPoint x: 132, endPoint y: 168, distance: 48.9
click at [132, 217] on small "Translation : His heart was beating wildly. Edit" at bounding box center [105, 219] width 84 height 5
drag, startPoint x: 61, startPoint y: 219, endPoint x: 176, endPoint y: 219, distance: 114.5
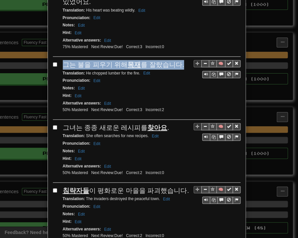
scroll to position [858, 0]
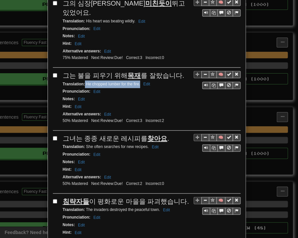
drag, startPoint x: 83, startPoint y: 30, endPoint x: 137, endPoint y: 32, distance: 54.8
click at [137, 81] on div "Translation : He chopped lumber for the fire. Edit" at bounding box center [152, 85] width 178 height 8
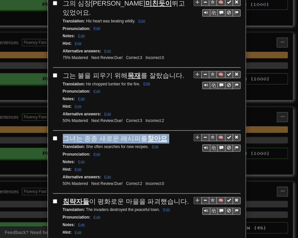
drag, startPoint x: 62, startPoint y: 84, endPoint x: 160, endPoint y: 84, distance: 98.4
click at [160, 134] on div "그녀는 종종 새로운 레시피를 찾아요 ." at bounding box center [152, 139] width 178 height 10
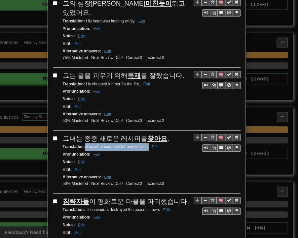
drag, startPoint x: 83, startPoint y: 93, endPoint x: 145, endPoint y: 92, distance: 62.7
click at [145, 145] on small "Translation : She often searches for new recipes. Edit" at bounding box center [112, 147] width 98 height 5
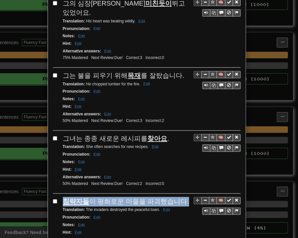
drag, startPoint x: 61, startPoint y: 146, endPoint x: 178, endPoint y: 148, distance: 116.9
click at [178, 197] on div "침략자들 이 평화로운 마을을 파괴했습니다." at bounding box center [152, 202] width 178 height 10
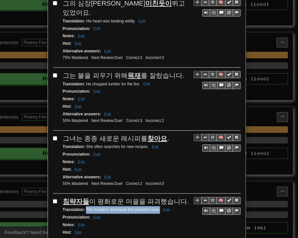
drag, startPoint x: 83, startPoint y: 153, endPoint x: 157, endPoint y: 155, distance: 73.9
click at [157, 208] on small "Translation : The invaders destroyed the peaceful town. Edit" at bounding box center [117, 210] width 109 height 5
drag, startPoint x: 61, startPoint y: 208, endPoint x: 168, endPoint y: 205, distance: 107.0
drag, startPoint x: 83, startPoint y: 216, endPoint x: 137, endPoint y: 215, distance: 54.1
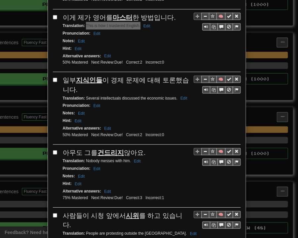
scroll to position [1122, 0]
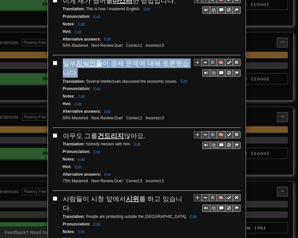
drag, startPoint x: 65, startPoint y: 8, endPoint x: 69, endPoint y: 12, distance: 6.1
click at [69, 59] on div "일부 지식인들 이 경제 문제에 대해 토론했습니다." at bounding box center [152, 68] width 178 height 19
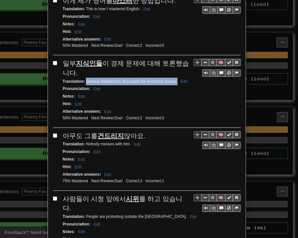
drag, startPoint x: 83, startPoint y: 23, endPoint x: 174, endPoint y: 23, distance: 91.4
click at [174, 79] on small "Translation : Several intellectuals discussed the economic issues. Edit" at bounding box center [126, 81] width 126 height 5
drag, startPoint x: 67, startPoint y: 78, endPoint x: 140, endPoint y: 76, distance: 73.3
click at [140, 131] on div "아무도 그를 건드리지 않아요." at bounding box center [152, 136] width 178 height 10
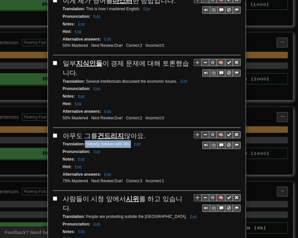
drag, startPoint x: 82, startPoint y: 83, endPoint x: 127, endPoint y: 85, distance: 45.3
click at [127, 142] on small "Translation : Nobody messes with him. Edit" at bounding box center [103, 144] width 80 height 5
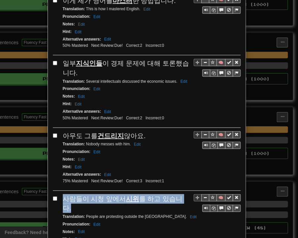
drag, startPoint x: 61, startPoint y: 135, endPoint x: 180, endPoint y: 137, distance: 118.8
click at [180, 195] on span "사람들이 시청 앞에서 시위 를 하고 있습니다." at bounding box center [122, 203] width 119 height 17
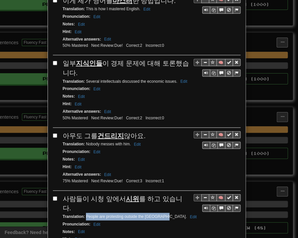
drag, startPoint x: 83, startPoint y: 145, endPoint x: 156, endPoint y: 146, distance: 72.6
click at [156, 215] on small "Translation : People are protesting outside the city hall. Edit" at bounding box center [131, 217] width 136 height 5
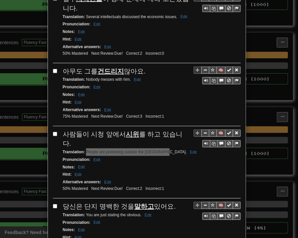
scroll to position [1194, 0]
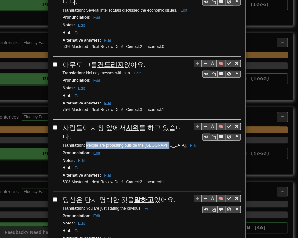
drag, startPoint x: 62, startPoint y: 128, endPoint x: 174, endPoint y: 126, distance: 112.6
click at [174, 195] on div "당신은 단지 명백한 것을 말하고 있어요." at bounding box center [152, 200] width 178 height 10
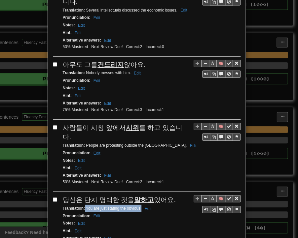
drag, startPoint x: 83, startPoint y: 137, endPoint x: 139, endPoint y: 138, distance: 56.1
click at [139, 206] on small "Translation : You are just stating the obvious. Edit" at bounding box center [108, 208] width 91 height 5
click at [199, 235] on div "Alternative answers : Edit" at bounding box center [152, 239] width 178 height 8
drag, startPoint x: 60, startPoint y: 127, endPoint x: 169, endPoint y: 129, distance: 109.0
click at [169, 195] on div "당신은 단지 명백한 것을 말하고 있어요." at bounding box center [152, 200] width 178 height 10
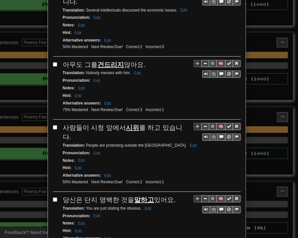
click at [204, 227] on div "Hint : Edit" at bounding box center [152, 231] width 178 height 8
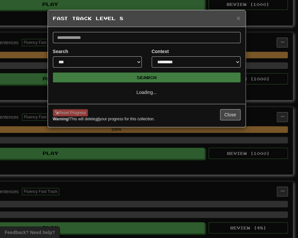
scroll to position [0, 0]
select select "*"
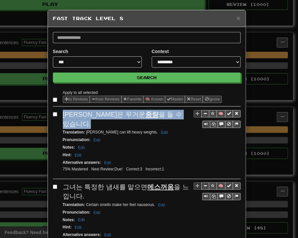
drag, startPoint x: 61, startPoint y: 115, endPoint x: 156, endPoint y: 114, distance: 95.1
click at [156, 114] on div "[PERSON_NAME]은 무거운 중량 을 들 수 있습니다." at bounding box center [152, 119] width 178 height 19
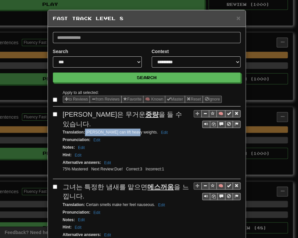
drag, startPoint x: 82, startPoint y: 121, endPoint x: 129, endPoint y: 124, distance: 47.3
click at [129, 130] on small "Translation : [PERSON_NAME] can lift heavy weights. Edit" at bounding box center [116, 132] width 107 height 5
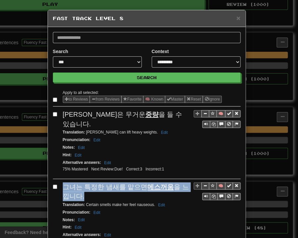
drag, startPoint x: 62, startPoint y: 176, endPoint x: 76, endPoint y: 178, distance: 14.0
click at [75, 184] on div "그녀는 특정한 냄새를 맡으면 메스꺼움 을 느낍니다." at bounding box center [152, 192] width 178 height 19
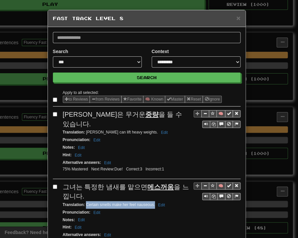
drag, startPoint x: 84, startPoint y: 194, endPoint x: 152, endPoint y: 194, distance: 68.3
click at [152, 203] on small "Translation : Certain smells make her feel nauseous. Edit" at bounding box center [115, 205] width 104 height 5
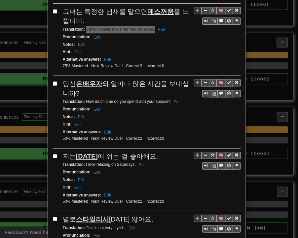
scroll to position [231, 0]
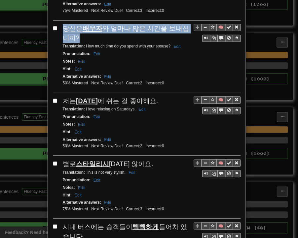
drag, startPoint x: 61, startPoint y: 19, endPoint x: 73, endPoint y: 27, distance: 14.0
click at [73, 27] on div "당신은 배우자 와 얼마나 많은 시간을 보내십니까?" at bounding box center [152, 33] width 178 height 19
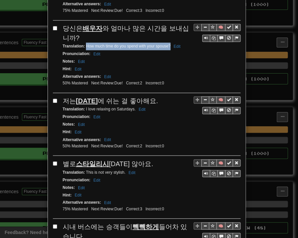
drag, startPoint x: 83, startPoint y: 33, endPoint x: 167, endPoint y: 33, distance: 83.5
click at [167, 44] on small "Translation : How much time do you spend with your spouse? Edit" at bounding box center [123, 46] width 120 height 5
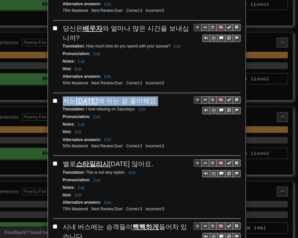
drag, startPoint x: 62, startPoint y: 86, endPoint x: 148, endPoint y: 87, distance: 86.5
click at [148, 96] on div "저는 [DATE] 에 쉬는 걸 좋아해요." at bounding box center [152, 101] width 178 height 10
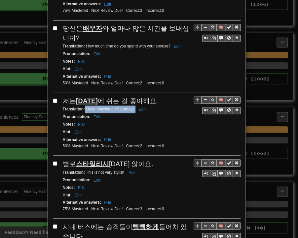
drag, startPoint x: 83, startPoint y: 94, endPoint x: 129, endPoint y: 96, distance: 46.2
click at [133, 107] on small "Translation : I love relaxing on Saturdays. Edit" at bounding box center [105, 109] width 85 height 5
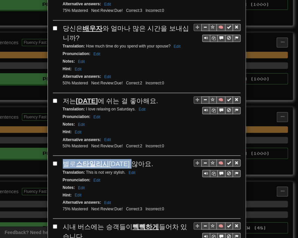
drag, startPoint x: 61, startPoint y: 150, endPoint x: 138, endPoint y: 151, distance: 77.6
click at [138, 159] on div "별로 스타일리시 [DATE] 않아요." at bounding box center [152, 164] width 178 height 10
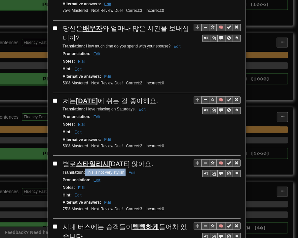
drag, startPoint x: 83, startPoint y: 158, endPoint x: 122, endPoint y: 158, distance: 39.6
click at [122, 170] on small "Translation : This is not very stylish. Edit" at bounding box center [100, 172] width 75 height 5
drag, startPoint x: 61, startPoint y: 209, endPoint x: 74, endPoint y: 222, distance: 18.4
click at [74, 222] on div "시내 버스에는 승객들이 빽빽하게 들어차 있습니다." at bounding box center [152, 231] width 178 height 19
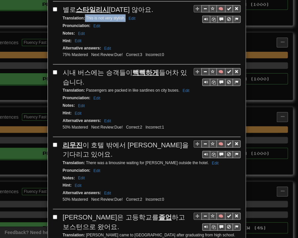
scroll to position [429, 0]
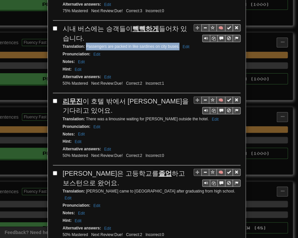
drag, startPoint x: 83, startPoint y: 31, endPoint x: 177, endPoint y: 30, distance: 94.1
click at [177, 44] on small "Translation : Passengers are packed in like sardines on city buses. Edit" at bounding box center [127, 46] width 129 height 5
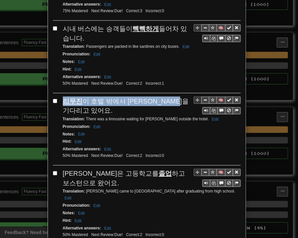
drag, startPoint x: 60, startPoint y: 85, endPoint x: 180, endPoint y: 85, distance: 119.2
click at [180, 98] on span "리무진 이 호텔 밖에서 [PERSON_NAME]을 기다리고 있어요." at bounding box center [126, 106] width 126 height 17
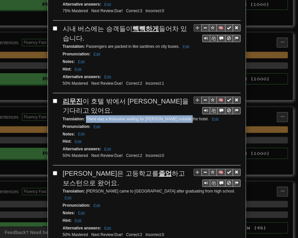
drag, startPoint x: 83, startPoint y: 93, endPoint x: 182, endPoint y: 91, distance: 99.0
click at [182, 116] on div "Translation : There was a limousine waiting for [PERSON_NAME] outside the hotel…" at bounding box center [152, 120] width 178 height 8
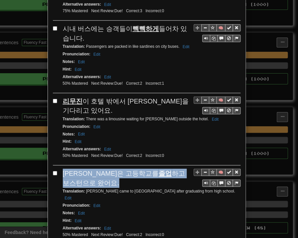
drag, startPoint x: 60, startPoint y: 151, endPoint x: 184, endPoint y: 151, distance: 123.4
click at [184, 170] on span "[PERSON_NAME]은 고등학교를 졸업 하고 [GEOGRAPHIC_DATA]으로 왔어요." at bounding box center [124, 178] width 122 height 17
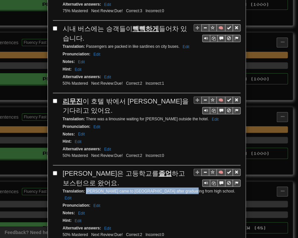
drag, startPoint x: 83, startPoint y: 160, endPoint x: 179, endPoint y: 162, distance: 96.1
click at [179, 188] on div "Translation : [PERSON_NAME] came to [GEOGRAPHIC_DATA] after graduating from hig…" at bounding box center [152, 195] width 178 height 14
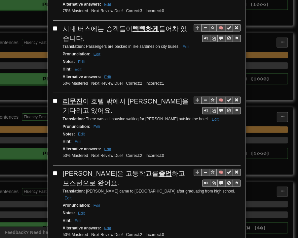
drag, startPoint x: 62, startPoint y: 219, endPoint x: 141, endPoint y: 219, distance: 79.5
drag, startPoint x: 83, startPoint y: 229, endPoint x: 134, endPoint y: 230, distance: 50.8
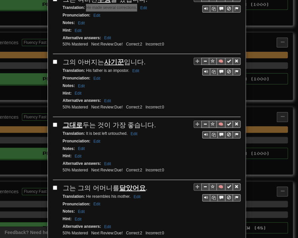
scroll to position [693, 0]
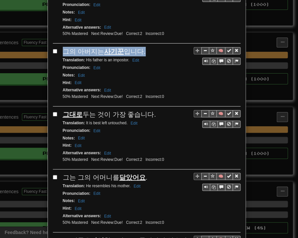
drag, startPoint x: 61, startPoint y: 17, endPoint x: 139, endPoint y: 15, distance: 77.3
click at [139, 47] on div "그의 아버지는 사기꾼 입니다." at bounding box center [152, 52] width 178 height 10
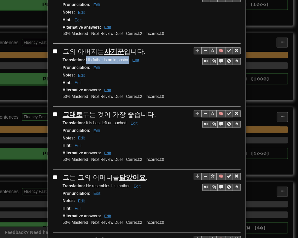
drag, startPoint x: 86, startPoint y: 27, endPoint x: 127, endPoint y: 28, distance: 40.9
click at [127, 56] on div "Translation : His father is an impostor. Edit" at bounding box center [152, 60] width 178 height 8
drag, startPoint x: 62, startPoint y: 79, endPoint x: 151, endPoint y: 79, distance: 88.5
click at [151, 110] on div "그대로 두는 것이 가장 좋습니다." at bounding box center [152, 115] width 178 height 10
drag, startPoint x: 82, startPoint y: 89, endPoint x: 124, endPoint y: 90, distance: 42.3
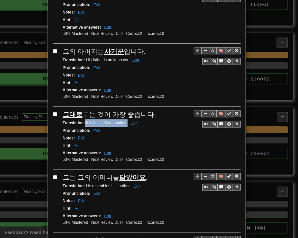
click at [124, 119] on div "Translation : It is best left untouched. Edit" at bounding box center [152, 123] width 178 height 8
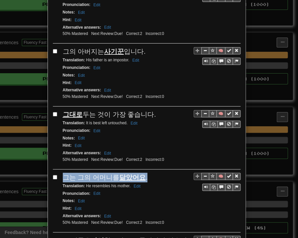
drag, startPoint x: 61, startPoint y: 139, endPoint x: 136, endPoint y: 143, distance: 75.7
click at [142, 173] on div "그는 그의 어머니를 닮았어요 ." at bounding box center [152, 178] width 178 height 10
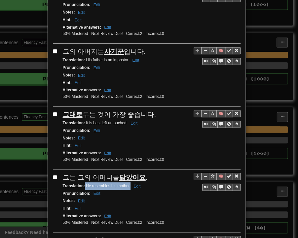
drag, startPoint x: 83, startPoint y: 151, endPoint x: 127, endPoint y: 152, distance: 44.9
click at [127, 183] on div "Translation : He resembles his mother. Edit" at bounding box center [152, 187] width 178 height 8
drag, startPoint x: 61, startPoint y: 201, endPoint x: 183, endPoint y: 204, distance: 122.5
drag, startPoint x: 83, startPoint y: 211, endPoint x: 171, endPoint y: 211, distance: 87.8
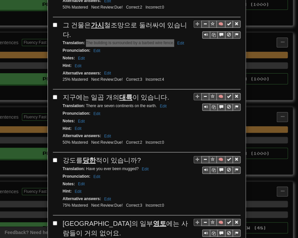
scroll to position [924, 0]
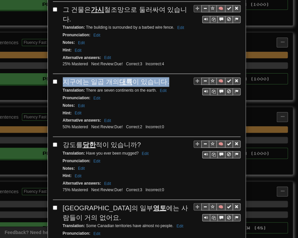
drag, startPoint x: 61, startPoint y: 32, endPoint x: 160, endPoint y: 35, distance: 99.7
click at [160, 77] on div "지구에는 일곱 개의 대륙 이 있습니다." at bounding box center [152, 82] width 178 height 10
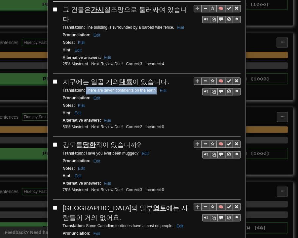
drag, startPoint x: 83, startPoint y: 41, endPoint x: 153, endPoint y: 43, distance: 70.3
click at [153, 88] on small "Translation : There are seven continents on the earth. Edit" at bounding box center [116, 90] width 106 height 5
drag, startPoint x: 62, startPoint y: 95, endPoint x: 132, endPoint y: 95, distance: 70.3
click at [135, 141] on span "강도를 당한 적이 있습니까?" at bounding box center [102, 144] width 78 height 7
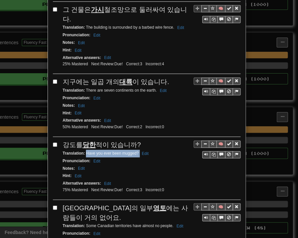
drag, startPoint x: 83, startPoint y: 102, endPoint x: 135, endPoint y: 102, distance: 51.5
click at [136, 151] on small "Translation : Have you ever been mugged? Edit" at bounding box center [107, 153] width 88 height 5
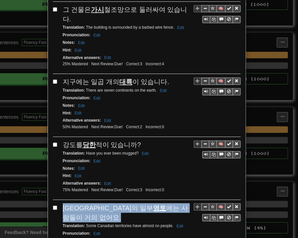
drag, startPoint x: 60, startPoint y: 156, endPoint x: 189, endPoint y: 157, distance: 129.1
click at [189, 203] on div "[GEOGRAPHIC_DATA]의 일부 영토 에는 사람들이 거의 없어요." at bounding box center [152, 212] width 178 height 19
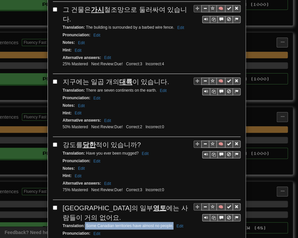
drag, startPoint x: 83, startPoint y: 166, endPoint x: 170, endPoint y: 165, distance: 87.5
click at [170, 223] on small "Translation : Some Canadian territories have almost no people. Edit" at bounding box center [124, 225] width 122 height 5
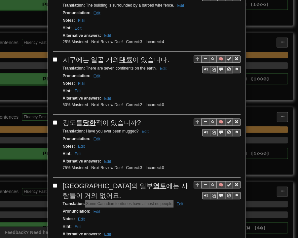
scroll to position [957, 0]
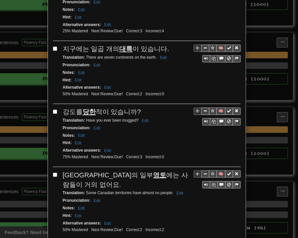
drag, startPoint x: 63, startPoint y: 188, endPoint x: 70, endPoint y: 190, distance: 7.1
drag, startPoint x: 83, startPoint y: 202, endPoint x: 158, endPoint y: 207, distance: 75.0
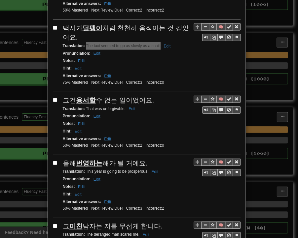
scroll to position [1188, 0]
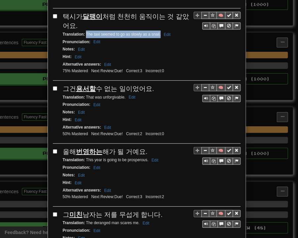
drag, startPoint x: 61, startPoint y: 26, endPoint x: 148, endPoint y: 29, distance: 86.2
click at [148, 85] on span "그건 용서할 수 없는 일이었어요." at bounding box center [108, 88] width 91 height 7
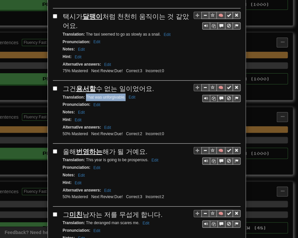
drag, startPoint x: 83, startPoint y: 33, endPoint x: 123, endPoint y: 35, distance: 39.6
click at [123, 95] on small "Translation : That was unforgivable. Edit" at bounding box center [100, 97] width 75 height 5
drag, startPoint x: 60, startPoint y: 87, endPoint x: 144, endPoint y: 84, distance: 83.5
click at [144, 147] on div "올해 번영하는 해가 될 거예요." at bounding box center [152, 152] width 178 height 10
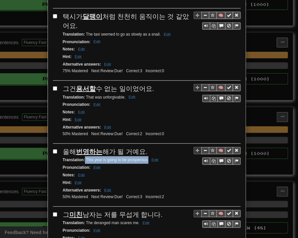
drag, startPoint x: 83, startPoint y: 96, endPoint x: 142, endPoint y: 97, distance: 59.1
click at [145, 158] on small "Translation : This year is going to be prosperous. Edit" at bounding box center [112, 160] width 98 height 5
drag, startPoint x: 62, startPoint y: 150, endPoint x: 157, endPoint y: 151, distance: 95.1
click at [157, 210] on div "그 미친 남자는 저를 무섭게 합니다." at bounding box center [152, 215] width 178 height 10
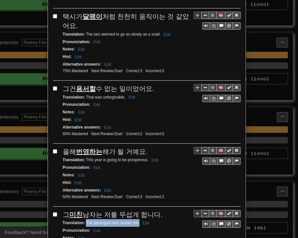
drag, startPoint x: 83, startPoint y: 157, endPoint x: 136, endPoint y: 159, distance: 52.8
click at [136, 219] on div "Translation : The deranged man scares me. Edit" at bounding box center [152, 223] width 178 height 8
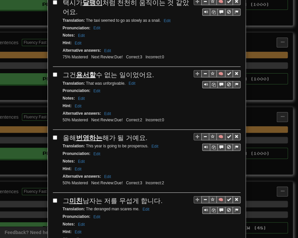
scroll to position [1209, 0]
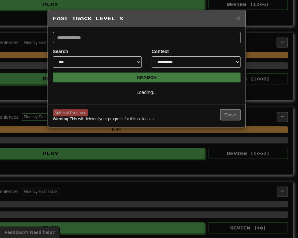
select select "*"
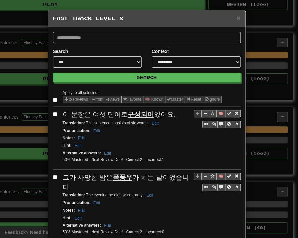
drag, startPoint x: 61, startPoint y: 113, endPoint x: 168, endPoint y: 117, distance: 107.0
click at [168, 117] on span "이 문장은 여섯 단어로 구성되어 있어요." at bounding box center [119, 114] width 113 height 7
drag, startPoint x: 83, startPoint y: 121, endPoint x: 145, endPoint y: 123, distance: 62.4
click at [145, 123] on small "Translation : This sentence consists of six words. Edit" at bounding box center [112, 123] width 98 height 5
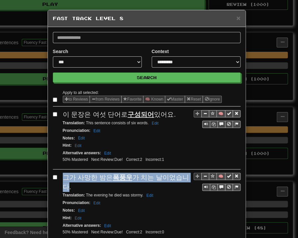
drag, startPoint x: 60, startPoint y: 176, endPoint x: 185, endPoint y: 177, distance: 125.4
click at [185, 177] on span "그가 사망한 밤은 폭풍우 가 치는 날이었습니다." at bounding box center [126, 182] width 126 height 17
click at [186, 177] on span "그가 사망한 밤은 폭풍우 가 치는 날이었습니다." at bounding box center [126, 182] width 126 height 17
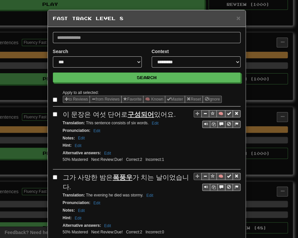
click at [186, 177] on span "그가 사망한 밤은 폭풍우 가 치는 날이었습니다." at bounding box center [126, 182] width 126 height 17
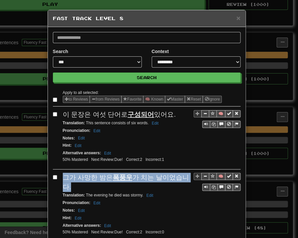
drag, startPoint x: 62, startPoint y: 175, endPoint x: 186, endPoint y: 177, distance: 124.1
click at [186, 177] on div "그가 사망한 밤은 폭풍우 가 치는 날이었습니다." at bounding box center [152, 182] width 178 height 19
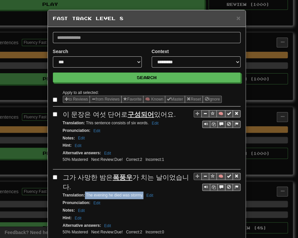
drag, startPoint x: 83, startPoint y: 185, endPoint x: 140, endPoint y: 185, distance: 57.4
click at [140, 193] on small "Translation : The evening he died was stormy. Edit" at bounding box center [109, 195] width 92 height 5
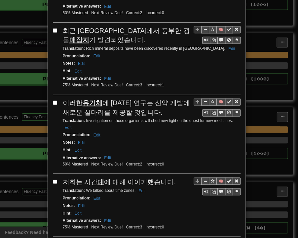
scroll to position [231, 0]
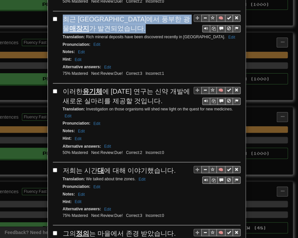
drag, startPoint x: 60, startPoint y: 6, endPoint x: 104, endPoint y: 15, distance: 44.7
click at [104, 15] on div "최근 [GEOGRAPHIC_DATA]에서 풍부한 광물 매장지 가 발견되었습니다." at bounding box center [152, 24] width 178 height 19
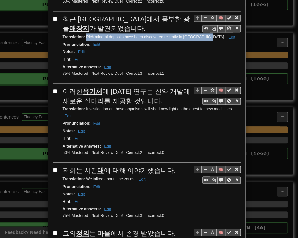
drag, startPoint x: 83, startPoint y: 24, endPoint x: 202, endPoint y: 26, distance: 118.9
click at [202, 33] on div "Translation : Rich mineral deposits have been discovered recently in [GEOGRAPHI…" at bounding box center [152, 37] width 178 height 8
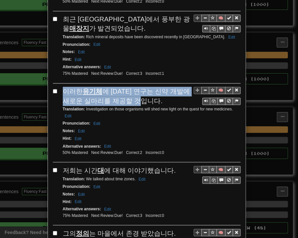
drag, startPoint x: 61, startPoint y: 78, endPoint x: 141, endPoint y: 89, distance: 80.9
click at [141, 89] on div "이러한 유기체 에 [DATE] 연구는 신약 개발에 새로운 실마리를 제공할 것입니다." at bounding box center [152, 96] width 178 height 19
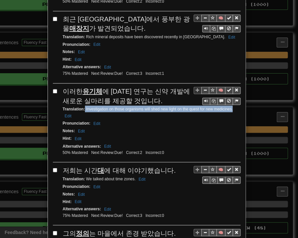
drag, startPoint x: 83, startPoint y: 95, endPoint x: 230, endPoint y: 98, distance: 147.2
click at [230, 106] on div "Translation : Investigation on those organisms will shed new light on the quest…" at bounding box center [152, 113] width 178 height 14
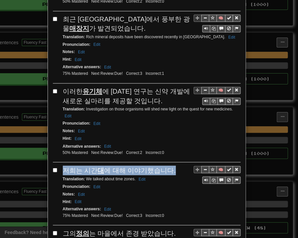
drag, startPoint x: 62, startPoint y: 156, endPoint x: 167, endPoint y: 157, distance: 104.6
click at [167, 166] on div "저희는 시간 대 에 대해 이야기했습니다." at bounding box center [152, 171] width 178 height 10
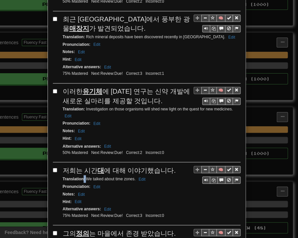
click at [84, 177] on small "Translation : We talked about time zones. Edit" at bounding box center [105, 179] width 85 height 5
drag, startPoint x: 85, startPoint y: 163, endPoint x: 132, endPoint y: 164, distance: 47.5
click at [132, 177] on small "Translation : We talked about time zones. Edit" at bounding box center [105, 179] width 85 height 5
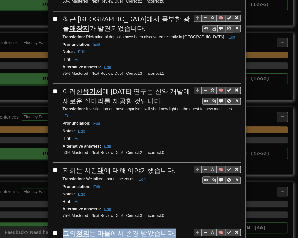
drag, startPoint x: 61, startPoint y: 218, endPoint x: 166, endPoint y: 217, distance: 104.6
click at [167, 229] on div "그의 정의 는 마을에서 존경 받았습니다." at bounding box center [152, 234] width 178 height 10
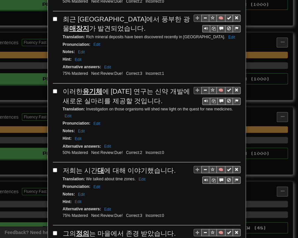
drag, startPoint x: 83, startPoint y: 226, endPoint x: 163, endPoint y: 226, distance: 80.2
click at [163, 238] on small "Translation : His righteousness was well respected in town. Edit" at bounding box center [120, 242] width 115 height 5
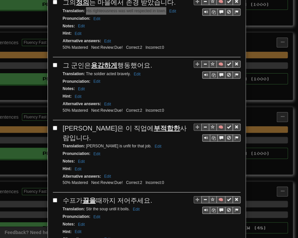
scroll to position [495, 0]
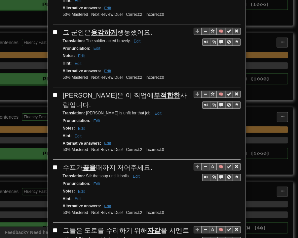
drag, startPoint x: 60, startPoint y: 16, endPoint x: 147, endPoint y: 14, distance: 87.2
click at [147, 28] on div "그 군인은 용감하게 행동했어요." at bounding box center [152, 33] width 178 height 10
drag, startPoint x: 83, startPoint y: 24, endPoint x: 128, endPoint y: 25, distance: 44.9
click at [128, 39] on small "Translation : The soldier acted bravely. Edit" at bounding box center [103, 41] width 80 height 5
drag, startPoint x: 59, startPoint y: 75, endPoint x: 161, endPoint y: 74, distance: 101.3
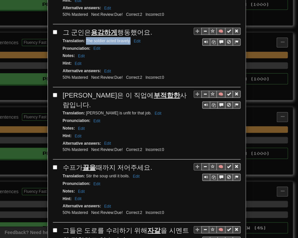
click at [161, 91] on div "🧠 [PERSON_NAME]은 이 직업에 부적합한 사람입니다. Translation : [PERSON_NAME] is unfit for tha…" at bounding box center [146, 125] width 187 height 69
drag, startPoint x: 82, startPoint y: 84, endPoint x: 96, endPoint y: 85, distance: 13.9
click at [96, 111] on small "Translation : [PERSON_NAME] is unfit for that job. Edit" at bounding box center [113, 113] width 101 height 5
click at [85, 111] on small "Translation : [PERSON_NAME] is unfit for that job. Edit" at bounding box center [113, 113] width 101 height 5
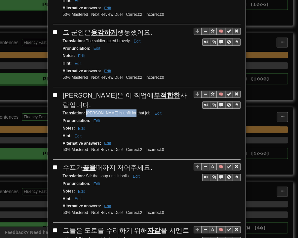
drag, startPoint x: 84, startPoint y: 84, endPoint x: 121, endPoint y: 85, distance: 38.0
click at [123, 111] on small "Translation : [PERSON_NAME] is unfit for that job. Edit" at bounding box center [113, 113] width 101 height 5
drag, startPoint x: 61, startPoint y: 137, endPoint x: 147, endPoint y: 138, distance: 85.5
click at [147, 163] on div "수프가 끓을 때까지 저어주세요." at bounding box center [152, 168] width 178 height 10
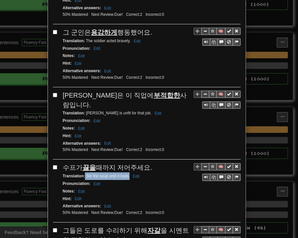
drag, startPoint x: 83, startPoint y: 147, endPoint x: 127, endPoint y: 147, distance: 44.2
click at [127, 174] on small "Translation : Stir the soup until it boils. Edit" at bounding box center [102, 176] width 79 height 5
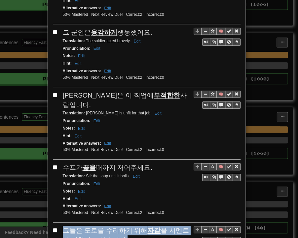
drag, startPoint x: 61, startPoint y: 199, endPoint x: 114, endPoint y: 208, distance: 52.9
click at [114, 226] on div "그들은 도로를 수리하기 위해 자갈 을 시멘트와 접착하고 있습니다." at bounding box center [152, 235] width 178 height 19
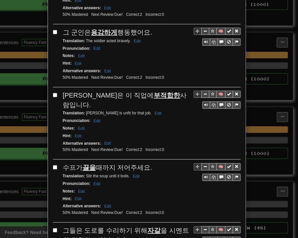
drag, startPoint x: 84, startPoint y: 218, endPoint x: 185, endPoint y: 218, distance: 101.3
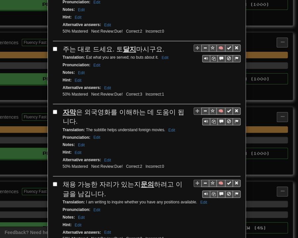
scroll to position [759, 0]
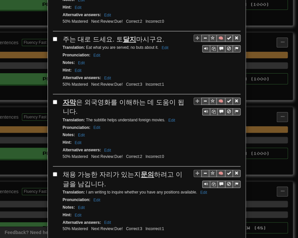
drag, startPoint x: 61, startPoint y: 9, endPoint x: 158, endPoint y: 8, distance: 97.0
click at [158, 35] on div "주는 대로 드세요. 토 달지 마시구요." at bounding box center [152, 40] width 178 height 10
drag, startPoint x: 83, startPoint y: 16, endPoint x: 156, endPoint y: 17, distance: 73.6
click at [156, 45] on small "Translation : Eat what you are served; no buts about it. Edit" at bounding box center [117, 47] width 108 height 5
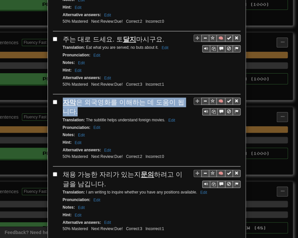
drag, startPoint x: 59, startPoint y: 68, endPoint x: 186, endPoint y: 69, distance: 127.1
click at [186, 98] on div "🧠 자막 은 외국영화를 이해하는 데 도움이 됩니다. Translation : The subtitle helps understand foreig…" at bounding box center [146, 132] width 187 height 69
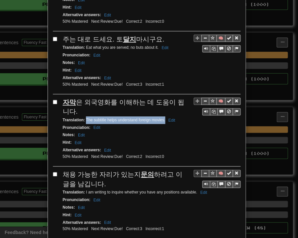
drag, startPoint x: 83, startPoint y: 78, endPoint x: 162, endPoint y: 78, distance: 79.2
click at [162, 118] on small "Translation : The subtitle helps understand foreign movies. Edit" at bounding box center [120, 120] width 114 height 5
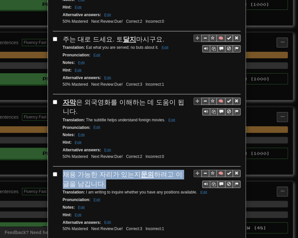
drag, startPoint x: 58, startPoint y: 128, endPoint x: 88, endPoint y: 139, distance: 31.2
click at [88, 170] on div "🧠 채용 가능한 자리가 있는지 문의 하려고 이 글을 남깁니다. Translation : I am writing to inquire whethe…" at bounding box center [146, 204] width 187 height 69
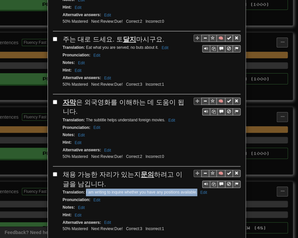
drag, startPoint x: 83, startPoint y: 149, endPoint x: 194, endPoint y: 150, distance: 111.2
click at [194, 190] on small "Translation : I am writing to inquire whether you have any positions available.…" at bounding box center [136, 192] width 146 height 5
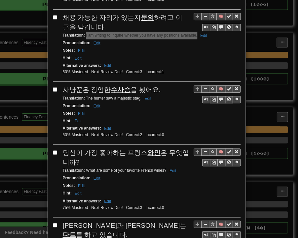
scroll to position [924, 0]
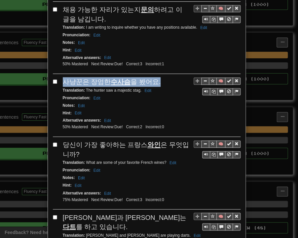
drag, startPoint x: 61, startPoint y: 36, endPoint x: 147, endPoint y: 36, distance: 85.8
click at [153, 77] on div "사냥꾼은 장엄한 수사슴 을 봤어요." at bounding box center [152, 82] width 178 height 10
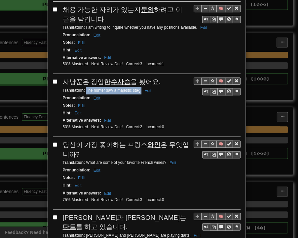
drag, startPoint x: 88, startPoint y: 46, endPoint x: 134, endPoint y: 46, distance: 45.5
click at [138, 88] on small "Translation : The hunter saw a majestic stag. Edit" at bounding box center [108, 90] width 90 height 5
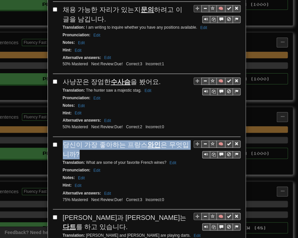
drag, startPoint x: 61, startPoint y: 97, endPoint x: 71, endPoint y: 105, distance: 12.9
click at [71, 140] on div "당신이 가장 좋아하는 프랑스 와인 은 무엇입니까?" at bounding box center [152, 149] width 178 height 19
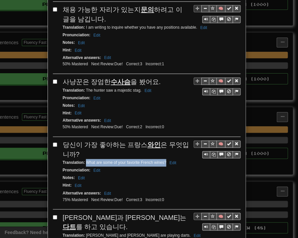
drag, startPoint x: 84, startPoint y: 116, endPoint x: 163, endPoint y: 118, distance: 79.6
click at [163, 160] on small "Translation : What are some of your favorite French wines? Edit" at bounding box center [121, 162] width 116 height 5
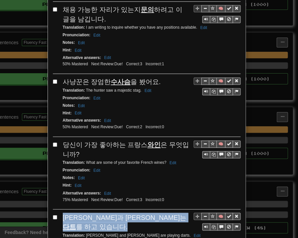
drag, startPoint x: 62, startPoint y: 170, endPoint x: 152, endPoint y: 168, distance: 89.5
click at [156, 213] on div "[PERSON_NAME]과 [PERSON_NAME]는 다트 를 하고 있습니다." at bounding box center [152, 222] width 178 height 19
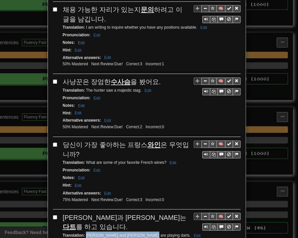
drag, startPoint x: 83, startPoint y: 178, endPoint x: 139, endPoint y: 178, distance: 56.1
click at [139, 233] on small "Translation : [PERSON_NAME] and [PERSON_NAME] are playing darts. Edit" at bounding box center [133, 235] width 140 height 5
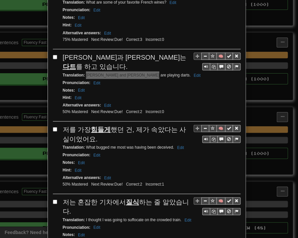
scroll to position [1122, 0]
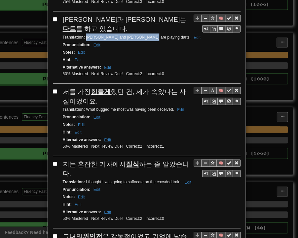
drag, startPoint x: 61, startPoint y: 31, endPoint x: 86, endPoint y: 42, distance: 27.7
click at [86, 87] on div "저를 가장 힘들게 했던 건, 제가 속았다는 사실이었어요." at bounding box center [152, 96] width 178 height 19
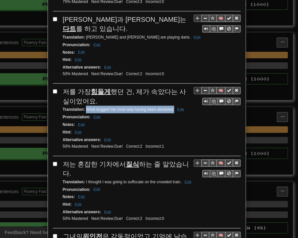
drag, startPoint x: 84, startPoint y: 51, endPoint x: 171, endPoint y: 50, distance: 87.5
click at [171, 107] on small "Translation : What bugged me most was having been deceived. Edit" at bounding box center [124, 109] width 123 height 5
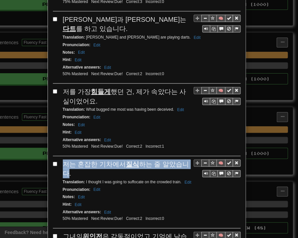
drag, startPoint x: 59, startPoint y: 102, endPoint x: 185, endPoint y: 105, distance: 125.8
click at [185, 160] on div "🧠 저는 혼잡한 기차에서 질식 하는 줄 알았습니다. Translation : I thought I was going to suffocate o…" at bounding box center [146, 194] width 187 height 69
click at [185, 161] on span "저는 혼잡한 기차에서 질식 하는 줄 알았습니다." at bounding box center [126, 169] width 126 height 17
drag, startPoint x: 62, startPoint y: 104, endPoint x: 186, endPoint y: 103, distance: 124.4
click at [186, 160] on div "저는 혼잡한 기차에서 질식 하는 줄 알았습니다." at bounding box center [152, 169] width 178 height 19
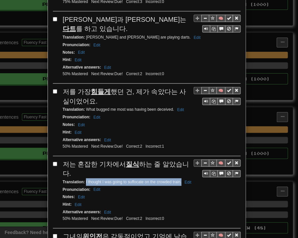
drag, startPoint x: 83, startPoint y: 113, endPoint x: 179, endPoint y: 114, distance: 96.1
click at [179, 179] on div "Translation : I thought I was going to suffocate on the crowded train. Edit" at bounding box center [152, 183] width 178 height 8
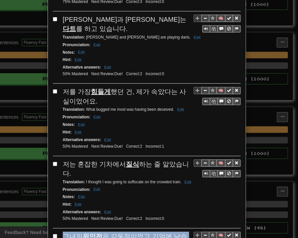
drag, startPoint x: 60, startPoint y: 173, endPoint x: 70, endPoint y: 183, distance: 14.3
click at [70, 232] on div "그녀의 위인전 은 감동적이었고 기억에 남습니다." at bounding box center [152, 241] width 178 height 19
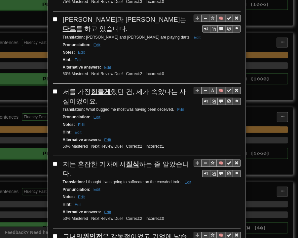
drag, startPoint x: 84, startPoint y: 190, endPoint x: 161, endPoint y: 192, distance: 77.2
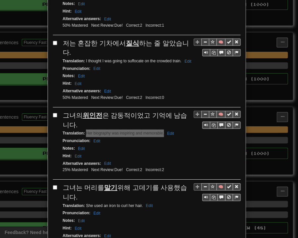
scroll to position [1247, 0]
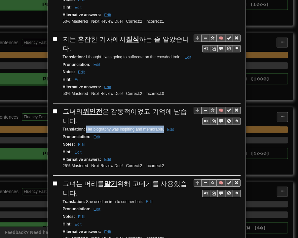
drag, startPoint x: 61, startPoint y: 118, endPoint x: 69, endPoint y: 128, distance: 13.1
click at [69, 179] on div "그녀는 머리를 말기 위해 고데기를 사용했습니다." at bounding box center [152, 188] width 178 height 19
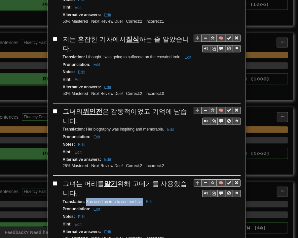
drag, startPoint x: 83, startPoint y: 135, endPoint x: 140, endPoint y: 137, distance: 56.8
click at [140, 200] on small "Translation : She used an iron to curl her hair. Edit" at bounding box center [109, 202] width 92 height 5
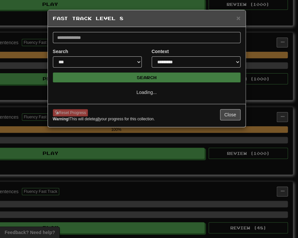
scroll to position [0, 0]
select select "*"
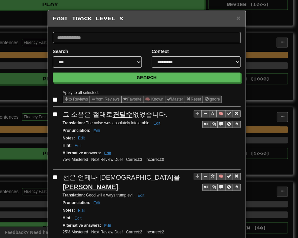
drag, startPoint x: 61, startPoint y: 115, endPoint x: 163, endPoint y: 115, distance: 101.7
click at [163, 115] on div "그 소음은 절대로 견딜수 없었습니다." at bounding box center [152, 115] width 178 height 10
drag, startPoint x: 83, startPoint y: 123, endPoint x: 148, endPoint y: 124, distance: 65.4
click at [148, 124] on small "Translation : The noise was absolutely intolerable. Edit" at bounding box center [113, 123] width 100 height 5
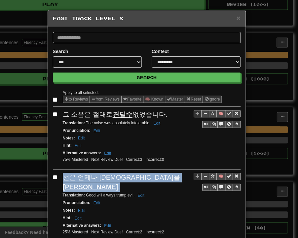
drag, startPoint x: 61, startPoint y: 176, endPoint x: 131, endPoint y: 176, distance: 70.0
click at [131, 176] on div "선은 언제나 [DEMOGRAPHIC_DATA]을 이기죠 ." at bounding box center [152, 182] width 178 height 19
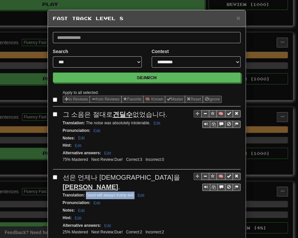
drag, startPoint x: 84, startPoint y: 184, endPoint x: 131, endPoint y: 185, distance: 47.5
click at [131, 193] on small "Translation : Good will always trump evil. Edit" at bounding box center [105, 195] width 84 height 5
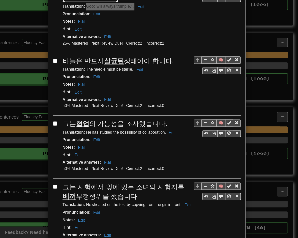
scroll to position [198, 0]
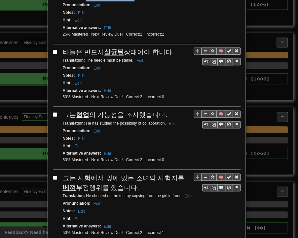
drag, startPoint x: 62, startPoint y: 40, endPoint x: 168, endPoint y: 39, distance: 106.3
click at [168, 48] on div "바늘은 반드시 살균된 상태여야 합니다." at bounding box center [152, 53] width 178 height 10
drag, startPoint x: 83, startPoint y: 48, endPoint x: 130, endPoint y: 49, distance: 47.5
click at [130, 58] on small "Translation : The needle must be sterile. Edit" at bounding box center [104, 60] width 83 height 5
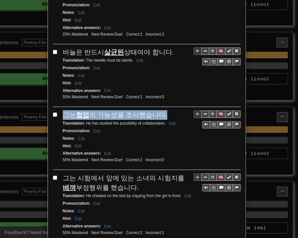
drag, startPoint x: 59, startPoint y: 101, endPoint x: 161, endPoint y: 102, distance: 101.3
click at [161, 110] on div "그는 협업 의 가능성을 조사했습니다." at bounding box center [152, 115] width 178 height 10
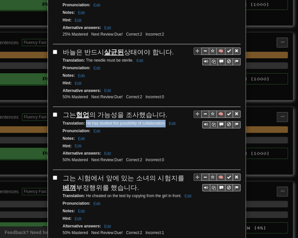
drag, startPoint x: 87, startPoint y: 111, endPoint x: 162, endPoint y: 110, distance: 75.3
click at [163, 121] on small "Translation : He has studied the possibility of collaboration. Edit" at bounding box center [120, 123] width 115 height 5
drag, startPoint x: 62, startPoint y: 163, endPoint x: 124, endPoint y: 170, distance: 62.1
click at [124, 173] on div "그는 시험에서 앞에 있는 소녀의 시험지를 베껴 부정행위를 했습니다." at bounding box center [152, 182] width 178 height 19
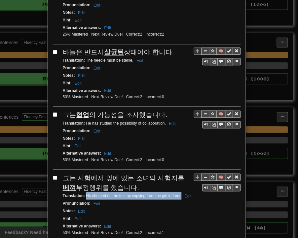
drag, startPoint x: 84, startPoint y: 181, endPoint x: 178, endPoint y: 181, distance: 94.4
click at [178, 193] on small "Translation : He cheated on the test by copying from the girl in front. Edit" at bounding box center [128, 195] width 131 height 5
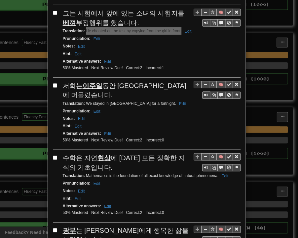
scroll to position [396, 0]
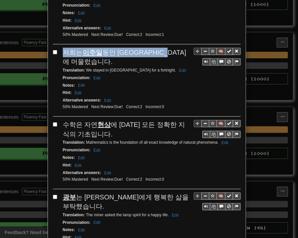
drag, startPoint x: 64, startPoint y: 40, endPoint x: 177, endPoint y: 35, distance: 112.7
click at [177, 48] on div "저희는 이주일 동안 [GEOGRAPHIC_DATA]에 머물렀습니다." at bounding box center [152, 57] width 178 height 19
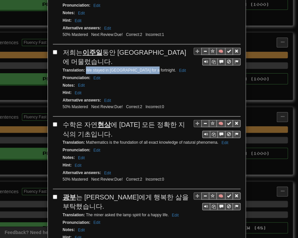
drag, startPoint x: 83, startPoint y: 45, endPoint x: 146, endPoint y: 45, distance: 62.7
click at [146, 68] on small "Translation : We stayed in [GEOGRAPHIC_DATA] for a fortnight. Edit" at bounding box center [125, 70] width 125 height 5
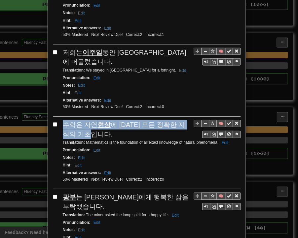
drag, startPoint x: 60, startPoint y: 96, endPoint x: 96, endPoint y: 105, distance: 37.7
click at [96, 120] on div "수학은 자연 현상 에 [DATE] 모든 정확한 지식의 기초입니다." at bounding box center [152, 129] width 178 height 19
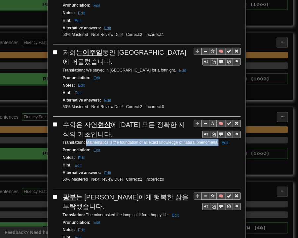
drag, startPoint x: 84, startPoint y: 117, endPoint x: 211, endPoint y: 117, distance: 127.1
click at [215, 140] on small "Translation : Mathematics is the foundation of all exact knowledge of natural p…" at bounding box center [146, 142] width 167 height 5
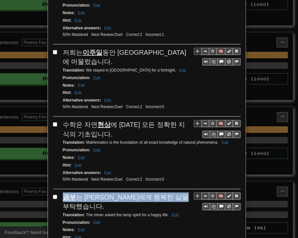
drag, startPoint x: 59, startPoint y: 168, endPoint x: 71, endPoint y: 176, distance: 13.8
click at [69, 193] on div "🧠 광부 는 [PERSON_NAME]에게 행복한 삶을 부탁했습니다. Translation : The miner asked the lamp sp…" at bounding box center [146, 227] width 187 height 69
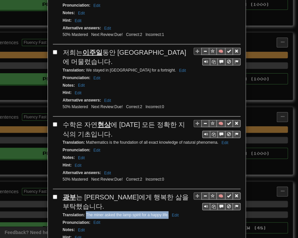
drag, startPoint x: 83, startPoint y: 185, endPoint x: 165, endPoint y: 187, distance: 82.2
click at [165, 213] on small "Translation : The miner asked the lamp spirit for a happy life. Edit" at bounding box center [122, 215] width 118 height 5
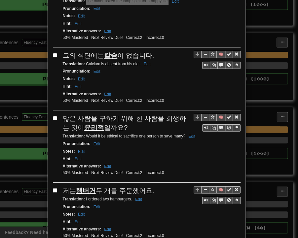
scroll to position [627, 0]
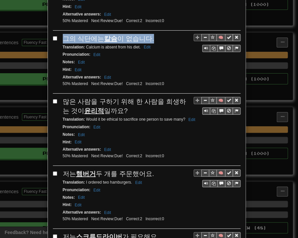
drag, startPoint x: 61, startPoint y: 10, endPoint x: 148, endPoint y: 10, distance: 87.1
click at [148, 34] on div "그의 식단에는 칼슘 이 없습니다." at bounding box center [152, 39] width 178 height 10
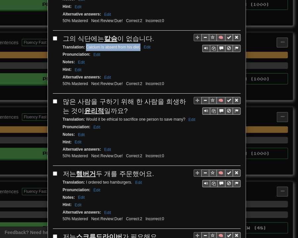
drag, startPoint x: 83, startPoint y: 17, endPoint x: 137, endPoint y: 18, distance: 54.1
click at [137, 45] on small "Translation : Calcium is absent from his diet. Edit" at bounding box center [108, 47] width 90 height 5
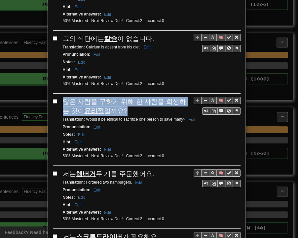
drag, startPoint x: 60, startPoint y: 68, endPoint x: 108, endPoint y: 79, distance: 49.2
click at [115, 97] on div "많은 사람을 구하기 위해 한 사람을 희생하는 것이 윤리적 일까요?" at bounding box center [152, 106] width 178 height 19
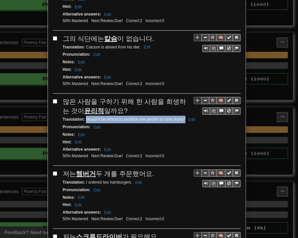
drag, startPoint x: 84, startPoint y: 89, endPoint x: 183, endPoint y: 90, distance: 98.7
click at [183, 116] on div "Translation : Would it be ethical to sacrifice one person to save many? Edit" at bounding box center [152, 120] width 178 height 8
drag, startPoint x: 61, startPoint y: 141, endPoint x: 147, endPoint y: 142, distance: 85.8
click at [152, 169] on div "저는 햄버거 두 개를 주문했어요." at bounding box center [152, 174] width 178 height 10
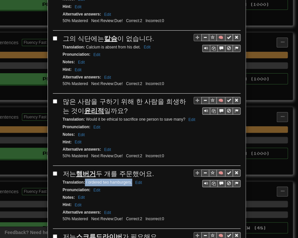
drag, startPoint x: 82, startPoint y: 149, endPoint x: 129, endPoint y: 152, distance: 46.6
click at [129, 179] on div "Translation : I ordered two hamburgers. Edit" at bounding box center [152, 183] width 178 height 8
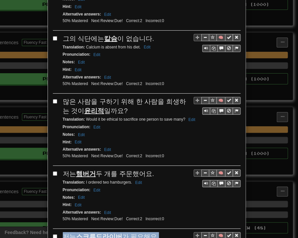
drag, startPoint x: 60, startPoint y: 203, endPoint x: 156, endPoint y: 204, distance: 96.1
click at [156, 232] on div "저는 스크류드라이버 가 필요해요." at bounding box center [152, 237] width 178 height 10
drag, startPoint x: 83, startPoint y: 213, endPoint x: 123, endPoint y: 214, distance: 40.0
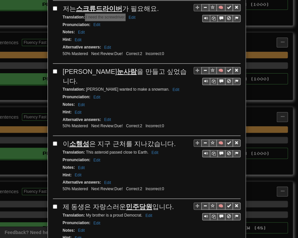
scroll to position [858, 0]
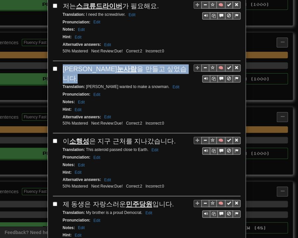
drag, startPoint x: 62, startPoint y: 33, endPoint x: 152, endPoint y: 36, distance: 90.8
click at [152, 64] on div "[PERSON_NAME]은 눈사람 을 만들고 싶었습니다." at bounding box center [152, 73] width 178 height 19
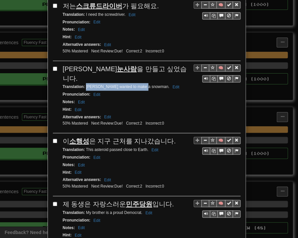
drag, startPoint x: 83, startPoint y: 43, endPoint x: 141, endPoint y: 44, distance: 58.1
click at [141, 84] on small "Translation : [PERSON_NAME] wanted to make a snowman. Edit" at bounding box center [122, 86] width 118 height 5
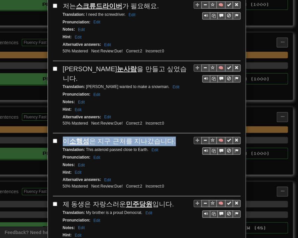
drag, startPoint x: 59, startPoint y: 95, endPoint x: 170, endPoint y: 94, distance: 110.9
click at [170, 137] on div "이 소행성 은 지구 근처를 지나갔습니다." at bounding box center [152, 142] width 178 height 10
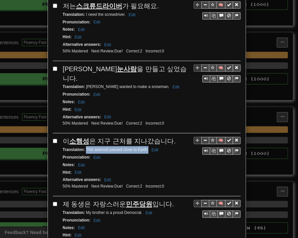
drag, startPoint x: 83, startPoint y: 105, endPoint x: 145, endPoint y: 106, distance: 62.4
click at [145, 148] on small "Translation : This asteroid passed close to Earth. Edit" at bounding box center [112, 150] width 98 height 5
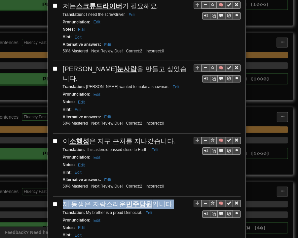
drag, startPoint x: 61, startPoint y: 157, endPoint x: 164, endPoint y: 157, distance: 103.0
click at [166, 200] on div "제 동생은 자랑스러운 민주당원 입니다." at bounding box center [152, 205] width 178 height 10
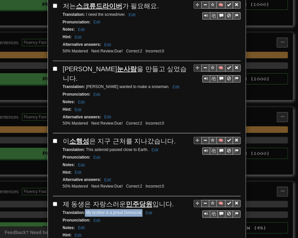
drag, startPoint x: 82, startPoint y: 165, endPoint x: 139, endPoint y: 167, distance: 56.8
click at [139, 211] on small "Translation : My brother is a proud Democrat. Edit" at bounding box center [108, 213] width 91 height 5
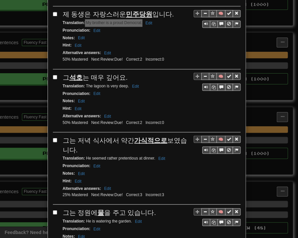
scroll to position [1056, 0]
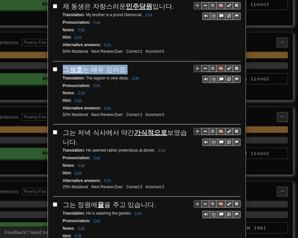
drag, startPoint x: 62, startPoint y: 22, endPoint x: 127, endPoint y: 21, distance: 64.4
click at [127, 65] on div "그 석호 는 매우 깊어요." at bounding box center [152, 70] width 178 height 10
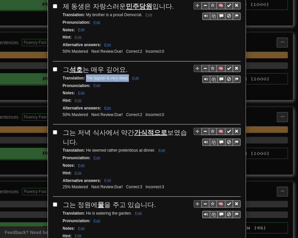
drag, startPoint x: 83, startPoint y: 28, endPoint x: 126, endPoint y: 31, distance: 42.7
click at [126, 76] on small "Translation : The lagoon is very deep. Edit" at bounding box center [102, 78] width 78 height 5
drag, startPoint x: 61, startPoint y: 82, endPoint x: 72, endPoint y: 87, distance: 12.5
click at [73, 128] on div "그는 저녁 식사에서 약간 가식적으로 보였습니다." at bounding box center [152, 137] width 178 height 19
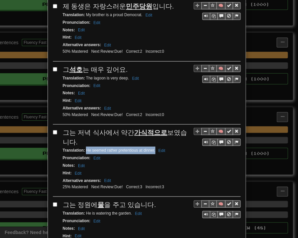
drag, startPoint x: 83, startPoint y: 101, endPoint x: 152, endPoint y: 102, distance: 69.0
click at [152, 148] on small "Translation : He seemed rather pretentious at dinner. Edit" at bounding box center [115, 150] width 104 height 5
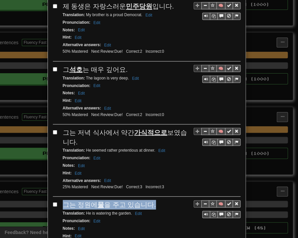
drag, startPoint x: 62, startPoint y: 153, endPoint x: 148, endPoint y: 156, distance: 86.2
click at [148, 201] on span "그는 정원에 물 을 주고 있습니다." at bounding box center [109, 204] width 93 height 7
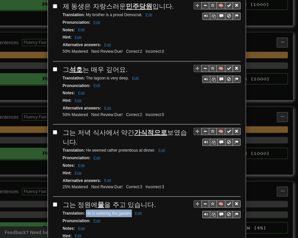
drag, startPoint x: 83, startPoint y: 161, endPoint x: 129, endPoint y: 164, distance: 46.3
click at [129, 211] on small "Translation : He is watering the garden. Edit" at bounding box center [103, 213] width 81 height 5
drag, startPoint x: 59, startPoint y: 217, endPoint x: 96, endPoint y: 224, distance: 37.7
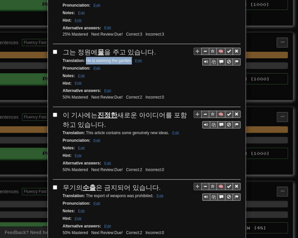
scroll to position [1215, 0]
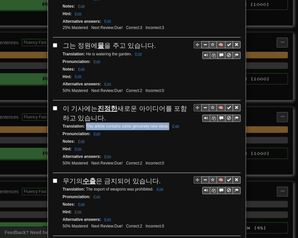
drag, startPoint x: 83, startPoint y: 75, endPoint x: 166, endPoint y: 76, distance: 83.5
click at [166, 124] on small "Translation : This article contains some genuinely new ideas. Edit" at bounding box center [122, 126] width 118 height 5
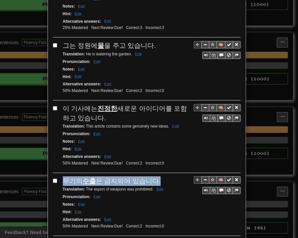
drag, startPoint x: 62, startPoint y: 126, endPoint x: 153, endPoint y: 128, distance: 91.1
click at [153, 177] on div "무기의 수출 은 금지되어 있습니다." at bounding box center [152, 182] width 178 height 10
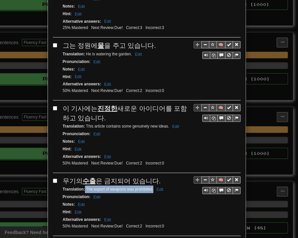
drag, startPoint x: 82, startPoint y: 135, endPoint x: 151, endPoint y: 136, distance: 68.3
click at [151, 187] on small "Translation : The export of weapons was prohibited. Edit" at bounding box center [114, 189] width 103 height 5
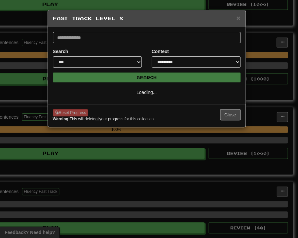
scroll to position [0, 0]
select select "*"
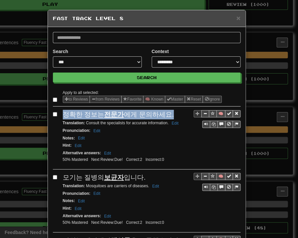
drag, startPoint x: 62, startPoint y: 113, endPoint x: 165, endPoint y: 114, distance: 103.0
click at [165, 114] on div "정확한 정보는 전문가 에게 문의하세요." at bounding box center [152, 115] width 178 height 10
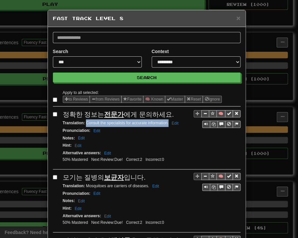
drag, startPoint x: 83, startPoint y: 121, endPoint x: 165, endPoint y: 123, distance: 81.9
click at [165, 124] on small "Translation : Consult the specialists for accurate information. Edit" at bounding box center [122, 123] width 118 height 5
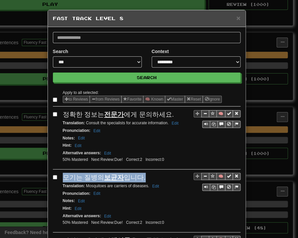
drag, startPoint x: 62, startPoint y: 176, endPoint x: 138, endPoint y: 177, distance: 75.9
click at [138, 177] on span "모기는 질병의 보균자 입니다." at bounding box center [104, 177] width 83 height 7
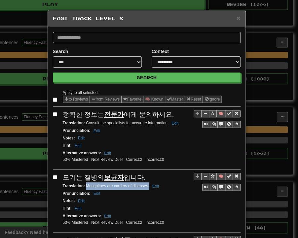
drag, startPoint x: 84, startPoint y: 184, endPoint x: 146, endPoint y: 185, distance: 62.7
click at [146, 185] on small "Translation : Mosquitoes are carriers of diseases. Edit" at bounding box center [112, 186] width 98 height 5
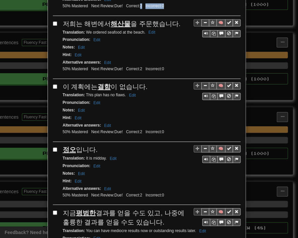
scroll to position [216, 0]
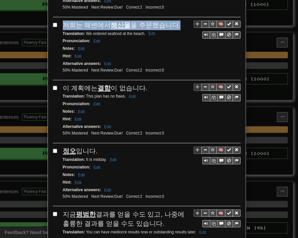
drag, startPoint x: 61, startPoint y: 6, endPoint x: 171, endPoint y: 22, distance: 111.1
click at [171, 22] on div "저희는 해변에서 해산물 을 주문했습니다." at bounding box center [152, 25] width 178 height 10
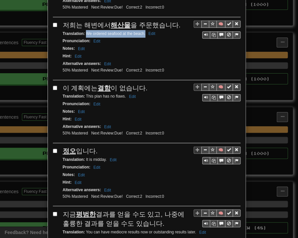
drag, startPoint x: 83, startPoint y: 30, endPoint x: 143, endPoint y: 33, distance: 59.8
click at [143, 33] on div "Translation : We ordered seafood at the beach. Edit" at bounding box center [152, 34] width 178 height 8
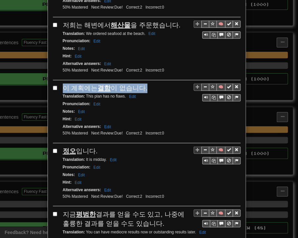
drag, startPoint x: 59, startPoint y: 83, endPoint x: 135, endPoint y: 84, distance: 76.6
click at [143, 85] on div "🧠 이 계획에는 결함 이 없습니다. Translation : This plan has no flaws. Edit Pronunciation : …" at bounding box center [146, 114] width 187 height 60
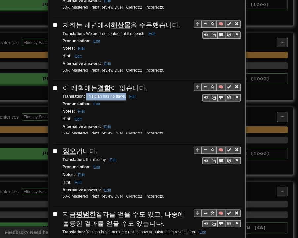
drag, startPoint x: 83, startPoint y: 91, endPoint x: 123, endPoint y: 92, distance: 40.6
click at [123, 94] on small "Translation : This plan has no flaws. Edit" at bounding box center [100, 96] width 75 height 5
drag, startPoint x: 60, startPoint y: 144, endPoint x: 92, endPoint y: 147, distance: 31.5
click at [92, 148] on span "정오 입니다." at bounding box center [80, 151] width 35 height 7
drag, startPoint x: 82, startPoint y: 152, endPoint x: 104, endPoint y: 154, distance: 22.2
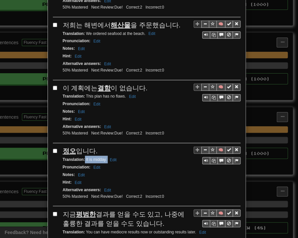
click at [104, 157] on small "Translation : It is midday. Edit" at bounding box center [91, 159] width 56 height 5
drag, startPoint x: 61, startPoint y: 207, endPoint x: 151, endPoint y: 216, distance: 90.2
click at [152, 216] on div "지금 평범한 결과를 얻을 수도 있고, 나중에 훌륭한 결과를 얻을 수도 있습니다." at bounding box center [152, 219] width 178 height 19
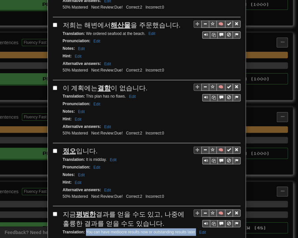
drag, startPoint x: 84, startPoint y: 225, endPoint x: 193, endPoint y: 224, distance: 109.3
click at [193, 230] on small "Translation : You can have mediocre results now or outstanding results later. E…" at bounding box center [135, 232] width 145 height 5
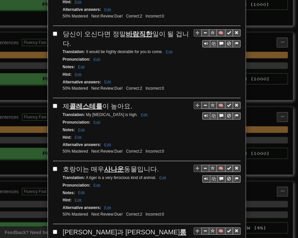
scroll to position [480, 0]
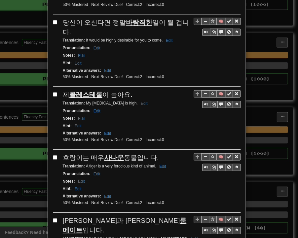
drag, startPoint x: 60, startPoint y: 11, endPoint x: 69, endPoint y: 21, distance: 13.4
click at [69, 21] on div "당신이 오신다면 정말 바람직한 일이 될 겁니다." at bounding box center [152, 27] width 178 height 19
drag, startPoint x: 83, startPoint y: 32, endPoint x: 159, endPoint y: 33, distance: 76.9
click at [159, 38] on small "Translation : It would be highly desirable for you to come. Edit" at bounding box center [119, 40] width 112 height 5
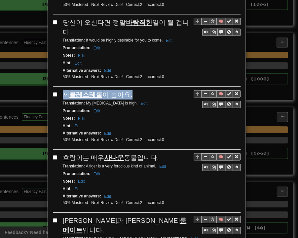
drag, startPoint x: 61, startPoint y: 84, endPoint x: 128, endPoint y: 87, distance: 67.0
click at [128, 90] on div "제 콜레스테롤 이 높아요." at bounding box center [152, 95] width 178 height 10
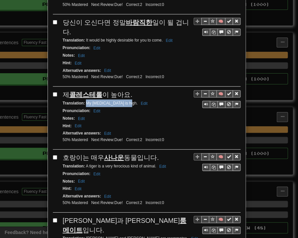
drag, startPoint x: 83, startPoint y: 93, endPoint x: 122, endPoint y: 94, distance: 38.6
click at [122, 101] on small "Translation : My [MEDICAL_DATA] is high. Edit" at bounding box center [106, 103] width 87 height 5
drag, startPoint x: 61, startPoint y: 145, endPoint x: 153, endPoint y: 147, distance: 92.4
click at [153, 153] on div "호랑이는 매우 사나운 동물입니다." at bounding box center [152, 158] width 178 height 10
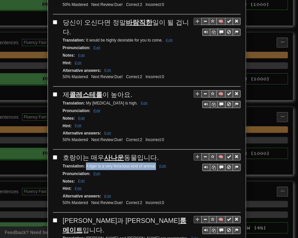
drag, startPoint x: 83, startPoint y: 155, endPoint x: 153, endPoint y: 157, distance: 70.0
click at [153, 163] on div "Translation : A tiger is a very ferocious kind of animal. Edit" at bounding box center [152, 167] width 178 height 8
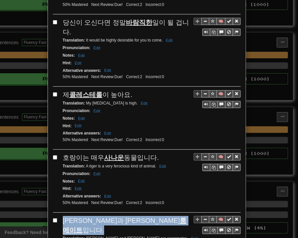
drag, startPoint x: 60, startPoint y: 212, endPoint x: 133, endPoint y: 210, distance: 72.3
click at [133, 216] on div "[PERSON_NAME]과 [PERSON_NAME]은 룸메이트 입니다." at bounding box center [152, 225] width 178 height 19
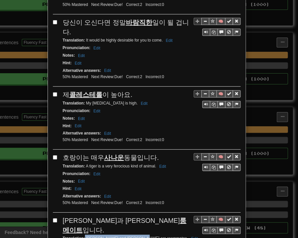
drag, startPoint x: 83, startPoint y: 217, endPoint x: 136, endPoint y: 219, distance: 53.5
click at [136, 235] on div "Translation : [PERSON_NAME] and [PERSON_NAME] are roommates. Edit" at bounding box center [152, 239] width 178 height 8
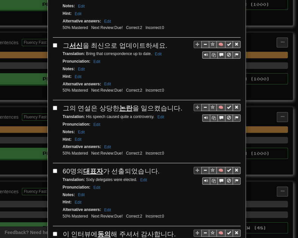
scroll to position [744, 0]
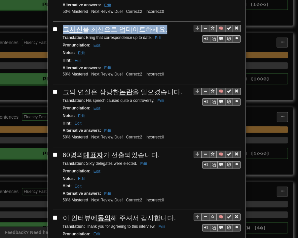
drag, startPoint x: 61, startPoint y: 7, endPoint x: 158, endPoint y: 9, distance: 97.4
click at [158, 25] on div "그 서신 을 최신으로 업데이트하세요." at bounding box center [152, 30] width 178 height 10
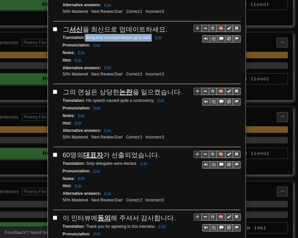
drag, startPoint x: 83, startPoint y: 14, endPoint x: 149, endPoint y: 16, distance: 66.4
click at [149, 35] on small "Translation : Bring that correspondence up to date. Edit" at bounding box center [113, 37] width 101 height 5
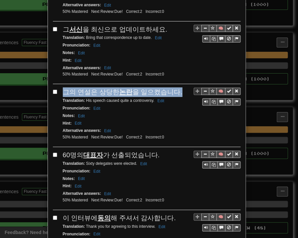
drag, startPoint x: 60, startPoint y: 67, endPoint x: 173, endPoint y: 69, distance: 112.6
click at [173, 87] on div "그의 연설은 상당한 논란 을 일으켰습니다." at bounding box center [152, 92] width 178 height 10
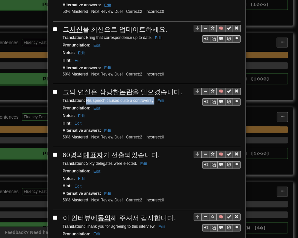
drag, startPoint x: 83, startPoint y: 77, endPoint x: 151, endPoint y: 77, distance: 68.0
click at [151, 98] on small "Translation : His speech caused quite a controversy. Edit" at bounding box center [114, 100] width 103 height 5
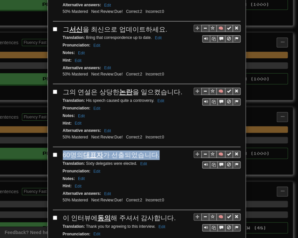
drag, startPoint x: 59, startPoint y: 131, endPoint x: 153, endPoint y: 128, distance: 93.8
click at [153, 151] on div "🧠 60명의 대표자 가 선출되었습니다. Translation : Sixty delegates were elected. Edit Pronunci…" at bounding box center [146, 181] width 187 height 60
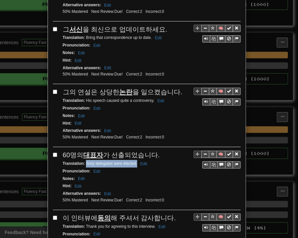
drag, startPoint x: 84, startPoint y: 138, endPoint x: 134, endPoint y: 139, distance: 49.9
click at [134, 161] on small "Translation : Sixty delegates were elected. Edit" at bounding box center [106, 163] width 86 height 5
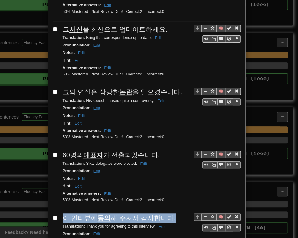
drag, startPoint x: 61, startPoint y: 193, endPoint x: 166, endPoint y: 193, distance: 105.0
click at [166, 215] on span "이 인터뷰에 동의 해 주셔서 감사합니다." at bounding box center [119, 218] width 113 height 7
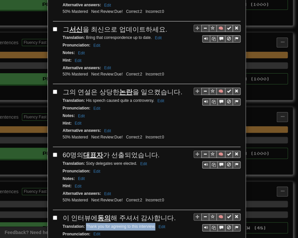
drag, startPoint x: 83, startPoint y: 199, endPoint x: 152, endPoint y: 202, distance: 69.7
click at [152, 223] on div "Translation : Thank you for agreeing to this interview. Edit" at bounding box center [152, 227] width 178 height 8
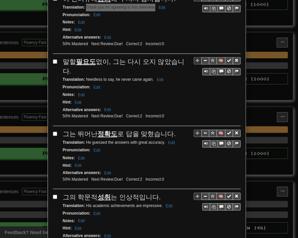
scroll to position [975, 0]
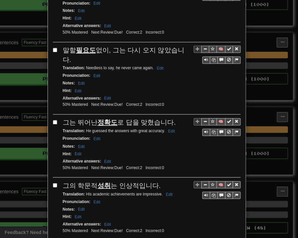
drag, startPoint x: 60, startPoint y: 22, endPoint x: 184, endPoint y: 23, distance: 123.1
click at [184, 47] on span "말할 필요도 없이, 그는 다시 오지 않았습니다." at bounding box center [123, 55] width 121 height 17
drag, startPoint x: 84, startPoint y: 30, endPoint x: 151, endPoint y: 32, distance: 66.0
click at [151, 66] on small "Translation : Needless to say, he never came again. Edit" at bounding box center [114, 68] width 103 height 5
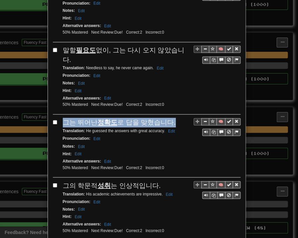
drag, startPoint x: 61, startPoint y: 84, endPoint x: 170, endPoint y: 83, distance: 109.6
click at [170, 118] on div "그는 뛰어난 정확도 로 답을 맞혔습니다." at bounding box center [152, 123] width 178 height 10
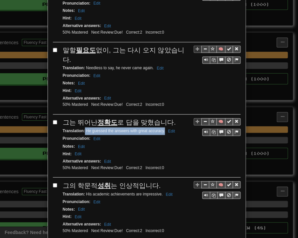
drag, startPoint x: 82, startPoint y: 91, endPoint x: 162, endPoint y: 94, distance: 79.9
click at [162, 127] on div "Translation : He guessed the answers with great accuracy. Edit" at bounding box center [152, 131] width 178 height 8
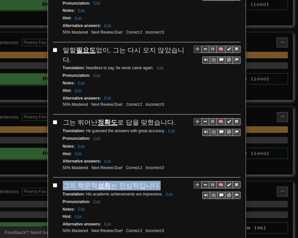
drag, startPoint x: 60, startPoint y: 147, endPoint x: 153, endPoint y: 146, distance: 93.8
click at [153, 181] on div "그의 학문적 성취 는 인상적입니다." at bounding box center [152, 186] width 178 height 10
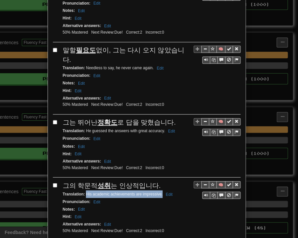
drag, startPoint x: 84, startPoint y: 155, endPoint x: 159, endPoint y: 156, distance: 75.9
click at [159, 190] on div "Translation : His academic achievements are impressive. Edit" at bounding box center [152, 194] width 178 height 8
drag, startPoint x: 61, startPoint y: 207, endPoint x: 151, endPoint y: 207, distance: 90.4
drag, startPoint x: 84, startPoint y: 216, endPoint x: 149, endPoint y: 215, distance: 65.7
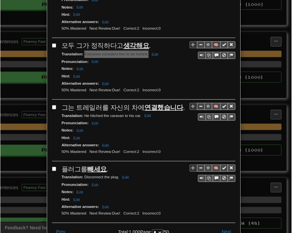
scroll to position [1178, 0]
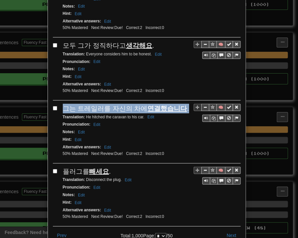
drag, startPoint x: 61, startPoint y: 66, endPoint x: 178, endPoint y: 68, distance: 116.5
click at [178, 105] on span "그는 트레일러를 자신의 차에 연결했습니다 ." at bounding box center [126, 108] width 126 height 7
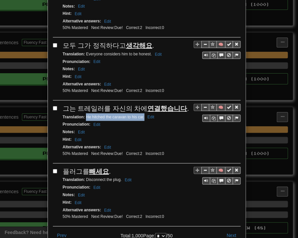
drag, startPoint x: 83, startPoint y: 73, endPoint x: 141, endPoint y: 76, distance: 58.2
click at [141, 114] on div "Translation : He hitched the caravan to his car. Edit" at bounding box center [152, 118] width 178 height 8
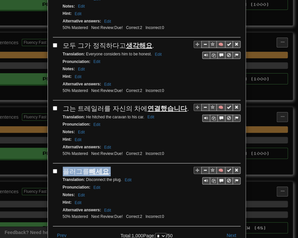
drag, startPoint x: 61, startPoint y: 127, endPoint x: 107, endPoint y: 128, distance: 45.6
click at [107, 167] on div "플러그를 빼세요 ." at bounding box center [152, 172] width 178 height 10
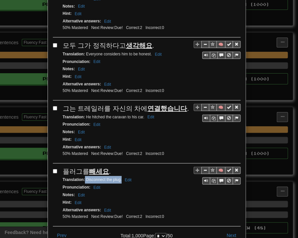
drag, startPoint x: 83, startPoint y: 137, endPoint x: 118, endPoint y: 138, distance: 36.0
click at [118, 178] on small "Translation : Disconnect the plug. Edit" at bounding box center [98, 180] width 71 height 5
click at [216, 214] on ul "50% Mastered Next Review: Due! Correct: 2 Incorrect: 0" at bounding box center [150, 217] width 179 height 6
drag, startPoint x: 234, startPoint y: 214, endPoint x: 239, endPoint y: 207, distance: 9.0
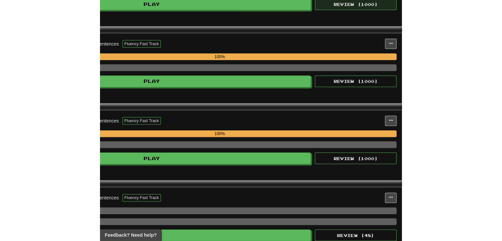
scroll to position [717, 0]
